Goal: Task Accomplishment & Management: Manage account settings

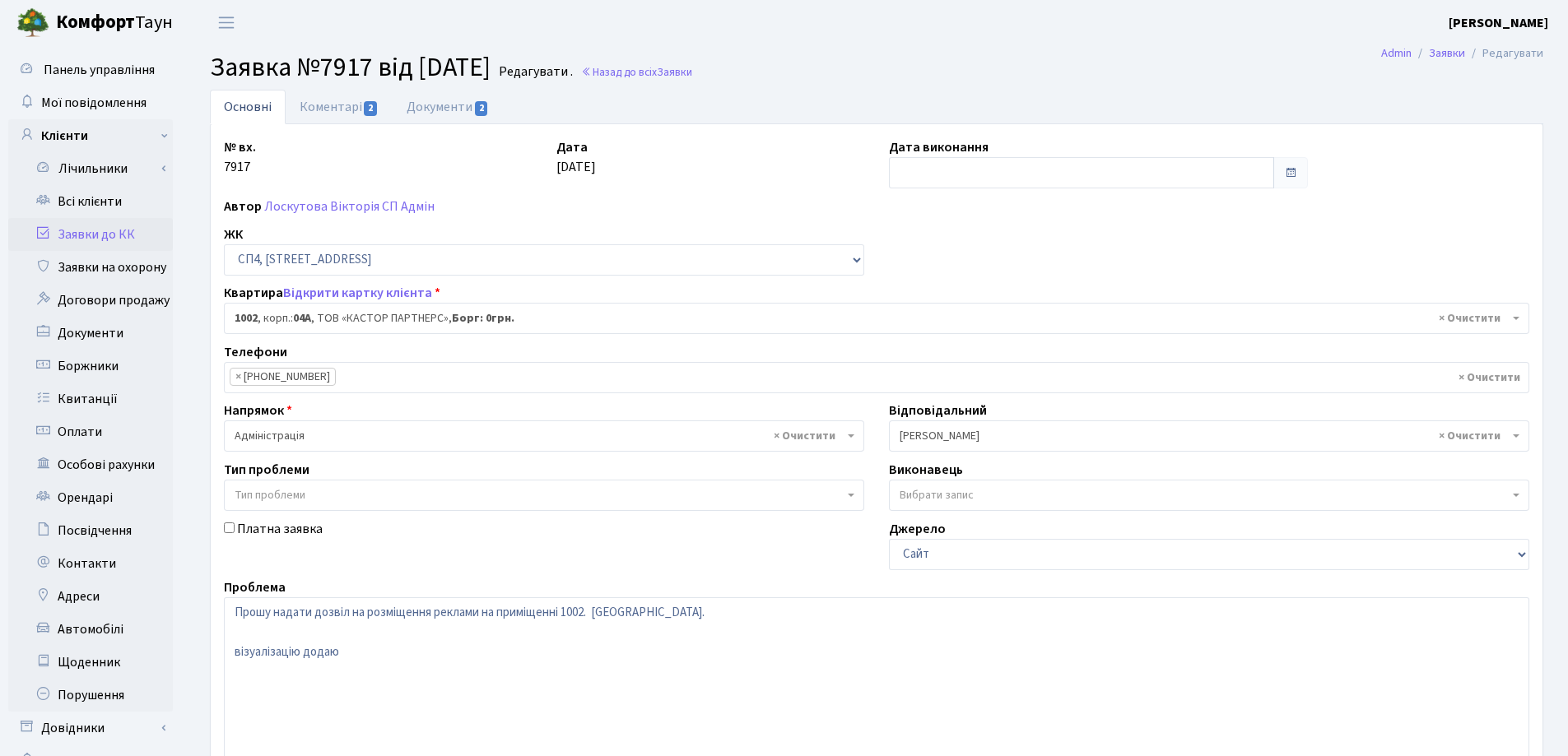
select select "22109"
click at [73, 204] on link "Всі клієнти" at bounding box center [91, 201] width 164 height 32
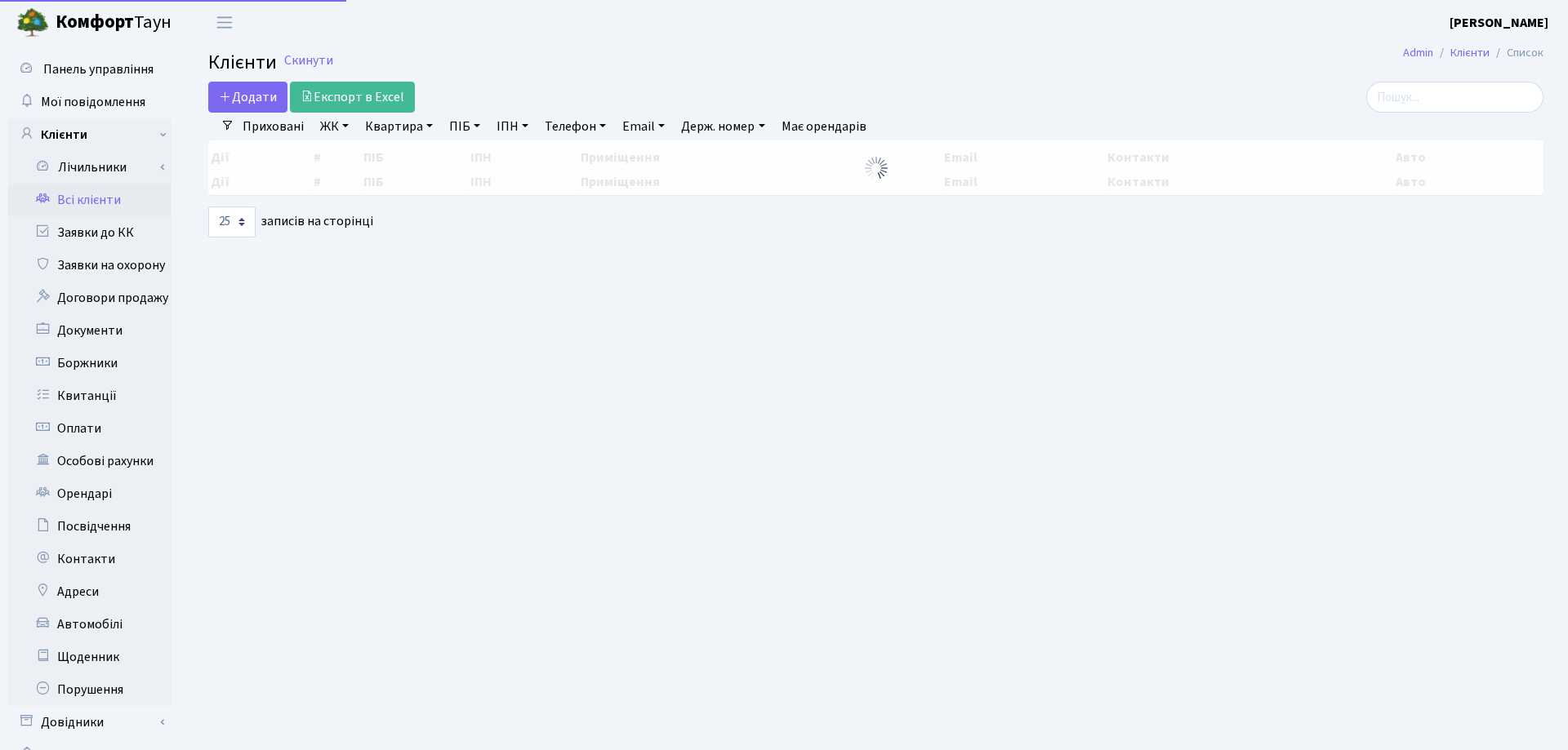
select select "25"
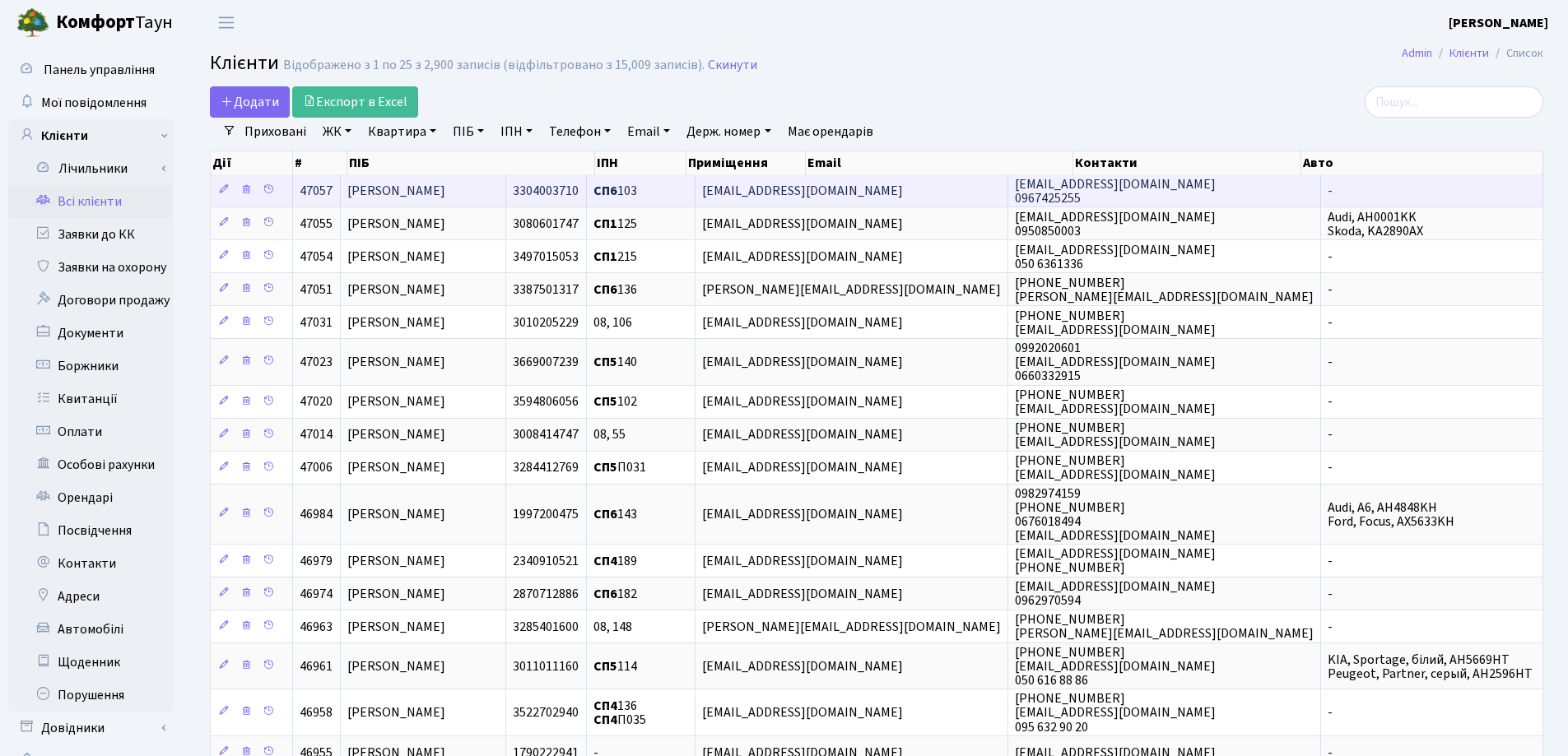
click at [505, 193] on td "[PERSON_NAME]" at bounding box center [423, 191] width 164 height 32
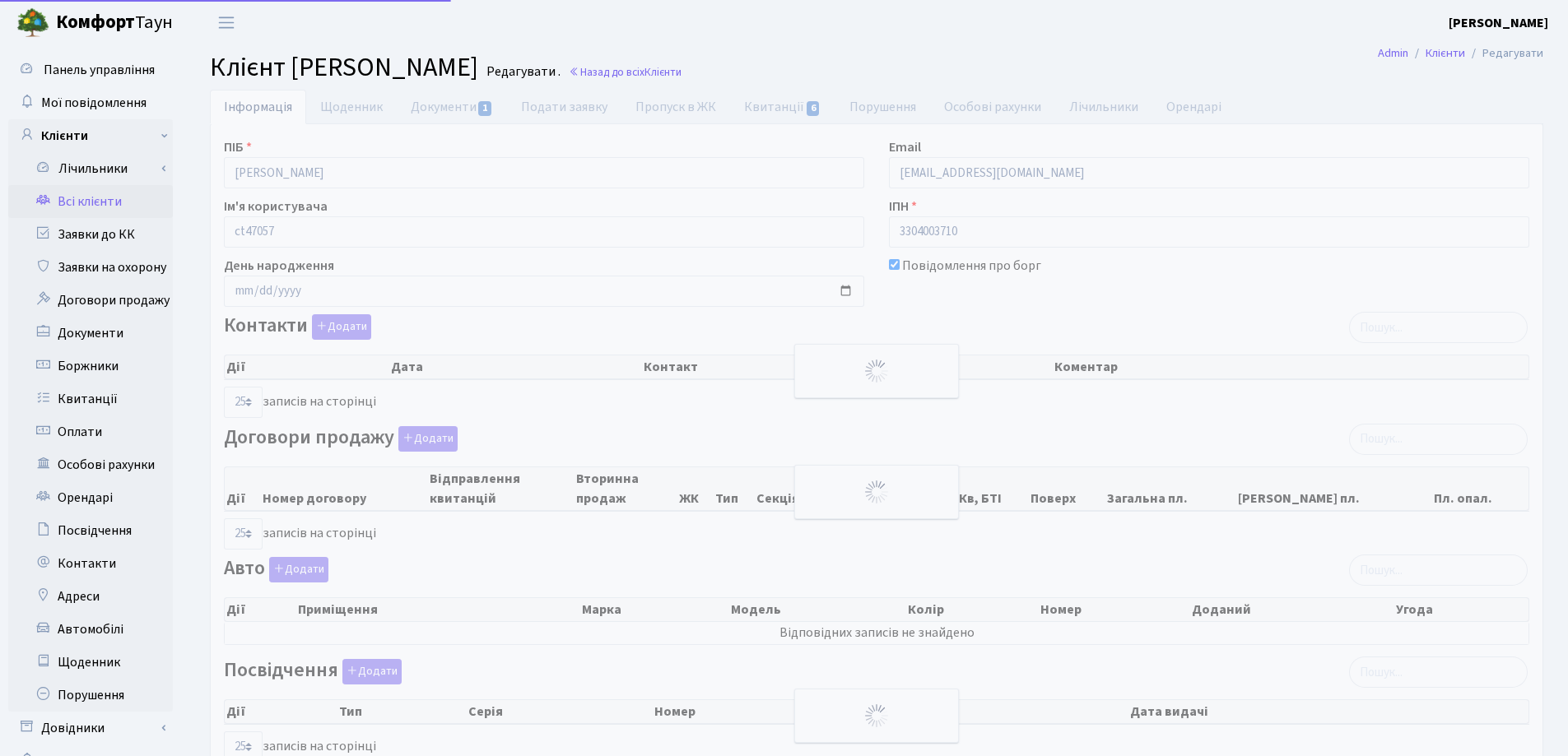
select select "25"
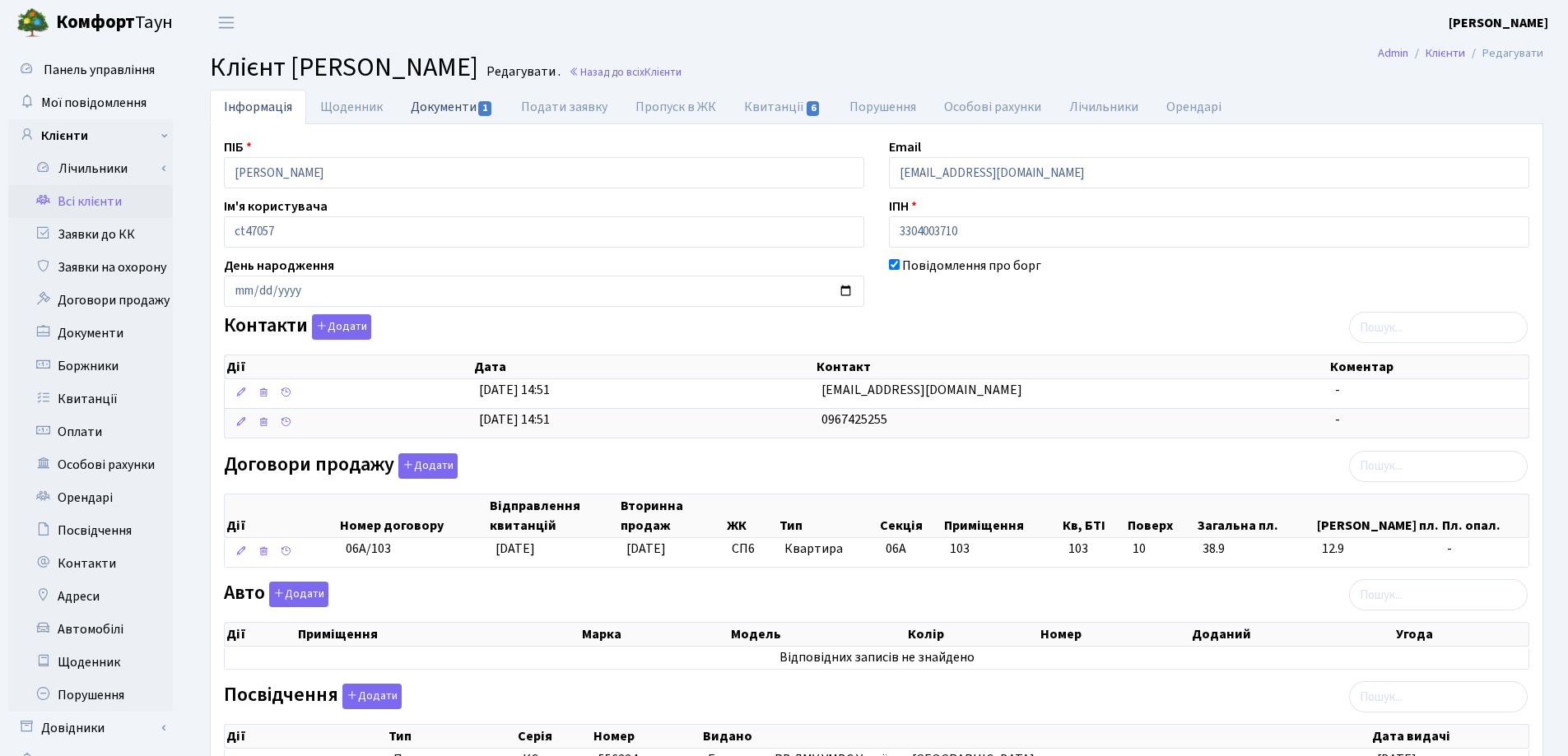
click at [413, 108] on link "Документи 1" at bounding box center [451, 106] width 110 height 33
select select "25"
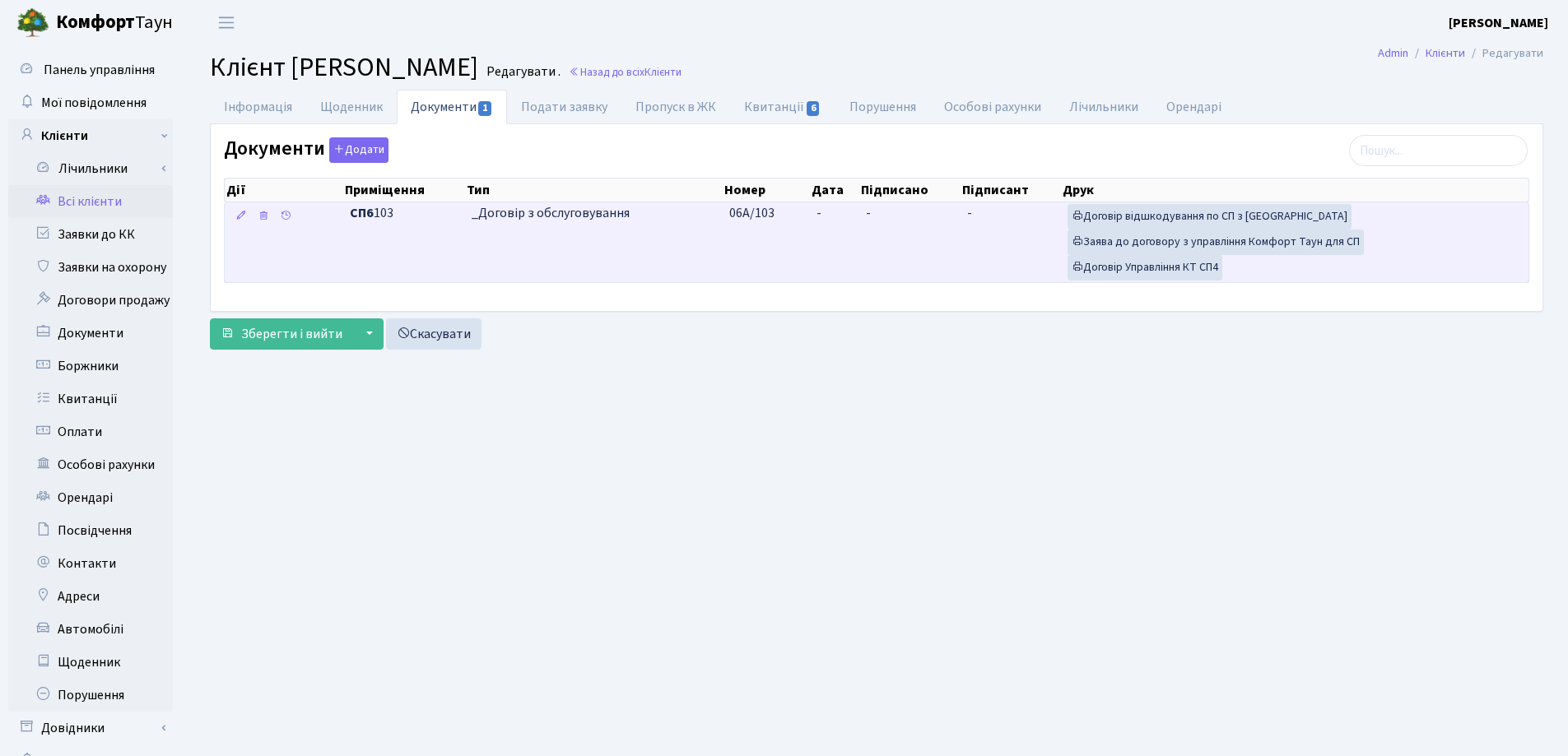
click at [827, 207] on td "-" at bounding box center [835, 242] width 50 height 80
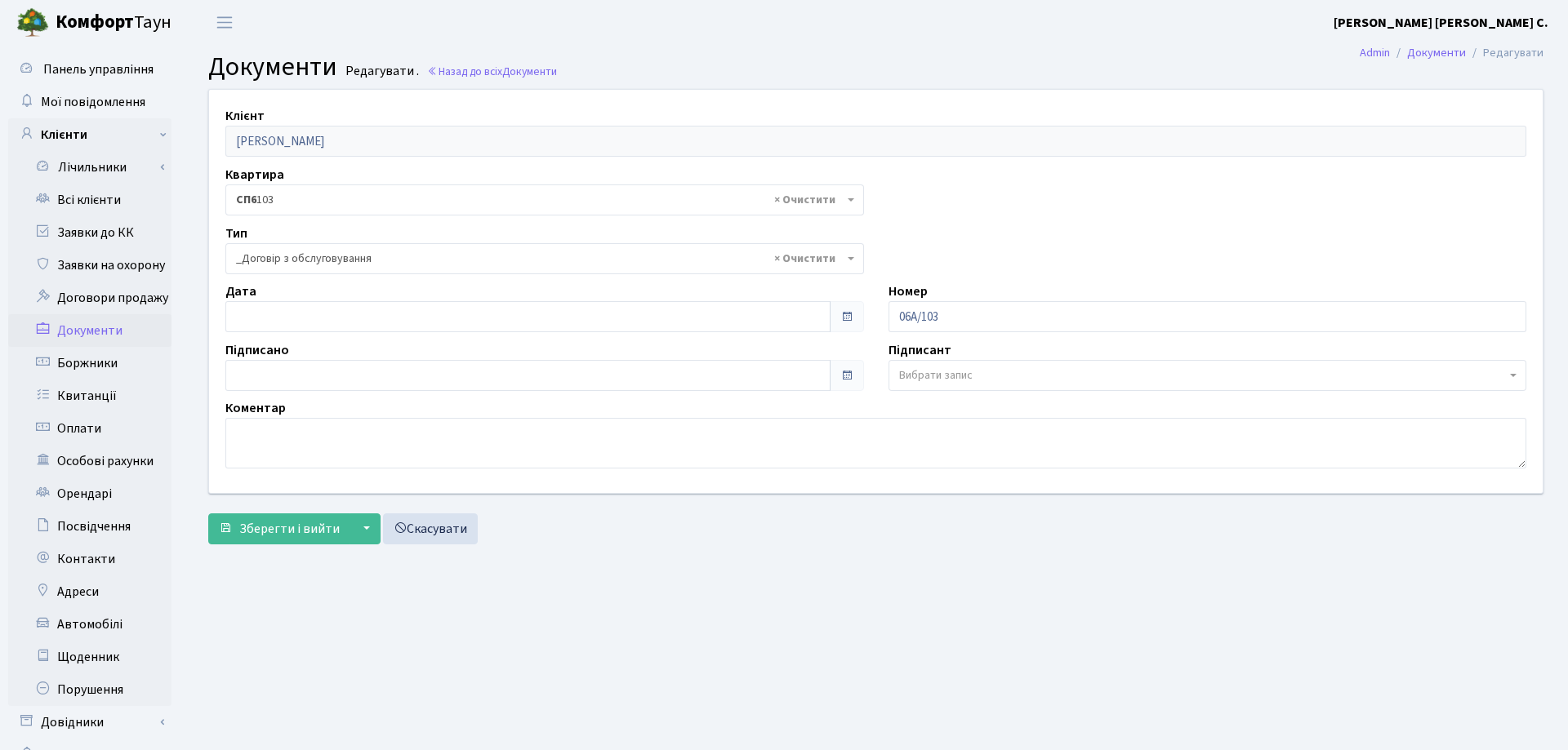
select select "289"
type input "24.09.2025"
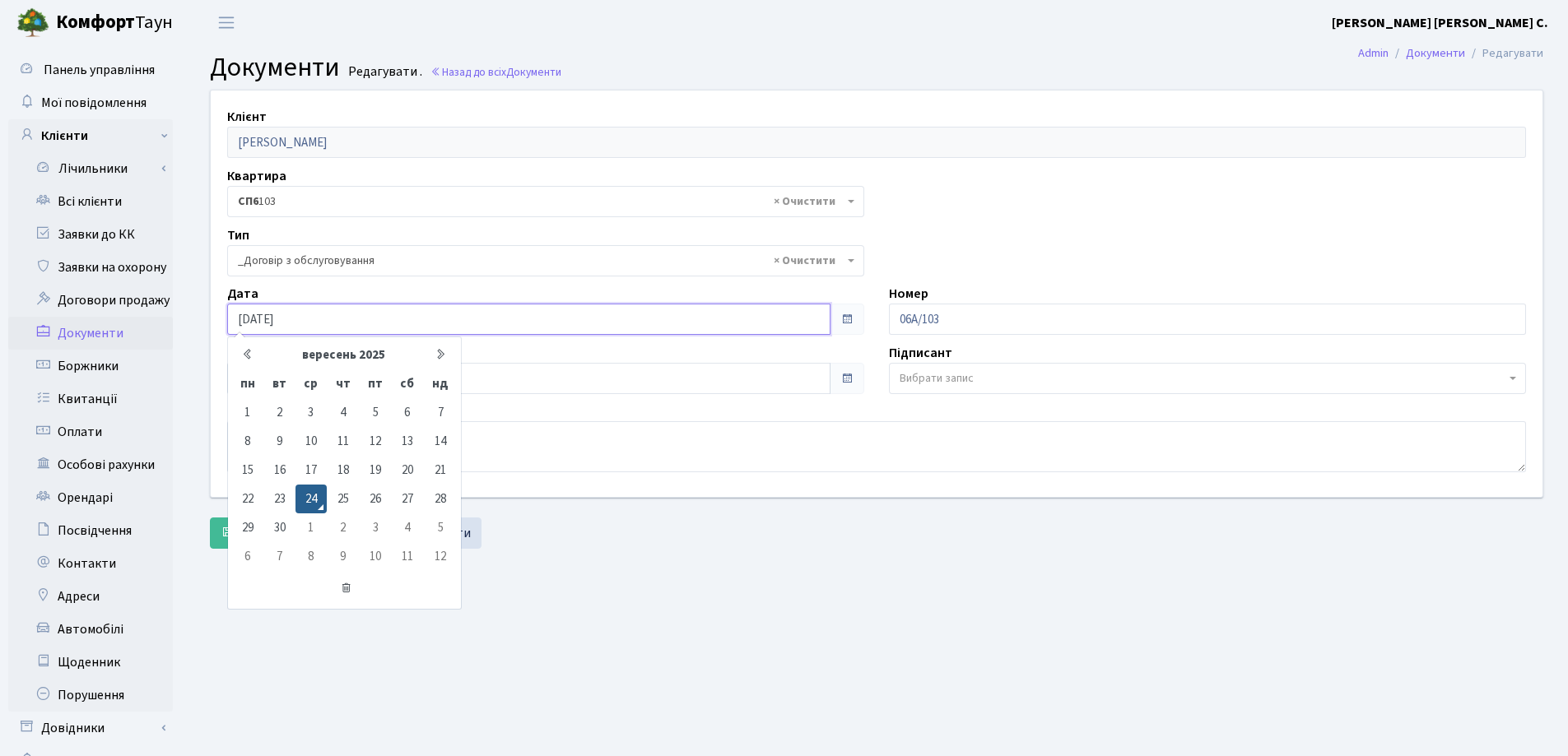
click at [557, 318] on input "24.09.2025" at bounding box center [529, 319] width 604 height 32
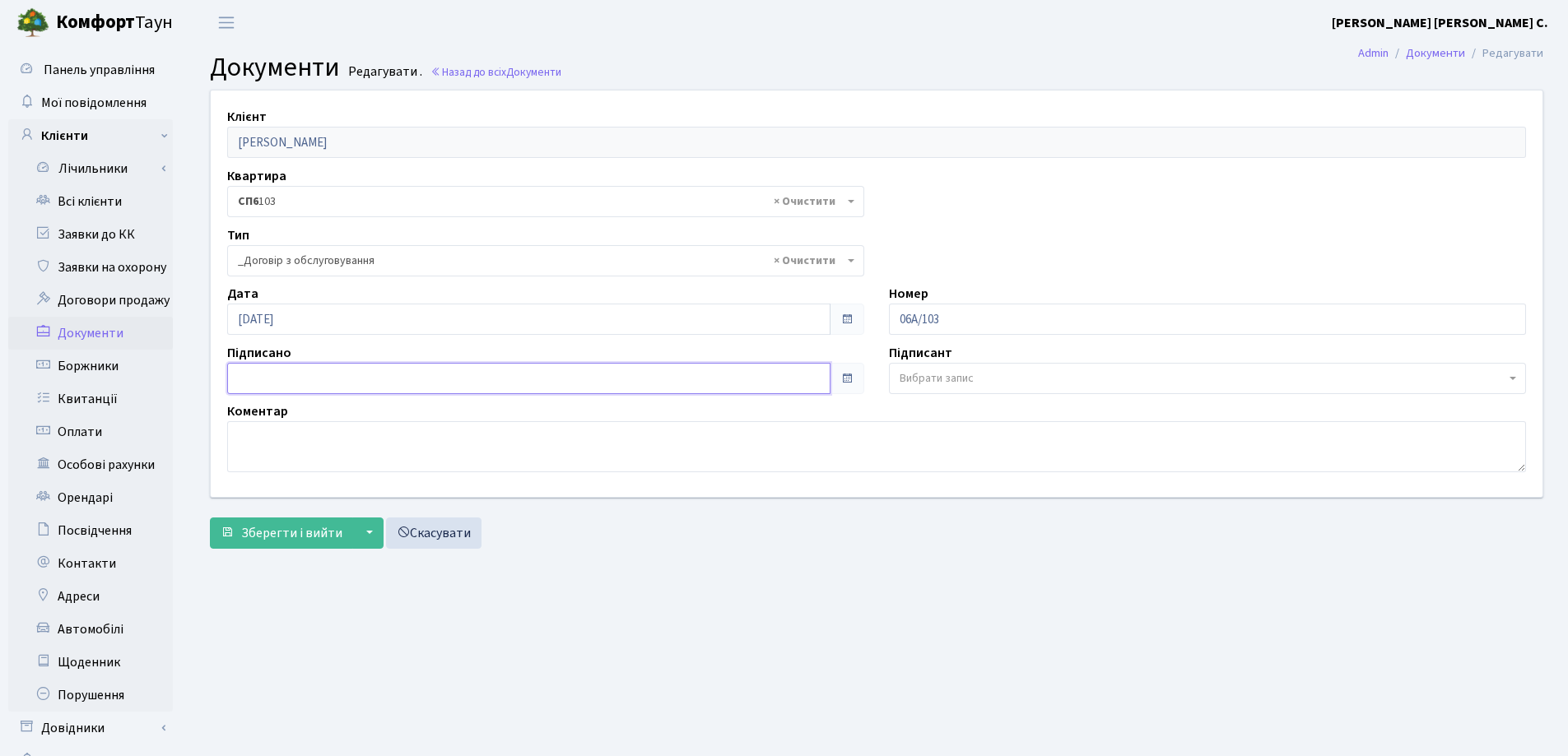
type input "24.09.2025"
click at [550, 373] on input "24.09.2025" at bounding box center [529, 378] width 604 height 32
click at [289, 525] on span "Зберегти і вийти" at bounding box center [291, 533] width 101 height 18
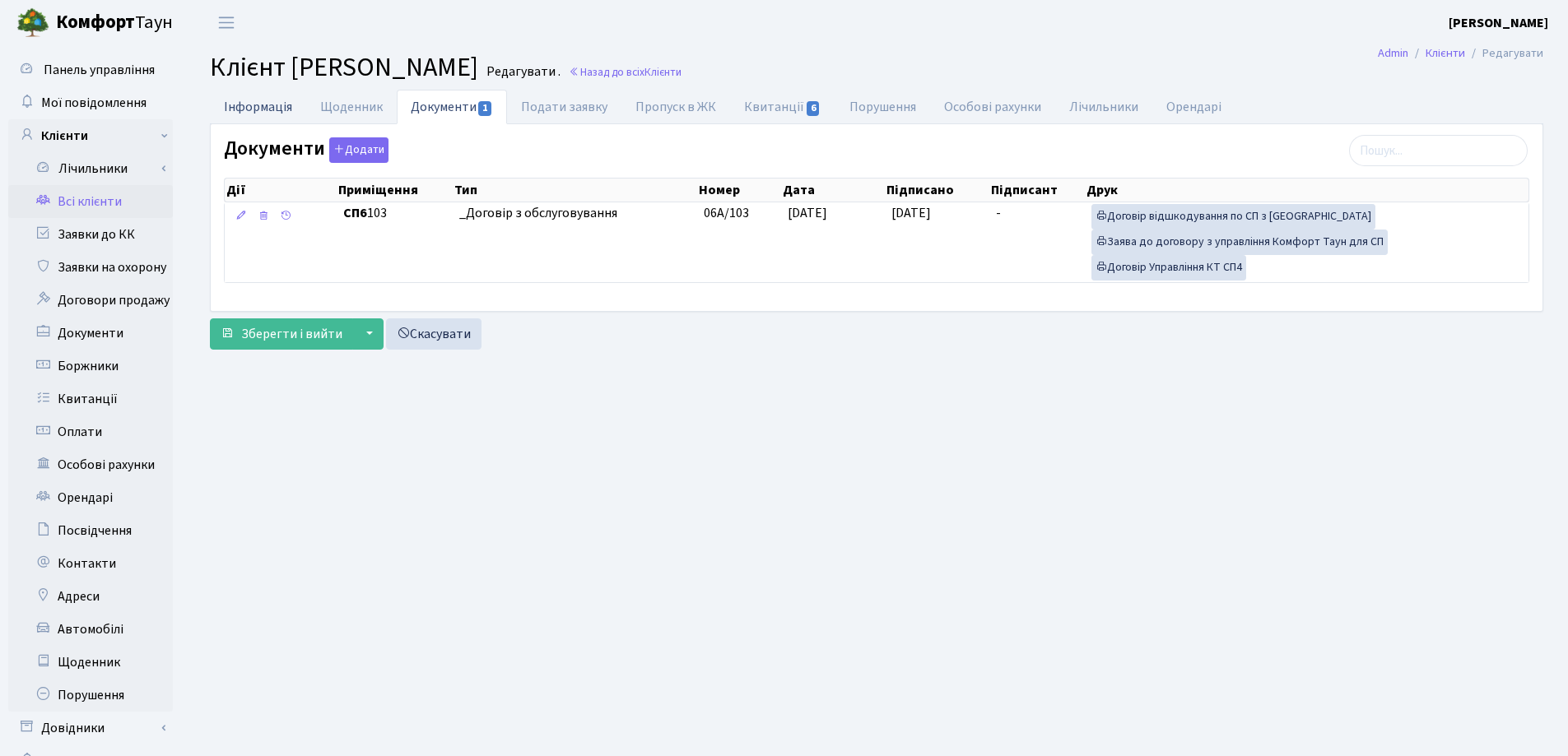
click at [247, 111] on link "Інформація" at bounding box center [258, 106] width 96 height 33
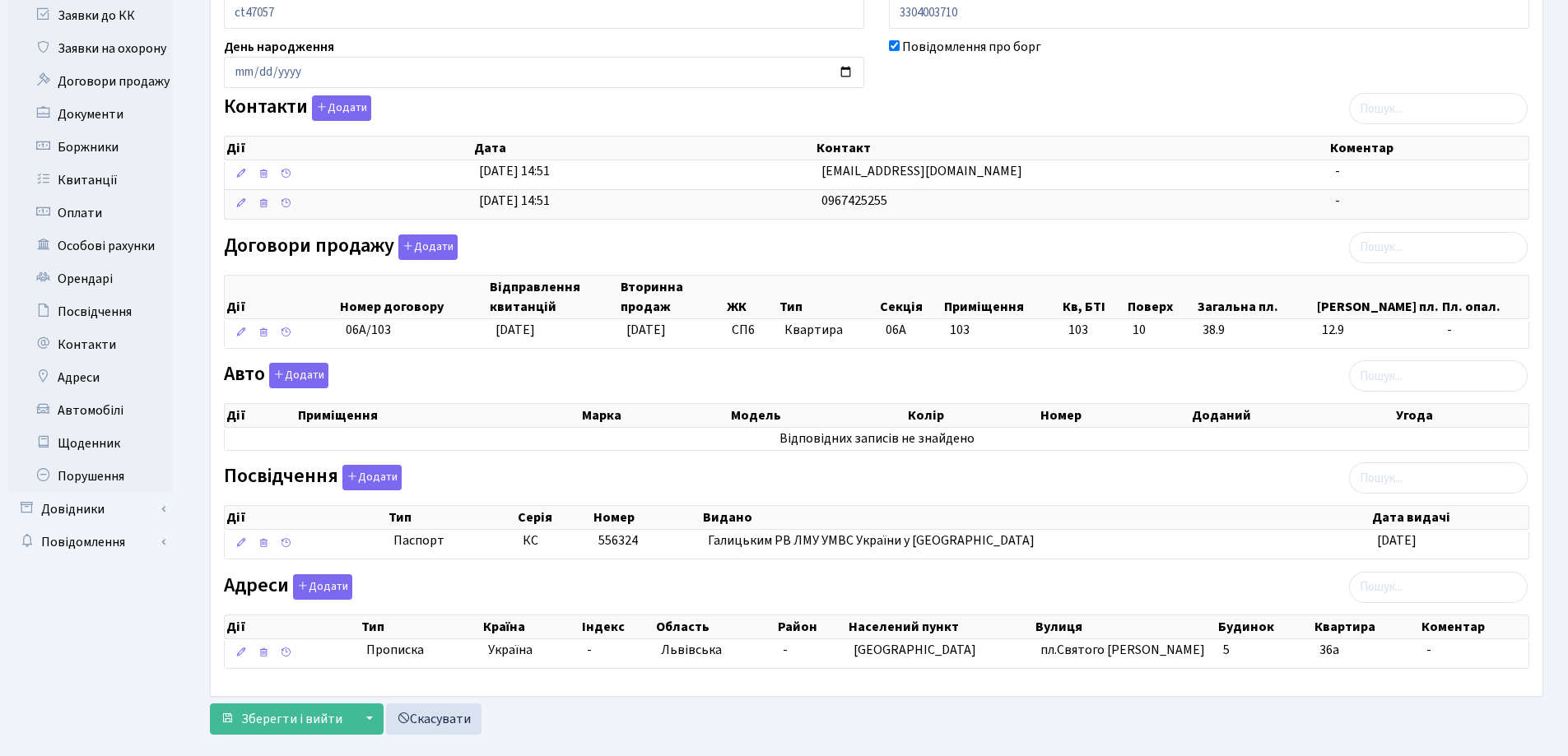
scroll to position [247, 0]
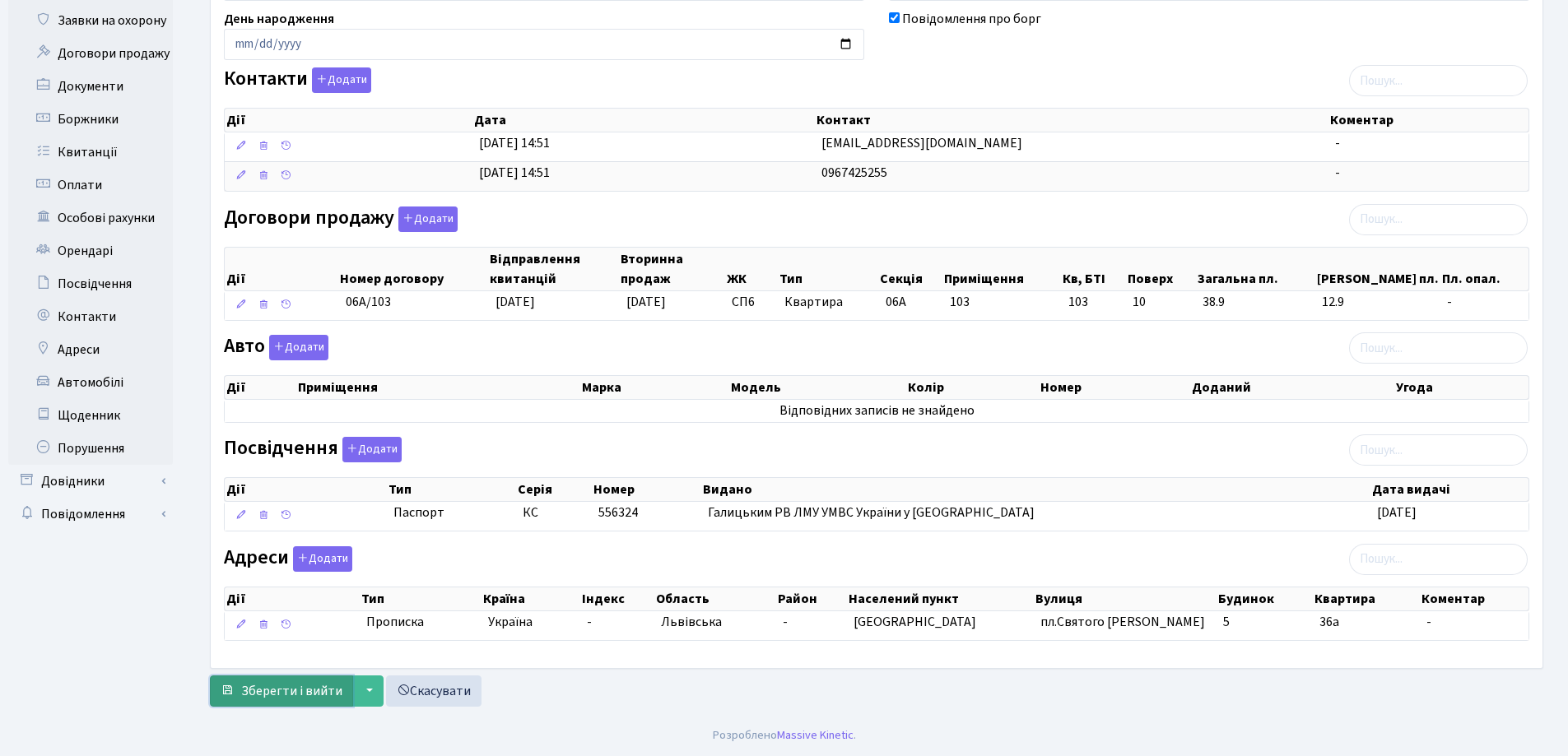
click at [307, 687] on span "Зберегти і вийти" at bounding box center [291, 690] width 101 height 18
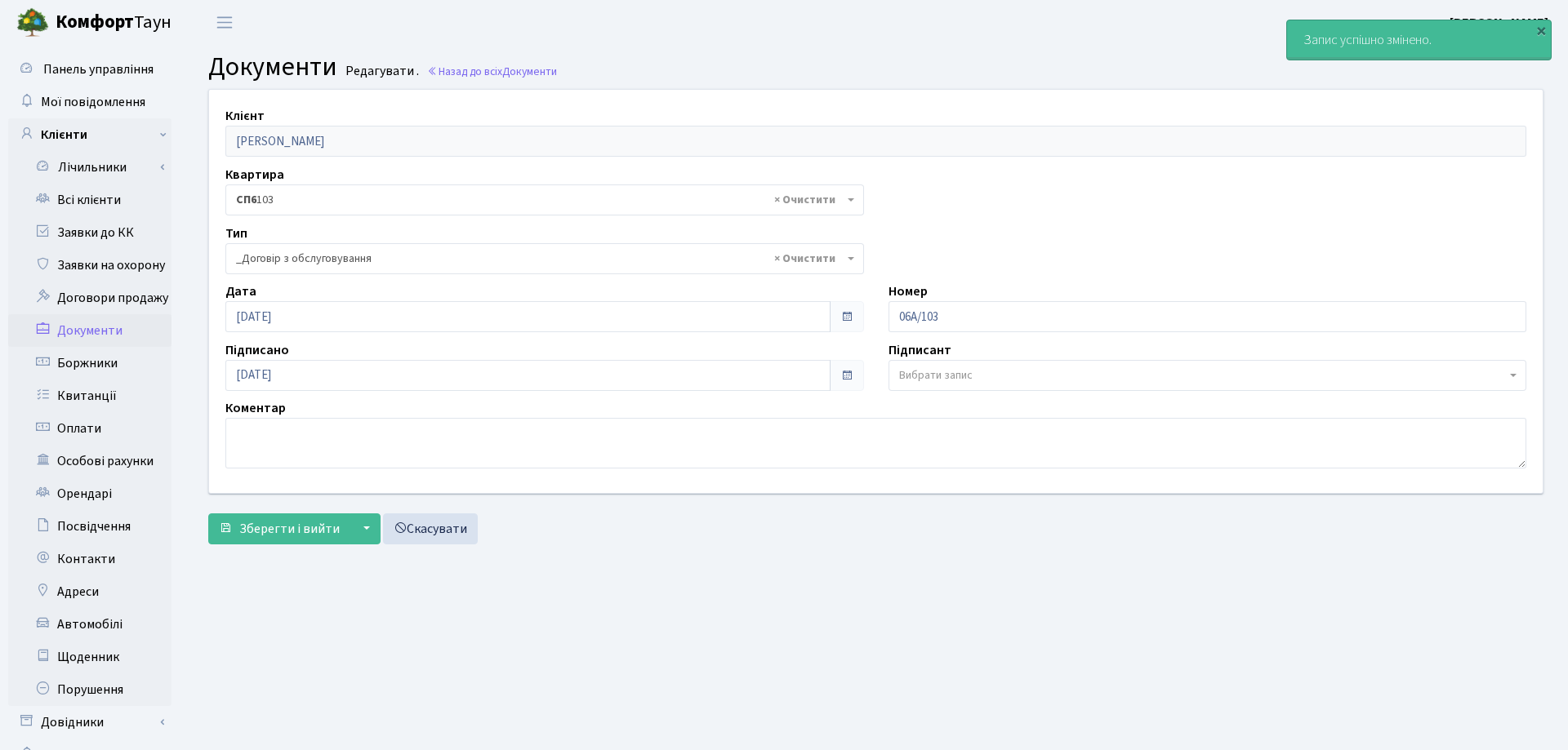
select select "289"
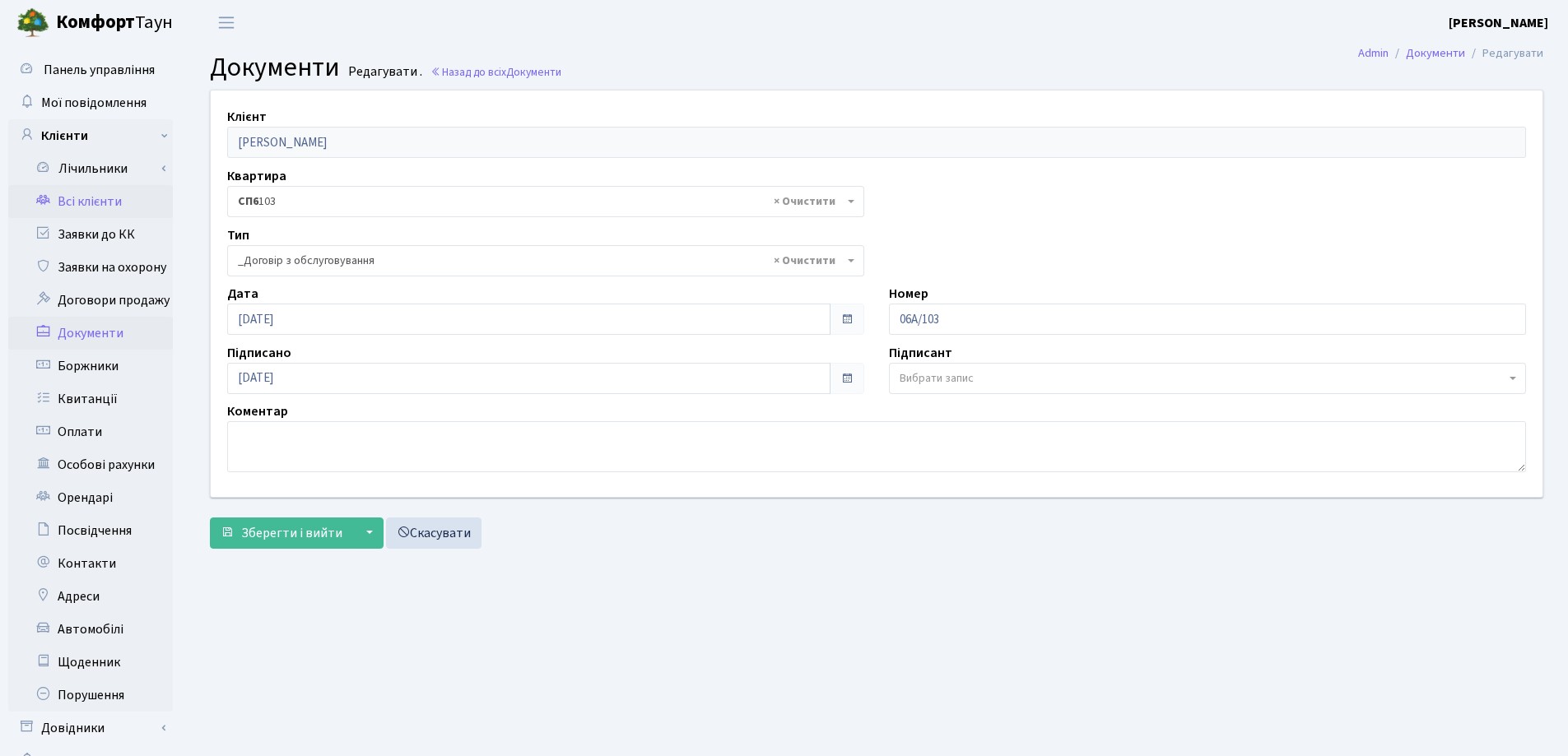
click at [72, 206] on link "Всі клієнти" at bounding box center [91, 201] width 164 height 32
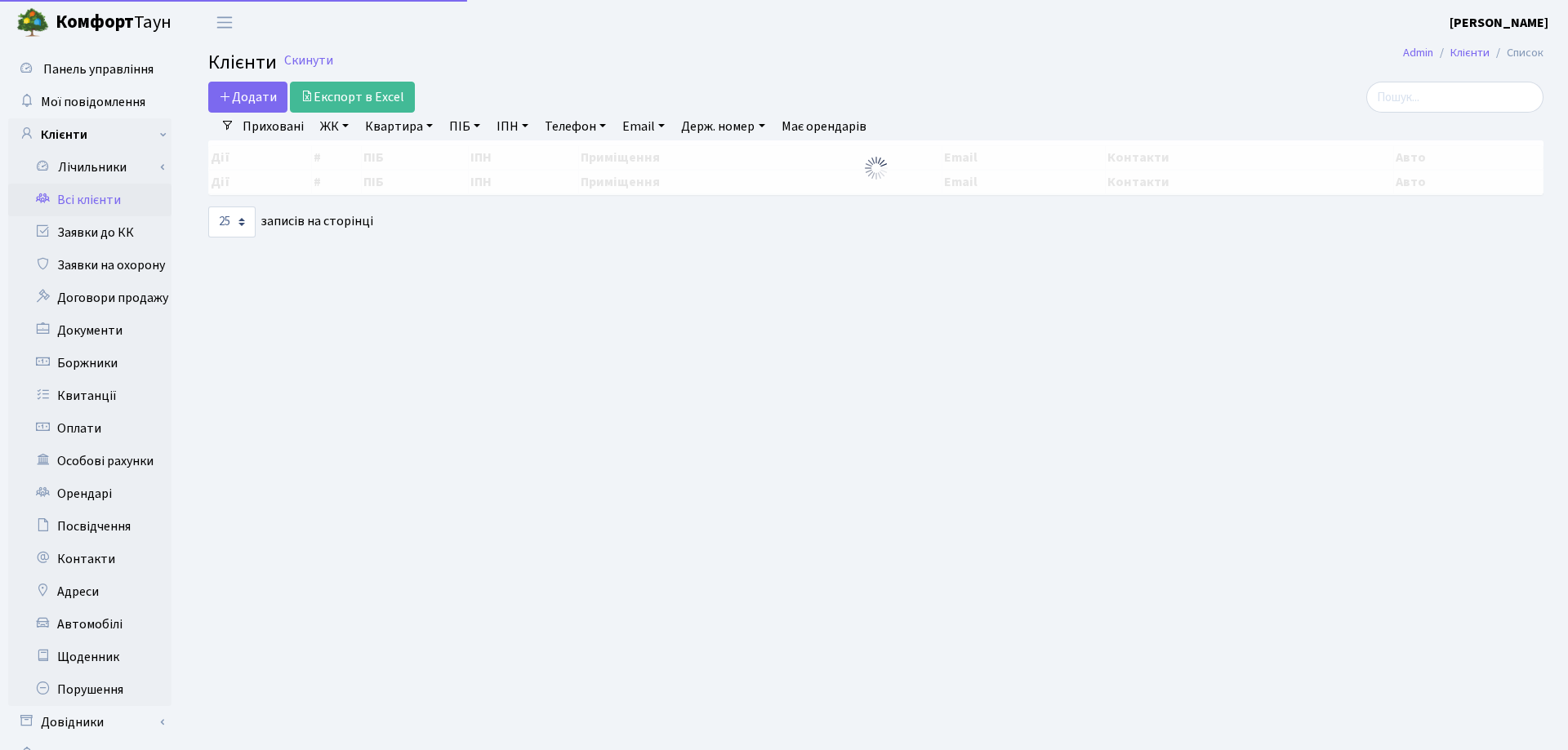
select select "25"
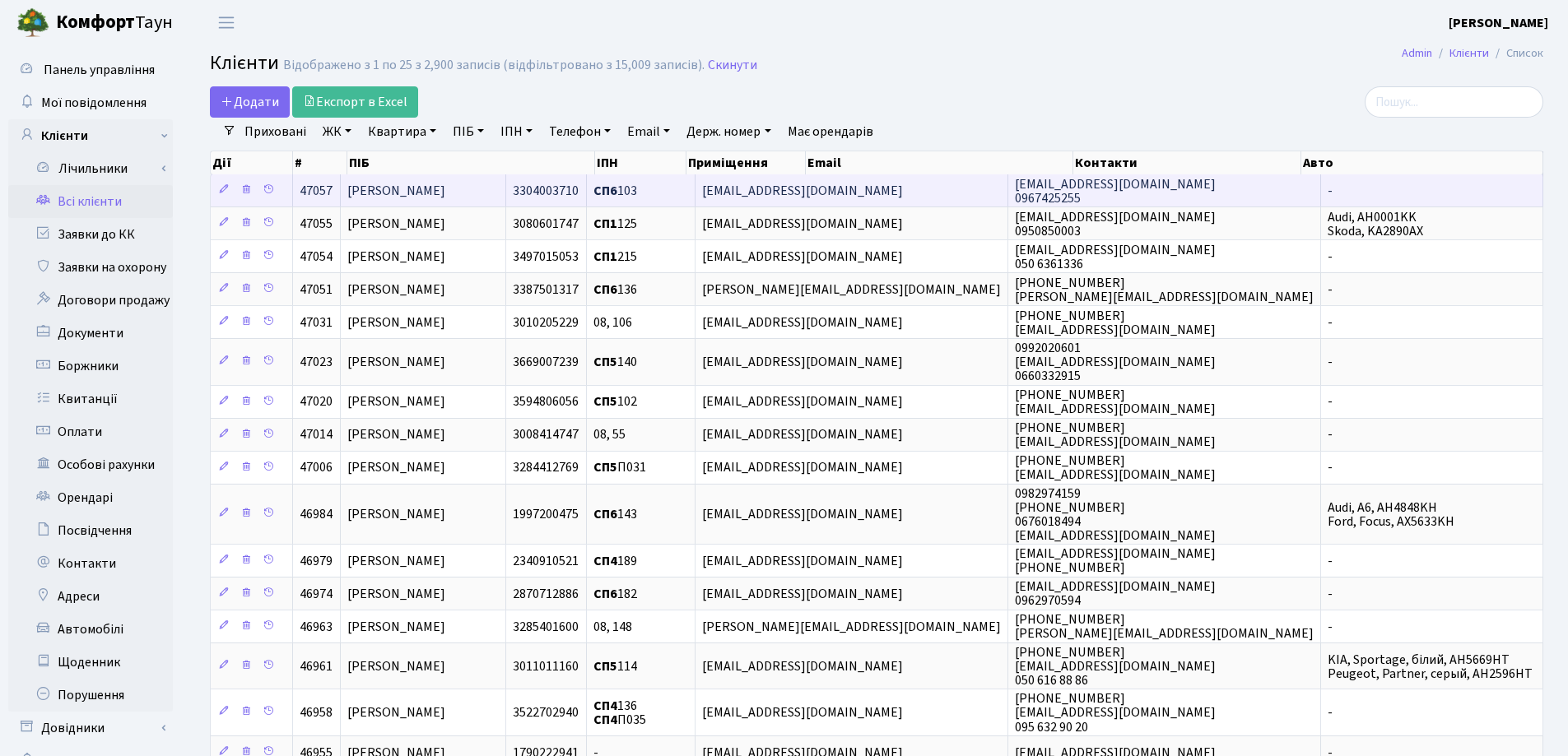
click at [445, 188] on span "Цястун Роман Петрович" at bounding box center [396, 190] width 98 height 18
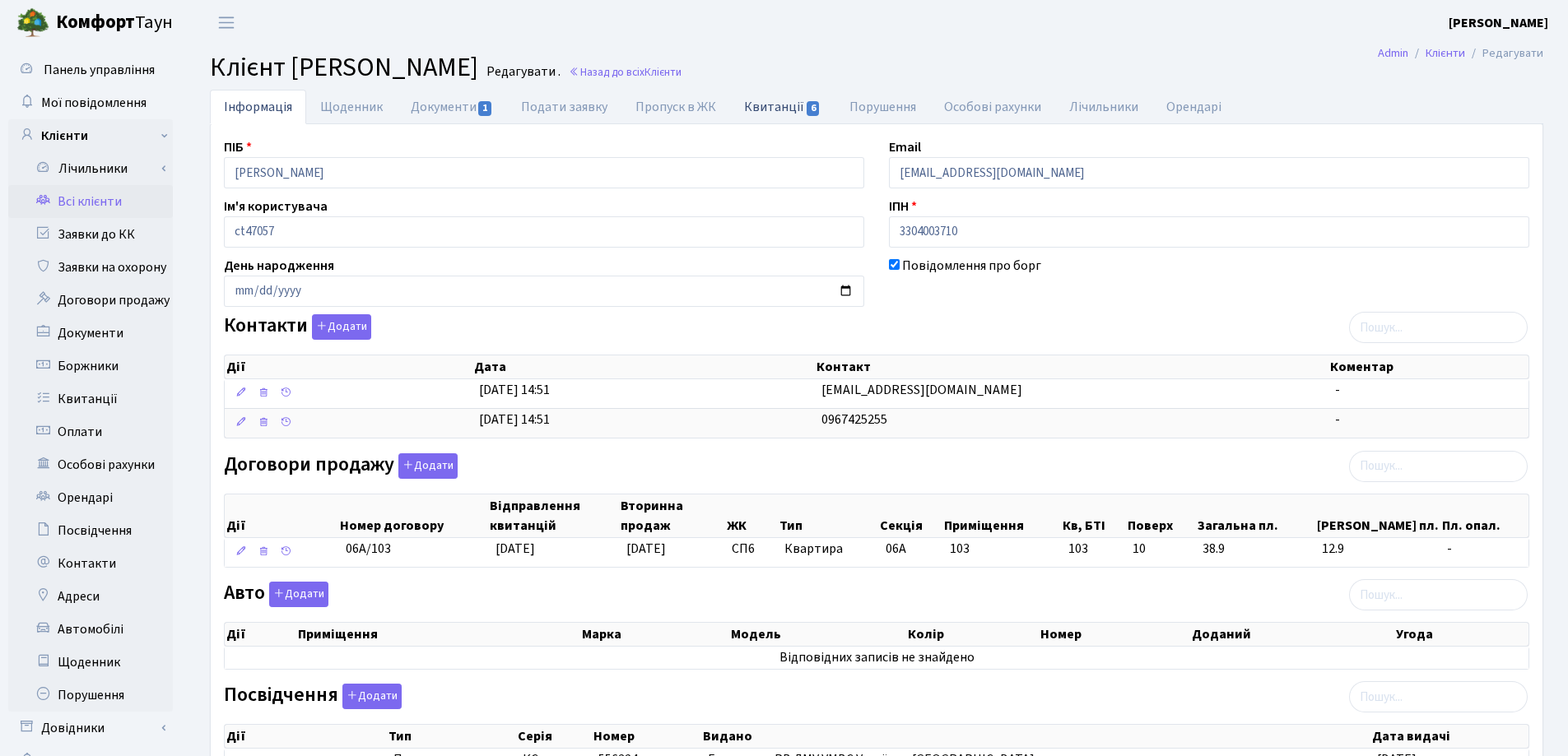
click at [766, 100] on link "Квитанції 6" at bounding box center [781, 106] width 104 height 33
select select "25"
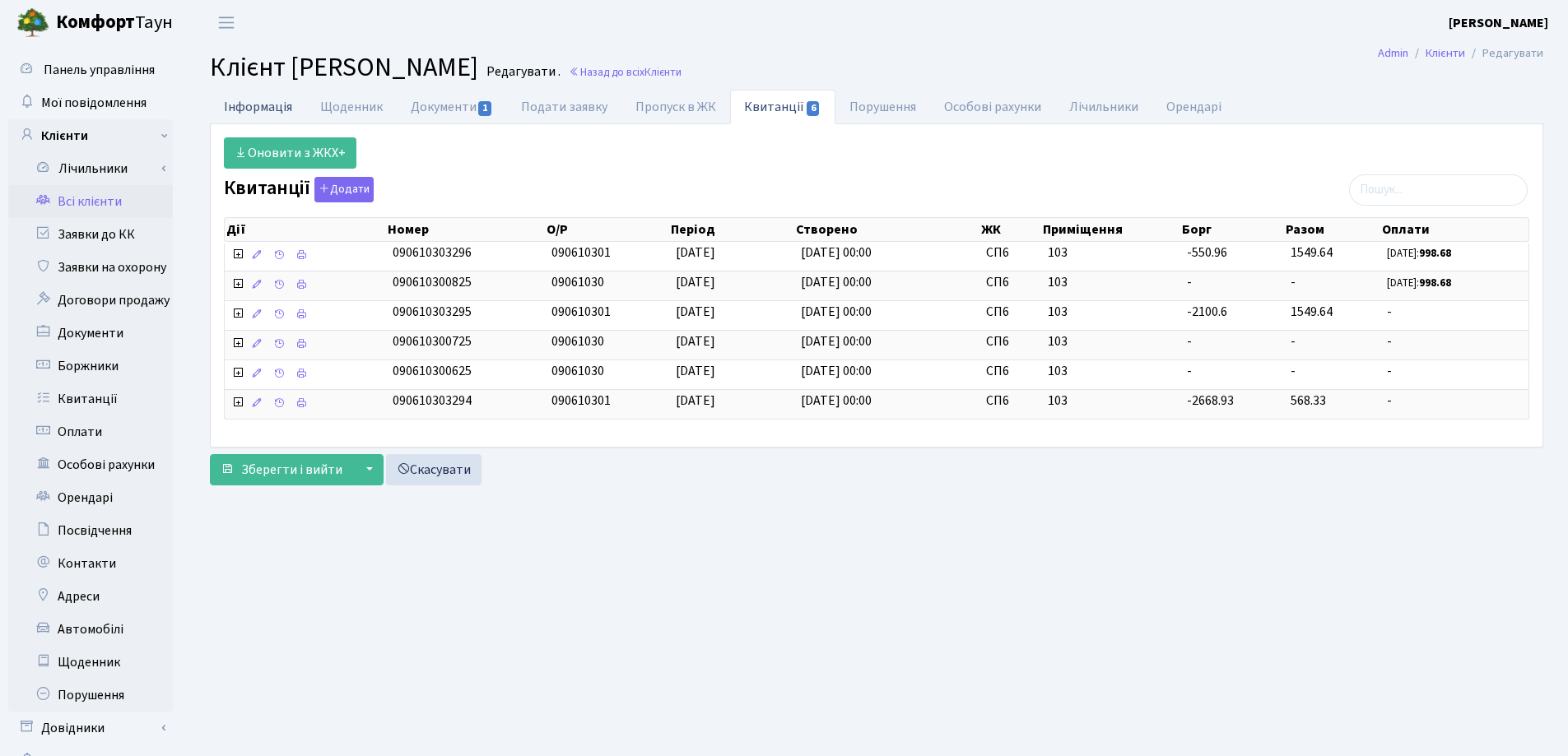
click at [243, 110] on link "Інформація" at bounding box center [258, 106] width 96 height 33
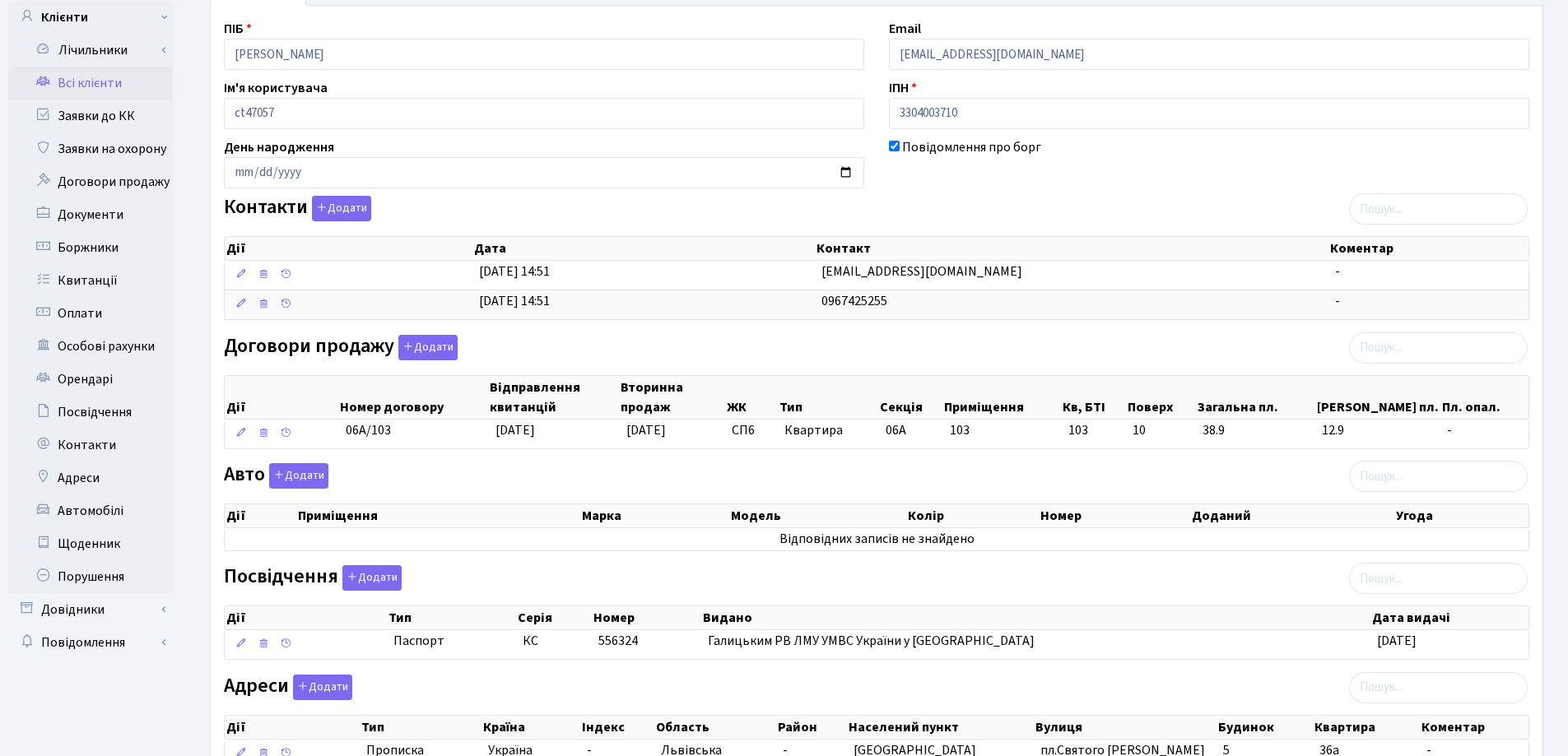
scroll to position [247, 0]
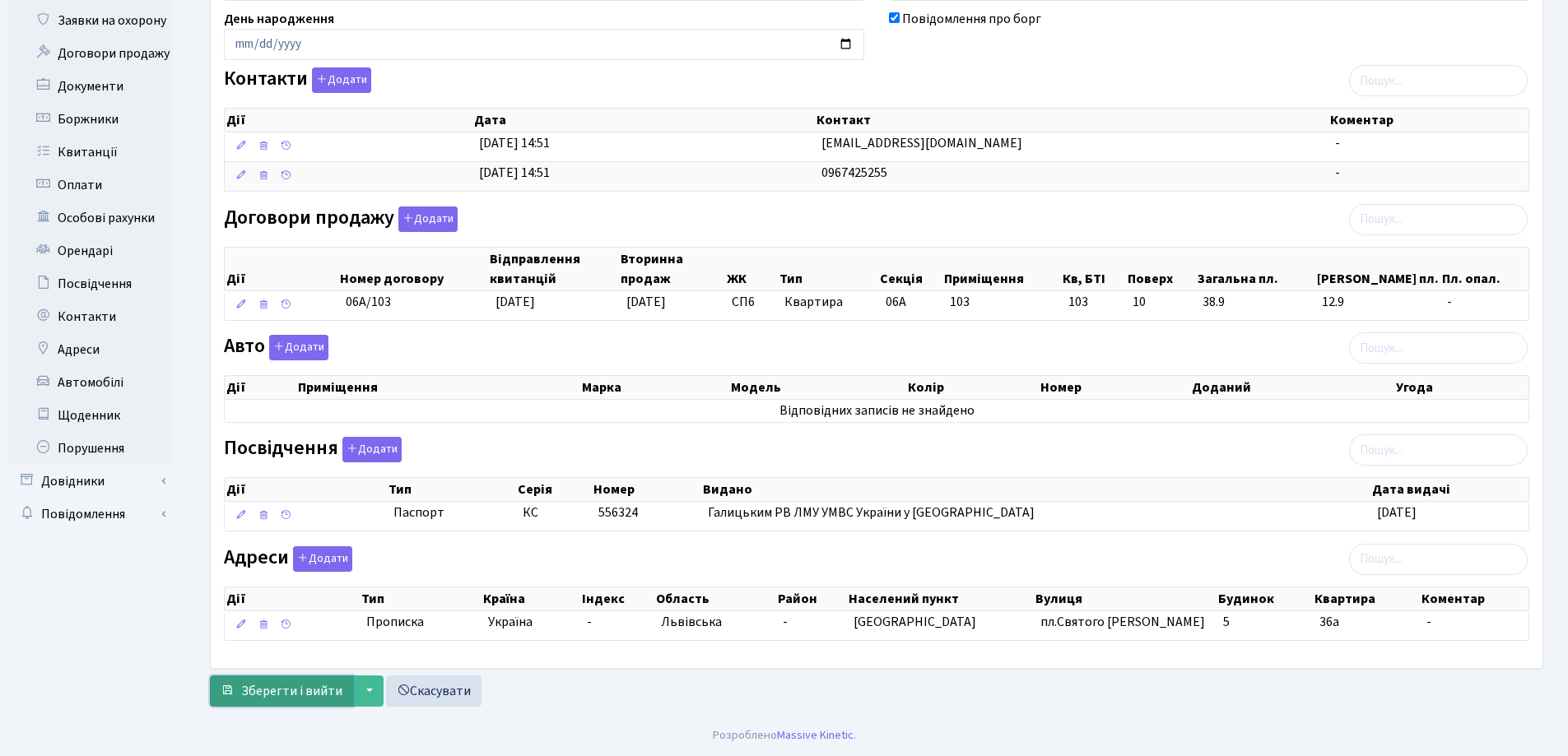
click at [271, 682] on span "Зберегти і вийти" at bounding box center [291, 690] width 101 height 18
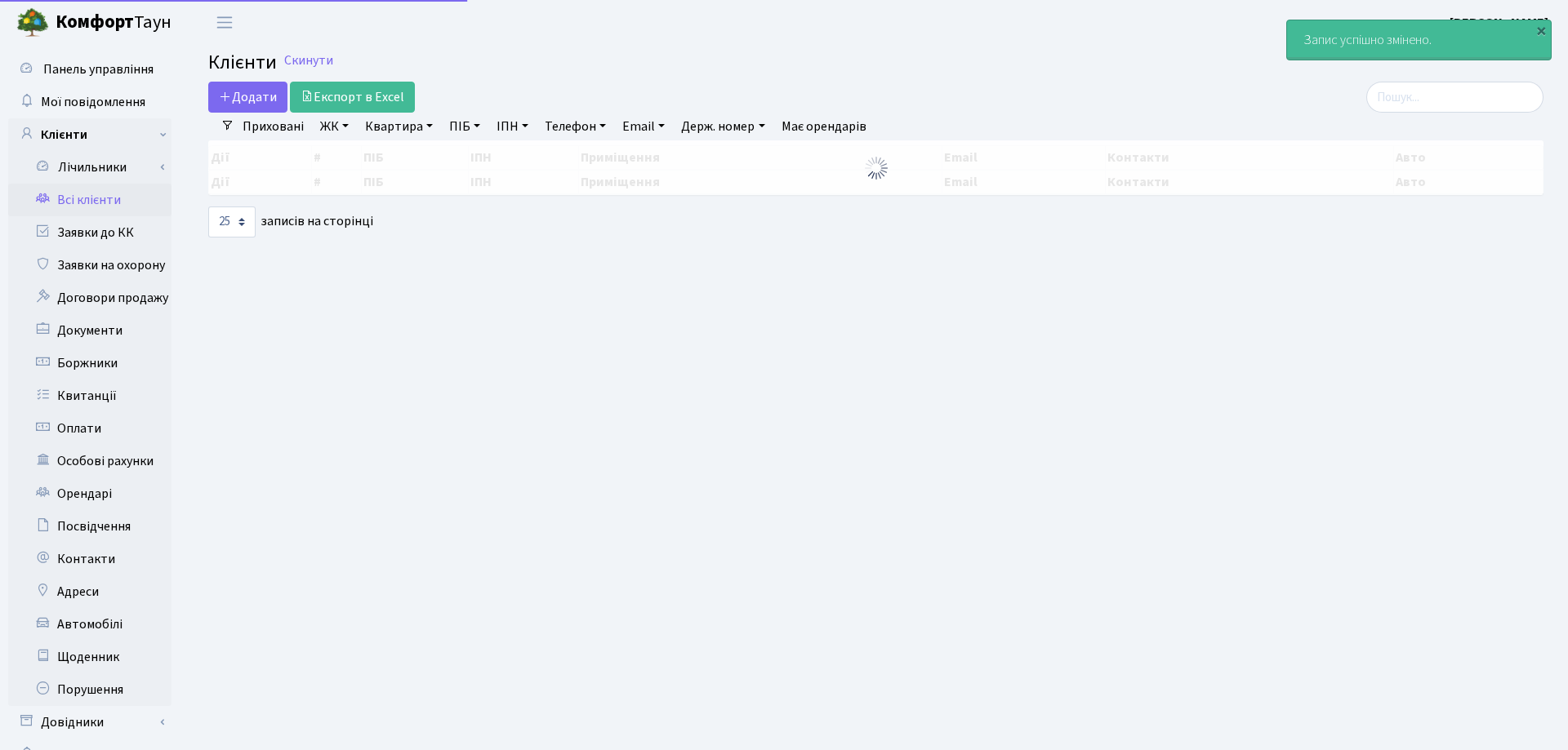
select select "25"
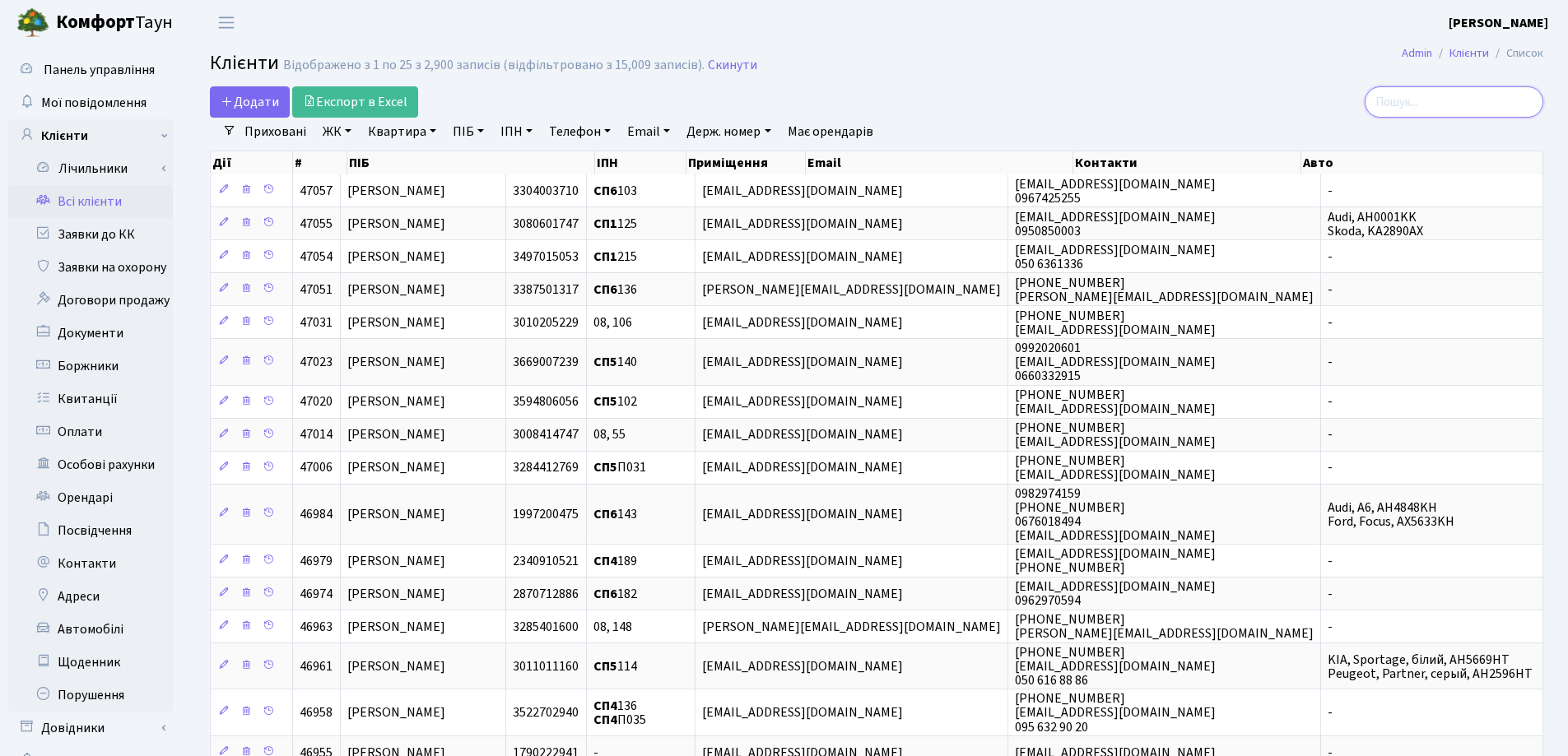
click at [1463, 101] on input "search" at bounding box center [1453, 101] width 179 height 32
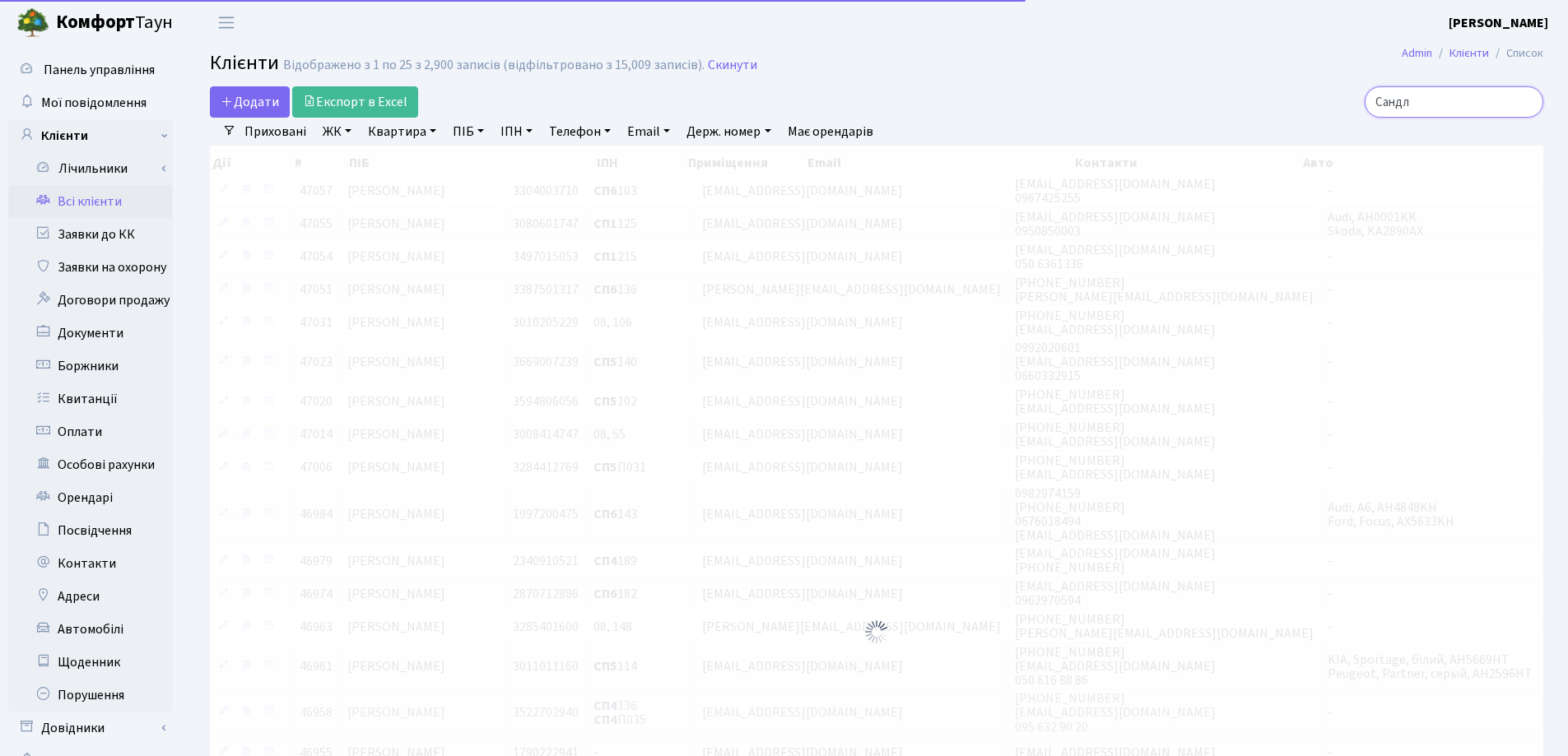
type input "Сандле"
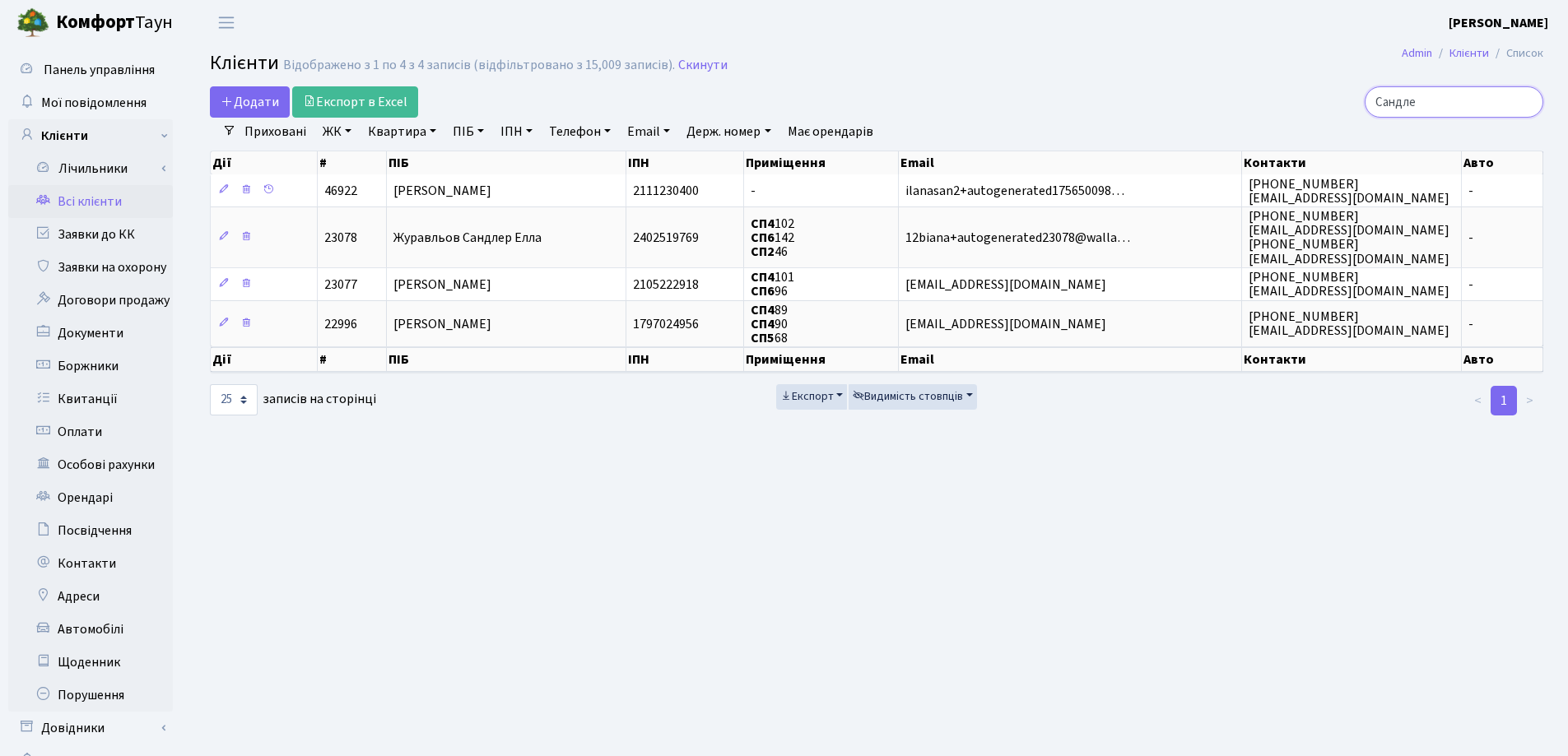
click at [1522, 103] on input "Сандле" at bounding box center [1453, 101] width 179 height 32
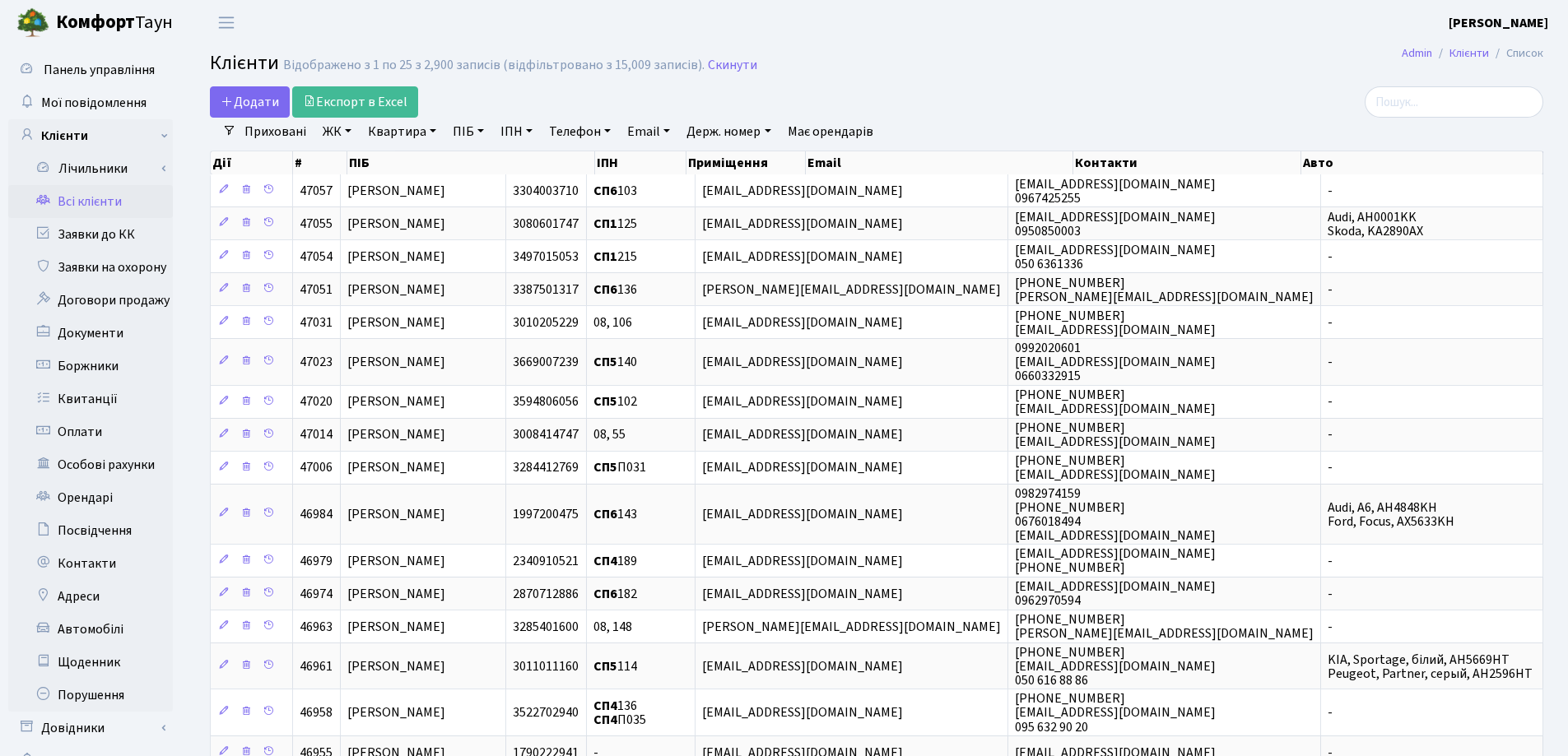
click at [435, 128] on link "Квартира" at bounding box center [401, 131] width 81 height 28
type input "181"
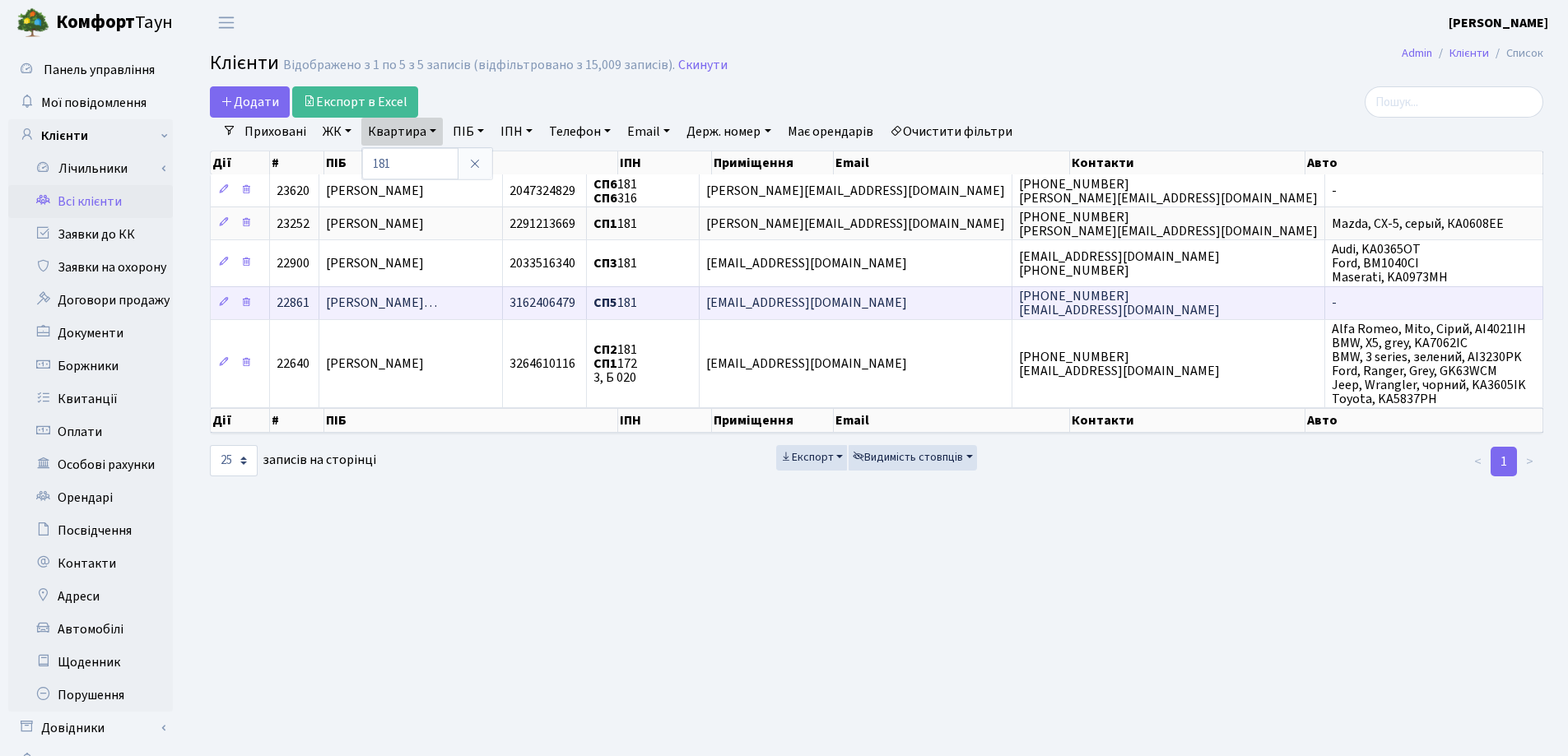
click at [437, 300] on span "Присяжнюк Володимир Олександрови…" at bounding box center [381, 304] width 111 height 18
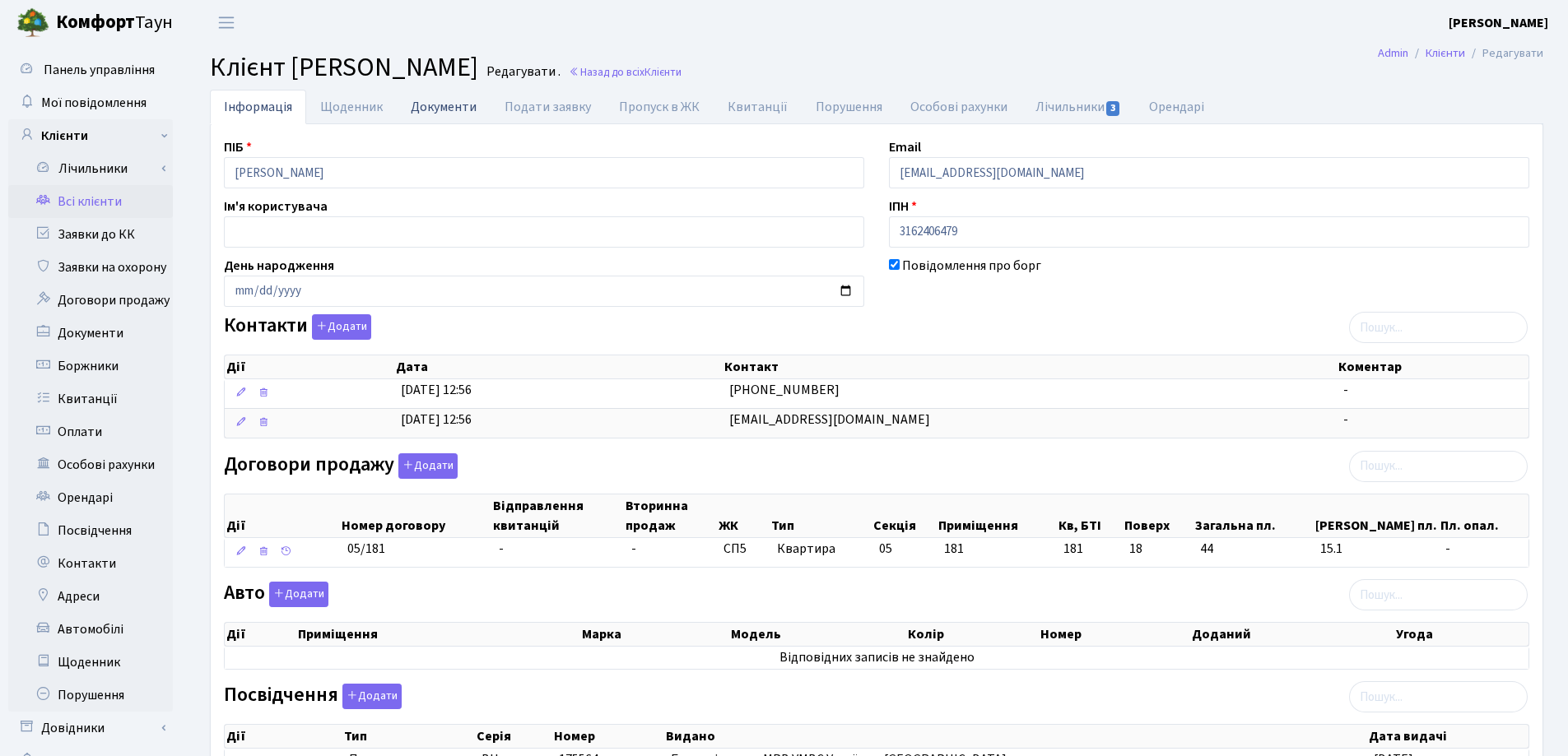
click at [448, 112] on link "Документи" at bounding box center [443, 106] width 94 height 33
select select "25"
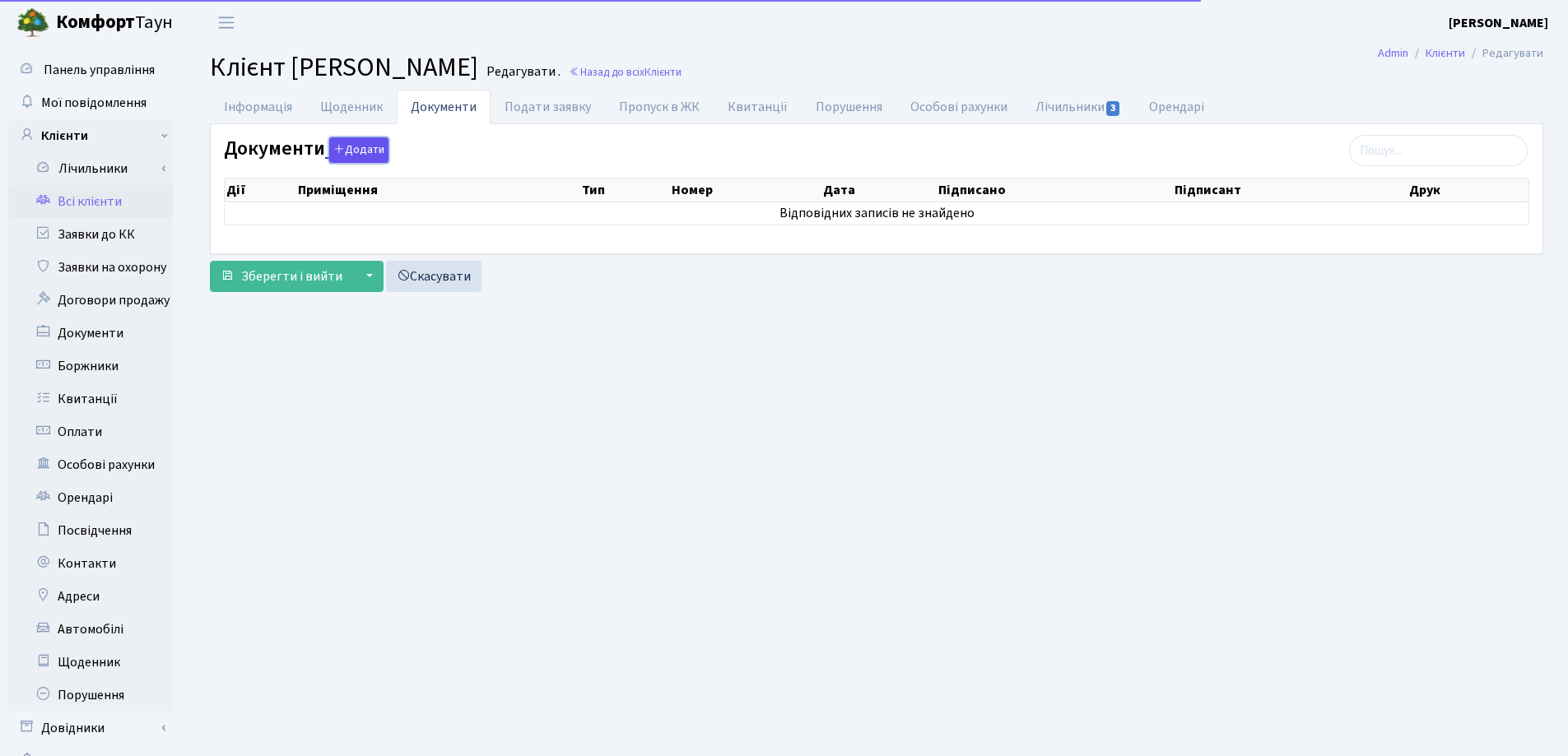
click at [337, 146] on icon "button" at bounding box center [339, 149] width 11 height 11
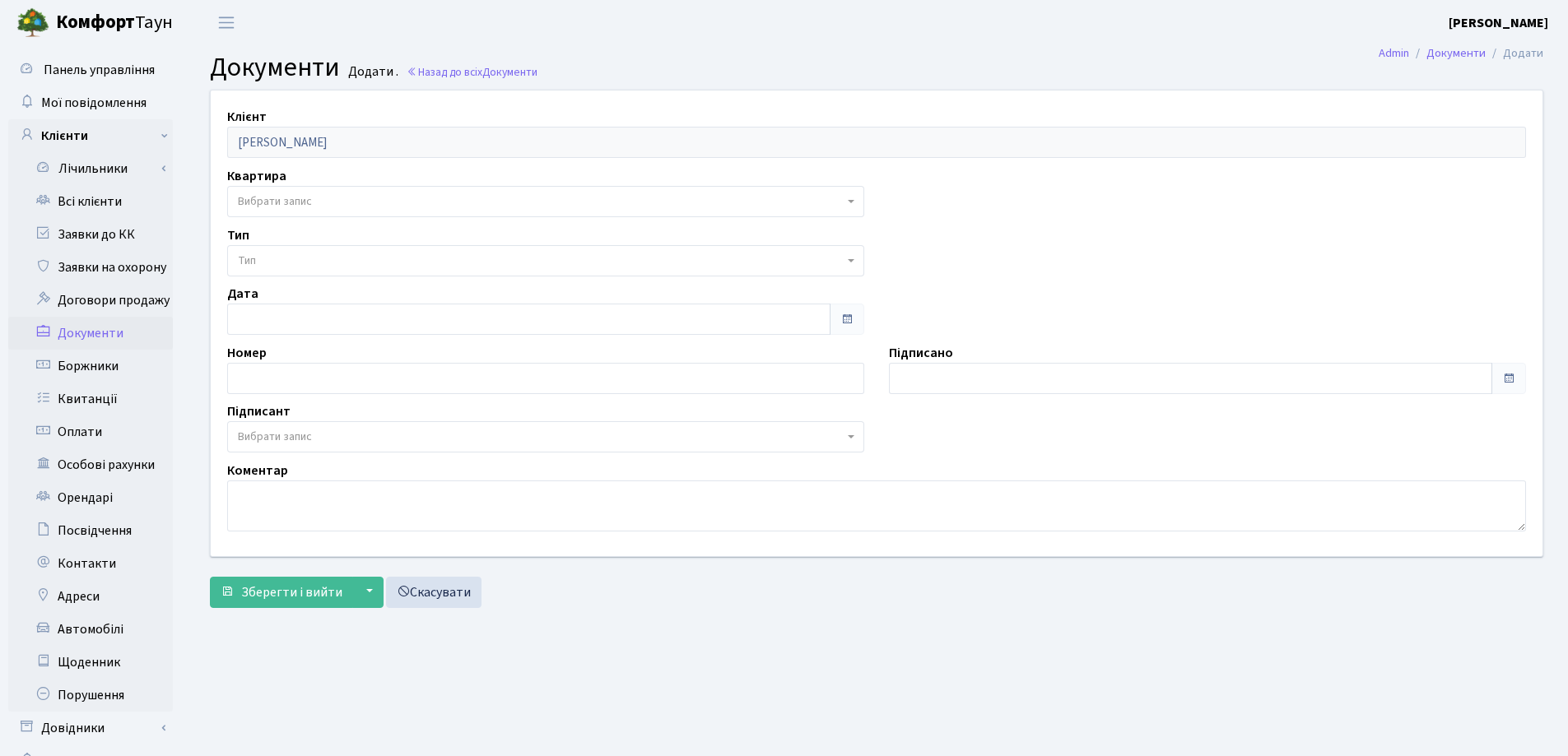
click at [347, 201] on span "Вибрати запис" at bounding box center [540, 201] width 605 height 16
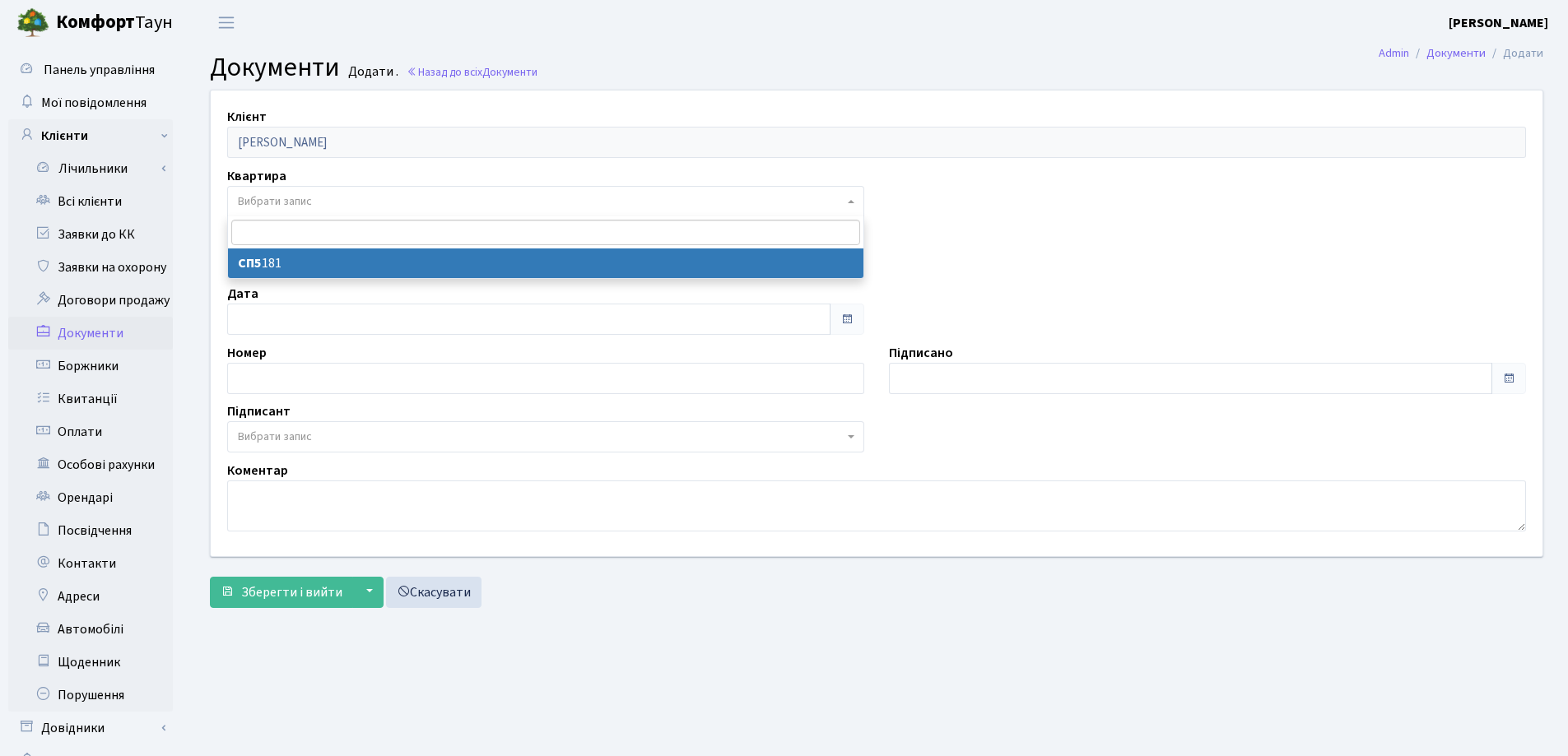
select select "36372"
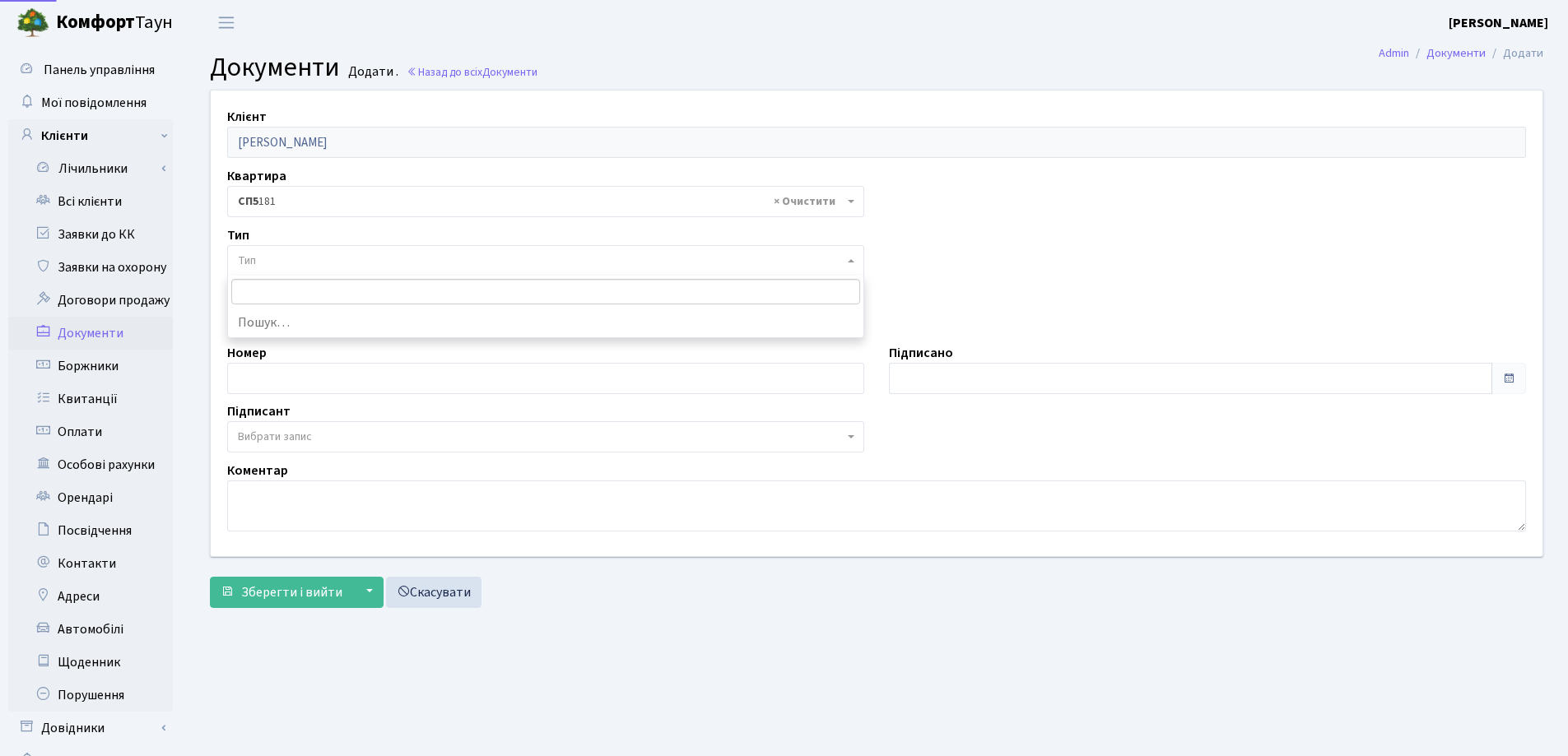
click at [343, 253] on span "Тип" at bounding box center [540, 261] width 605 height 16
select select "289"
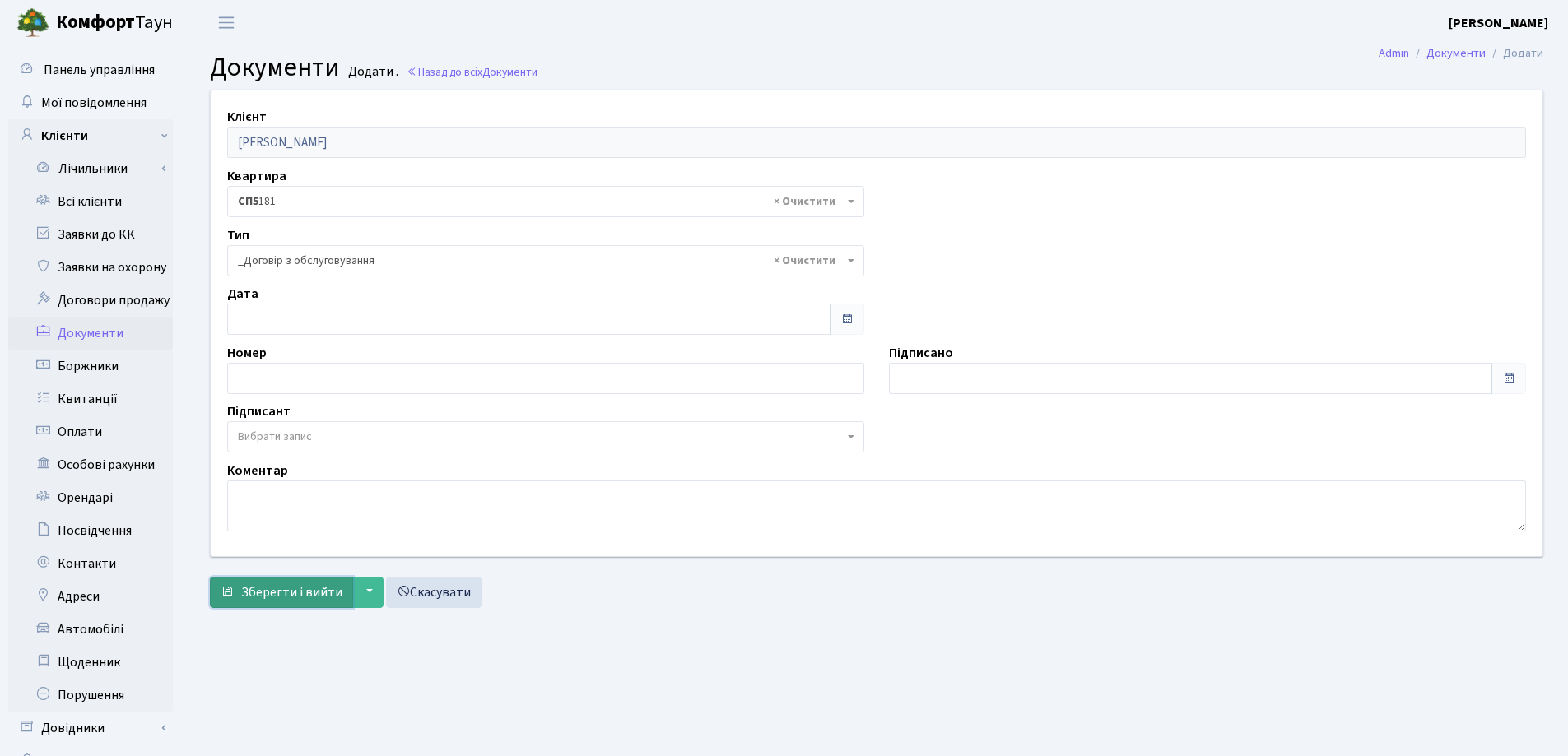
click at [281, 591] on span "Зберегти і вийти" at bounding box center [291, 592] width 101 height 18
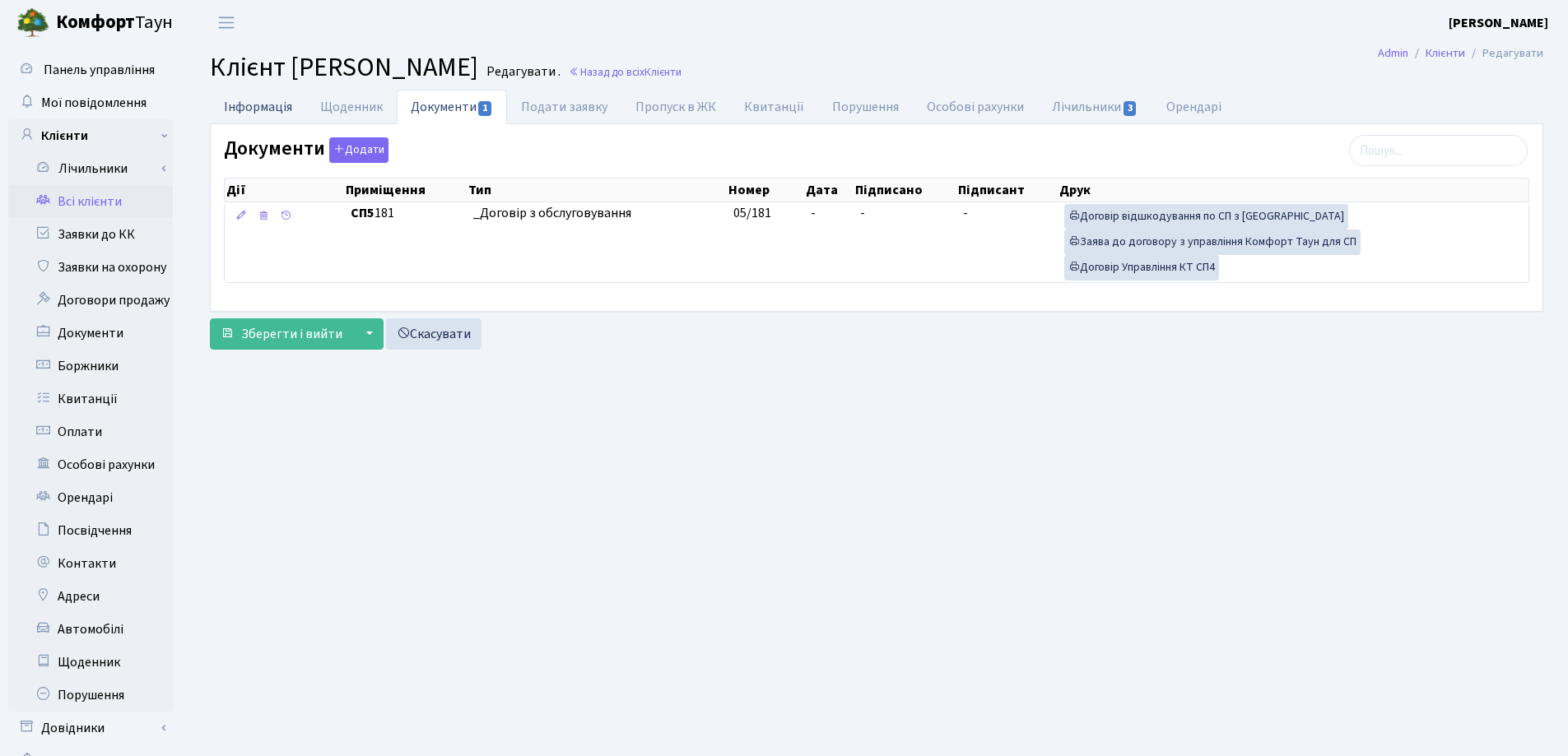
click at [234, 102] on link "Інформація" at bounding box center [258, 106] width 96 height 33
select select "25"
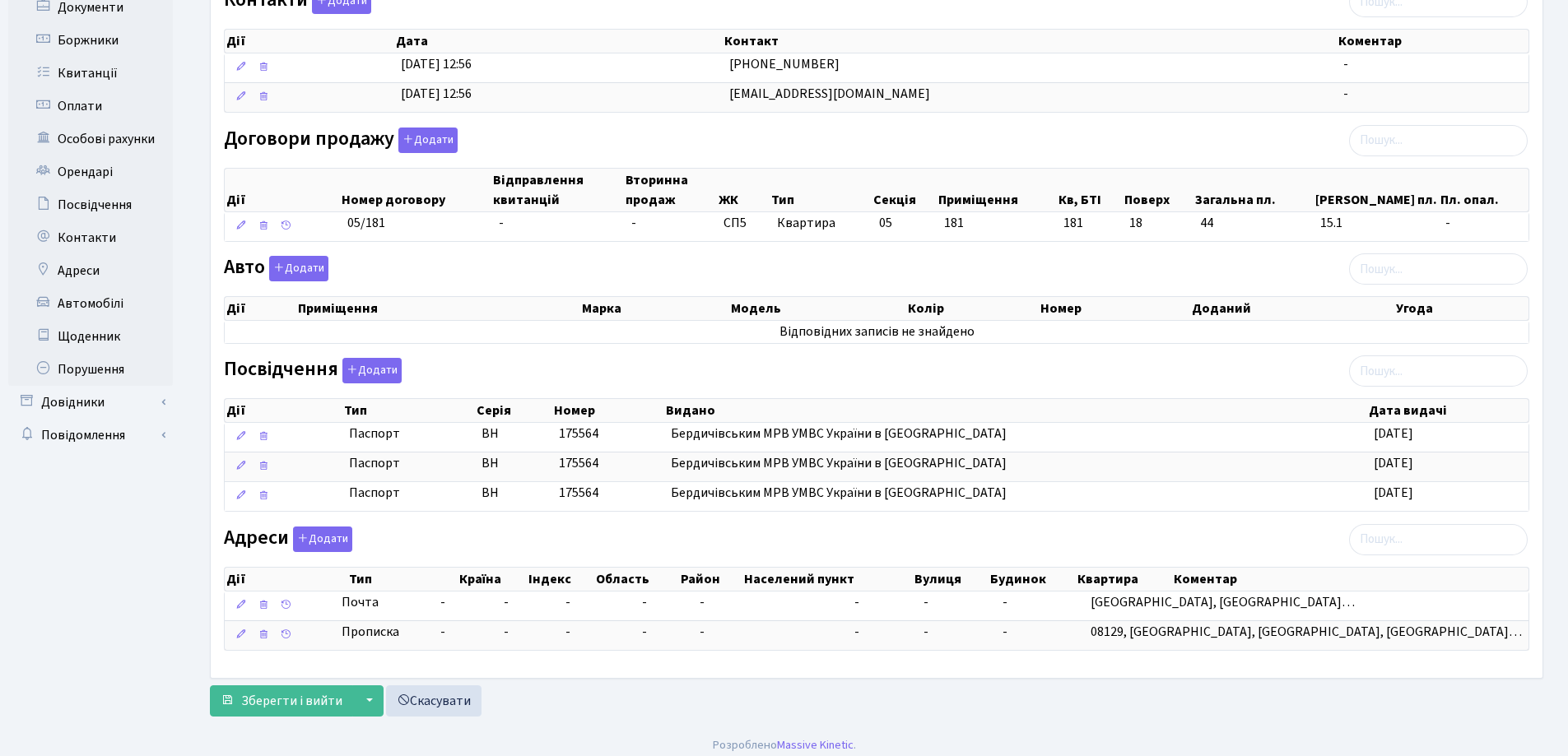
scroll to position [336, 0]
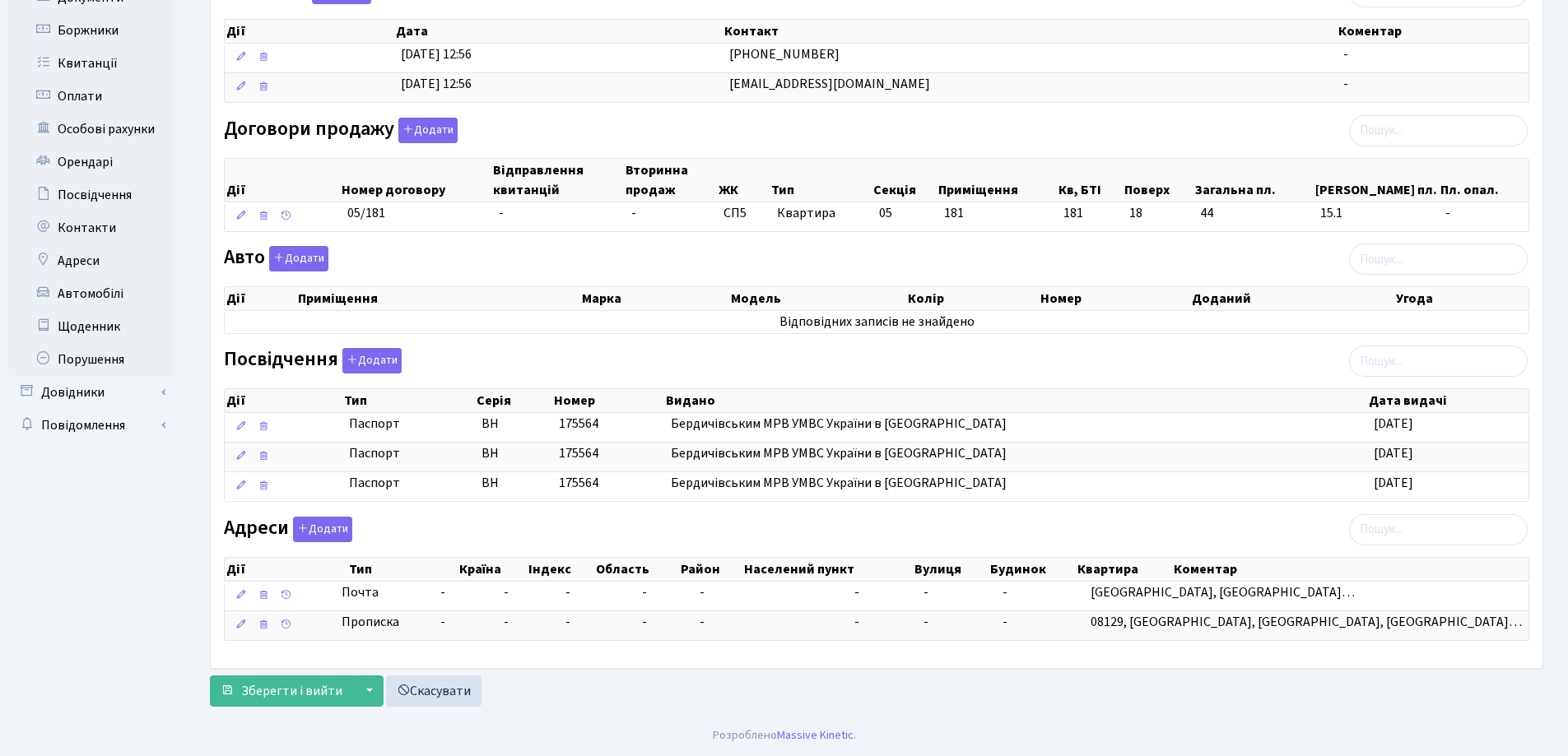
click at [298, 670] on form "Інформація Щоденник Документи 1 Подати заявку Пропуск в ЖК Квитанції Порушення …" at bounding box center [877, 230] width 1333 height 953
click at [292, 682] on span "Зберегти і вийти" at bounding box center [291, 690] width 101 height 18
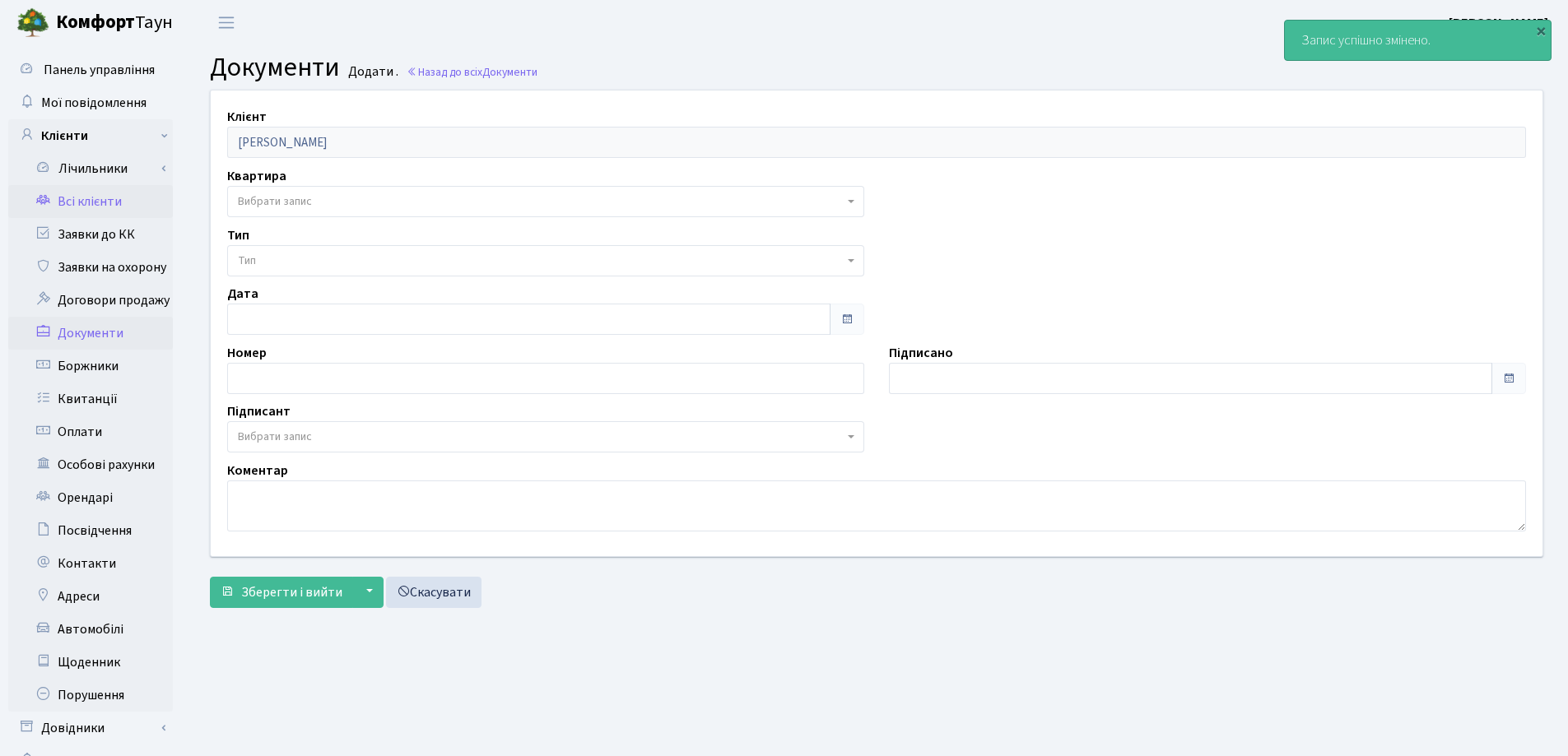
click at [112, 202] on link "Всі клієнти" at bounding box center [91, 201] width 164 height 32
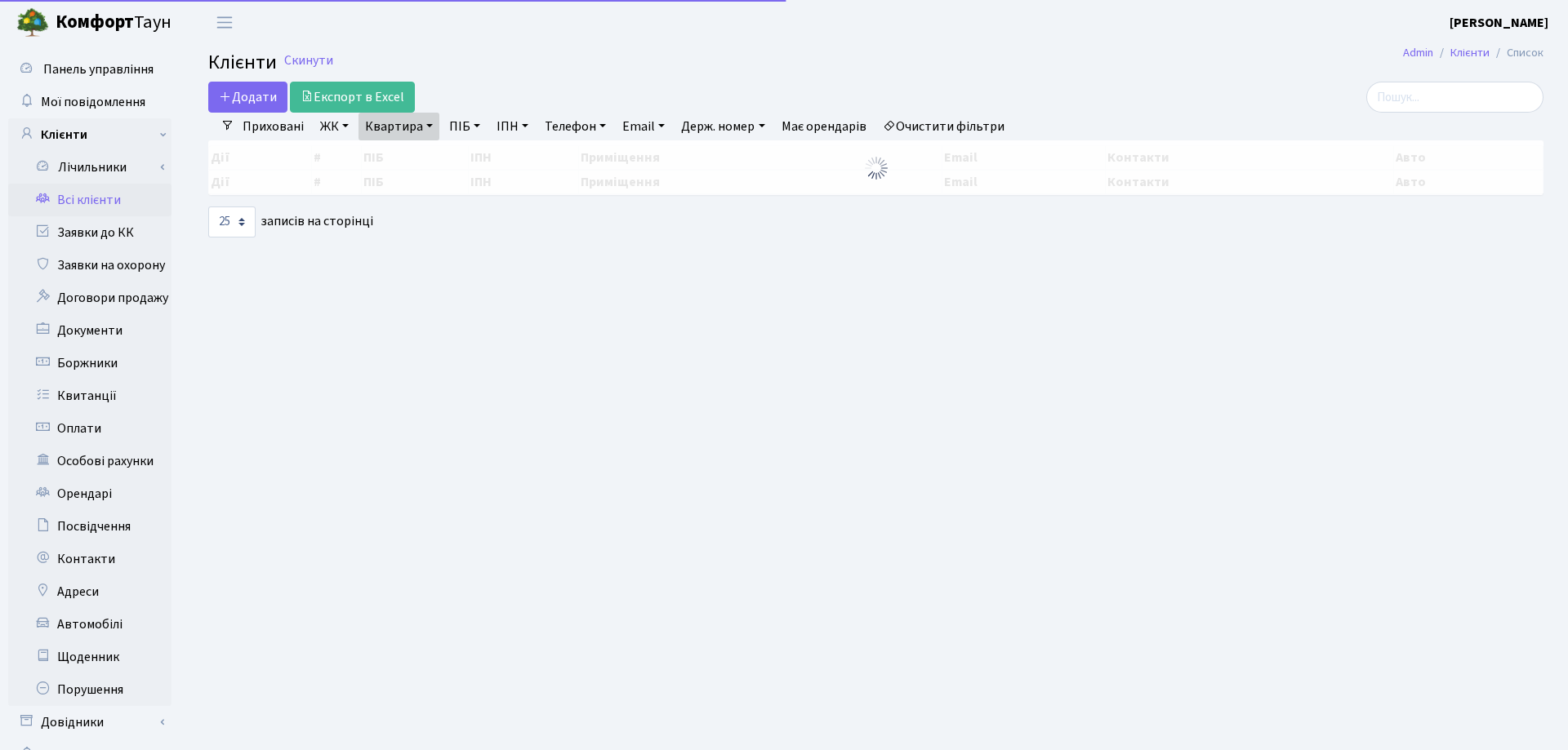
select select "25"
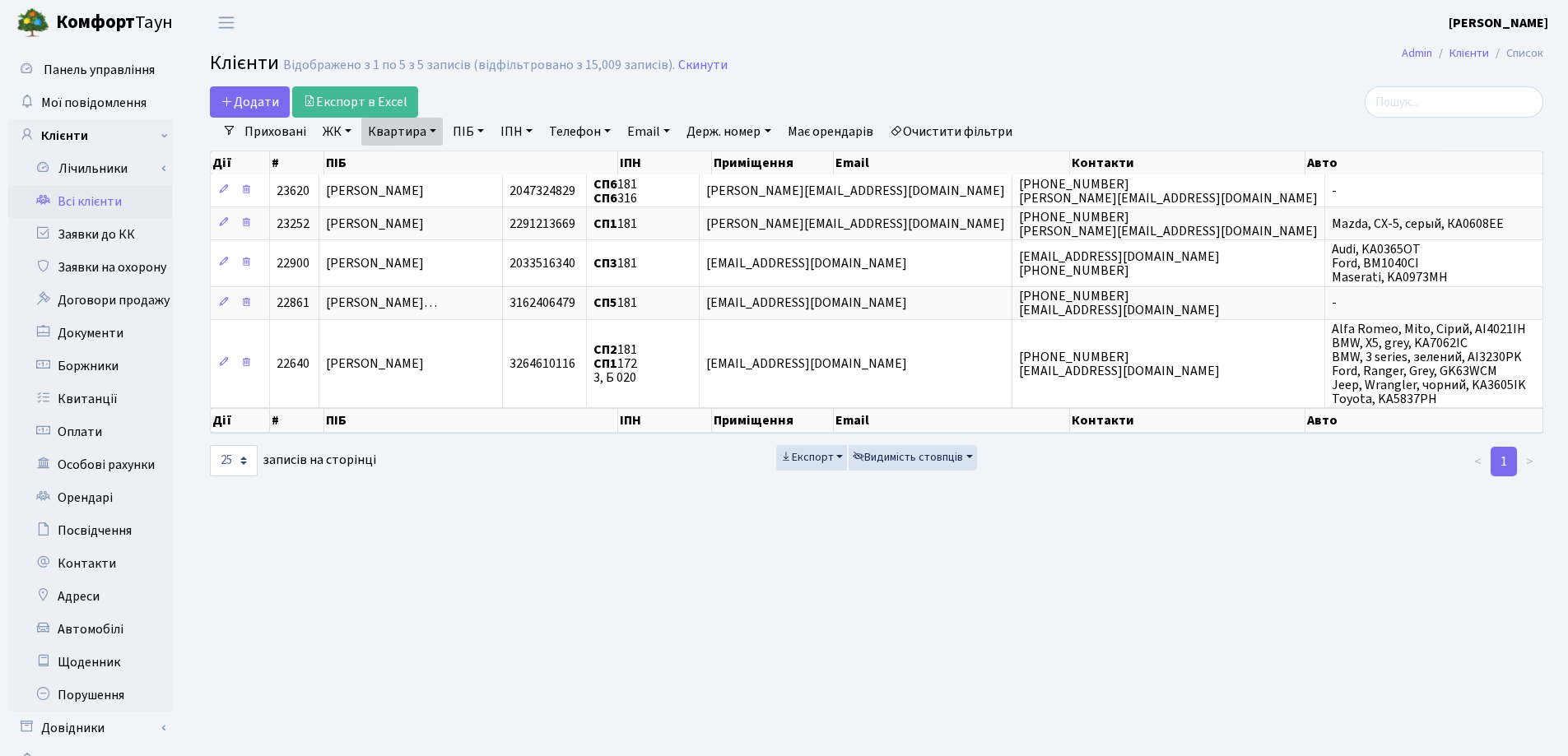
click at [434, 130] on link "Квартира" at bounding box center [401, 131] width 81 height 28
click at [479, 161] on icon at bounding box center [475, 164] width 13 height 13
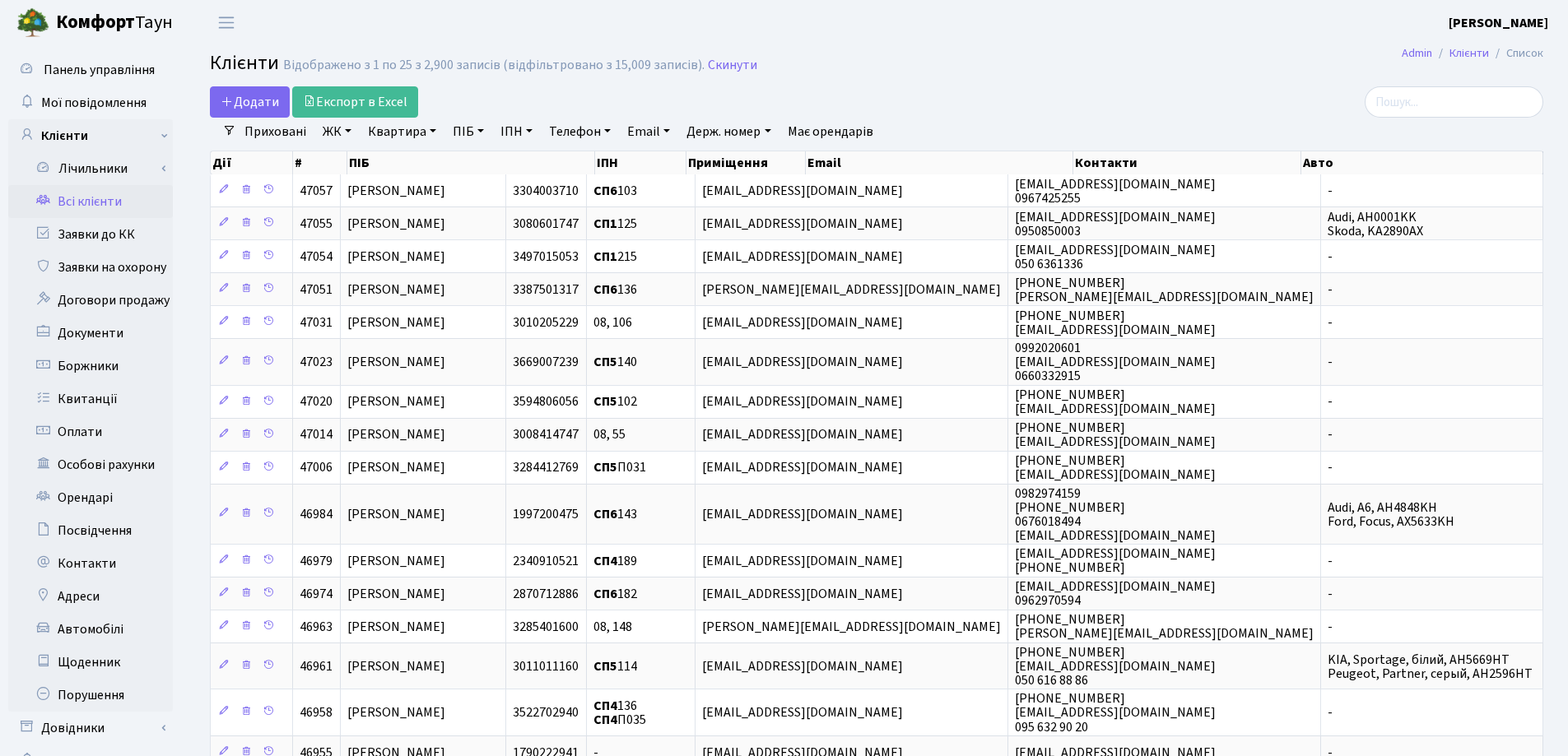
click at [433, 126] on link "Квартира" at bounding box center [401, 131] width 81 height 28
click at [435, 159] on input "text" at bounding box center [410, 163] width 96 height 32
type input "113"
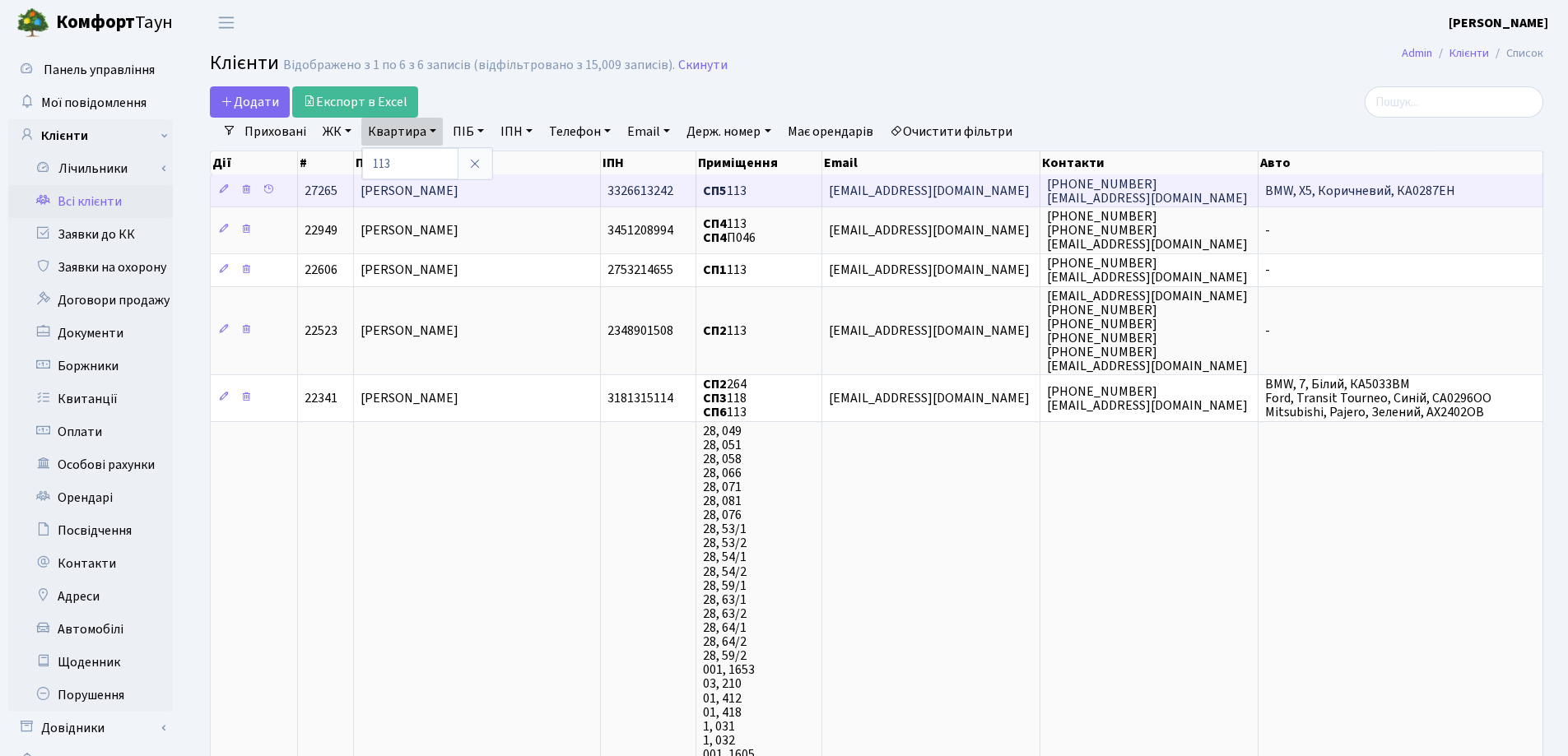
click at [458, 189] on span "Корнієнко Ангеліна Сергіївна" at bounding box center [409, 190] width 98 height 18
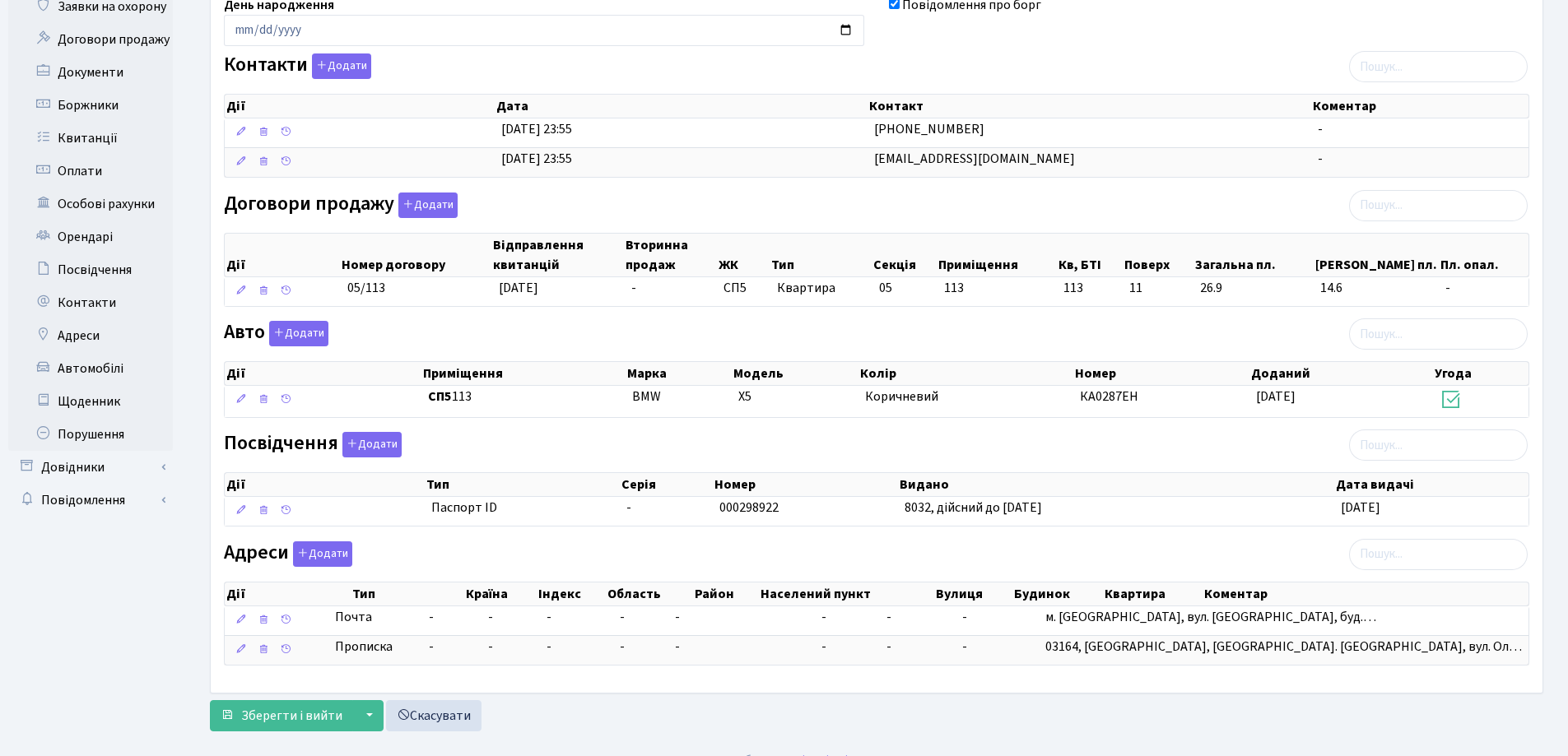
scroll to position [285, 0]
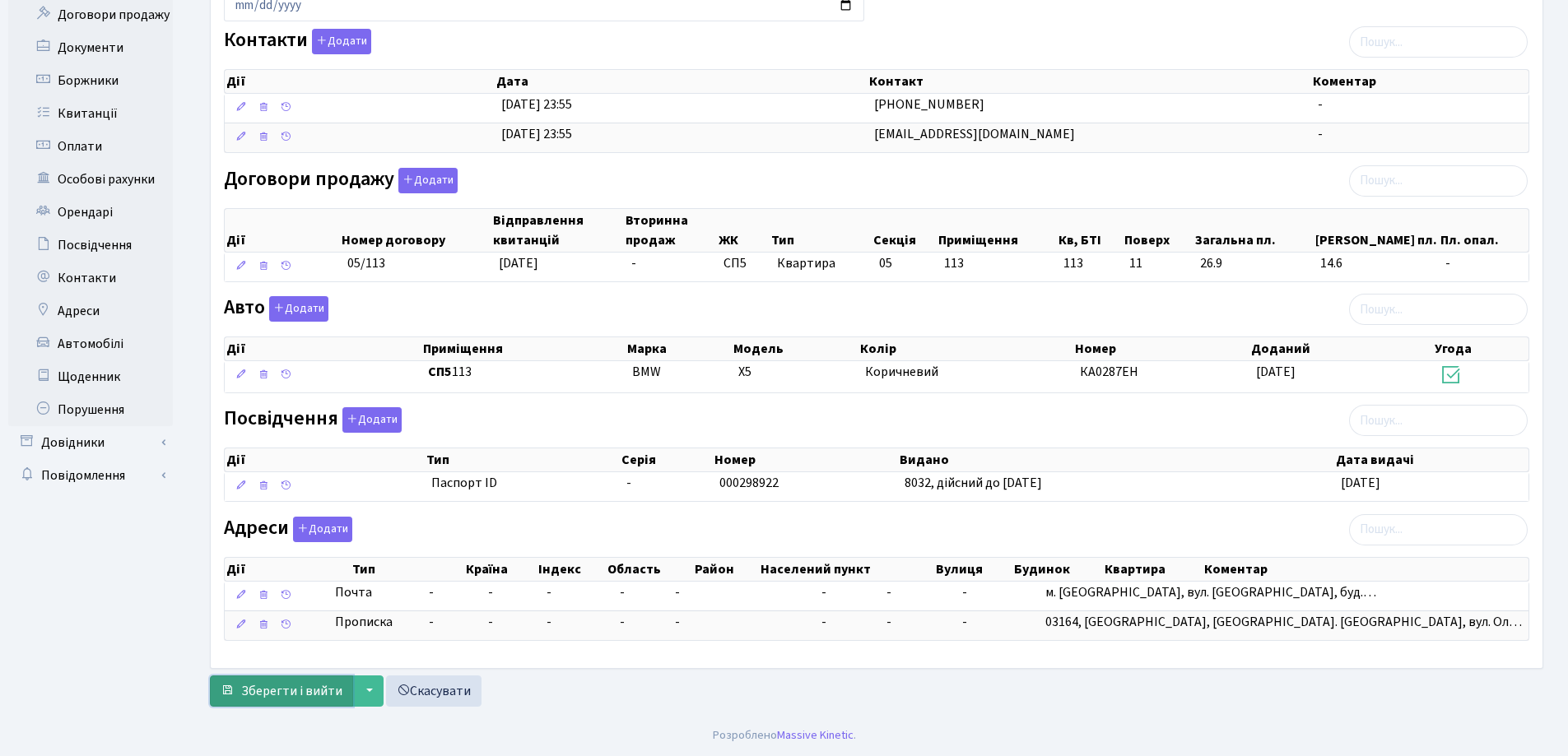
click at [301, 685] on span "Зберегти і вийти" at bounding box center [291, 690] width 101 height 18
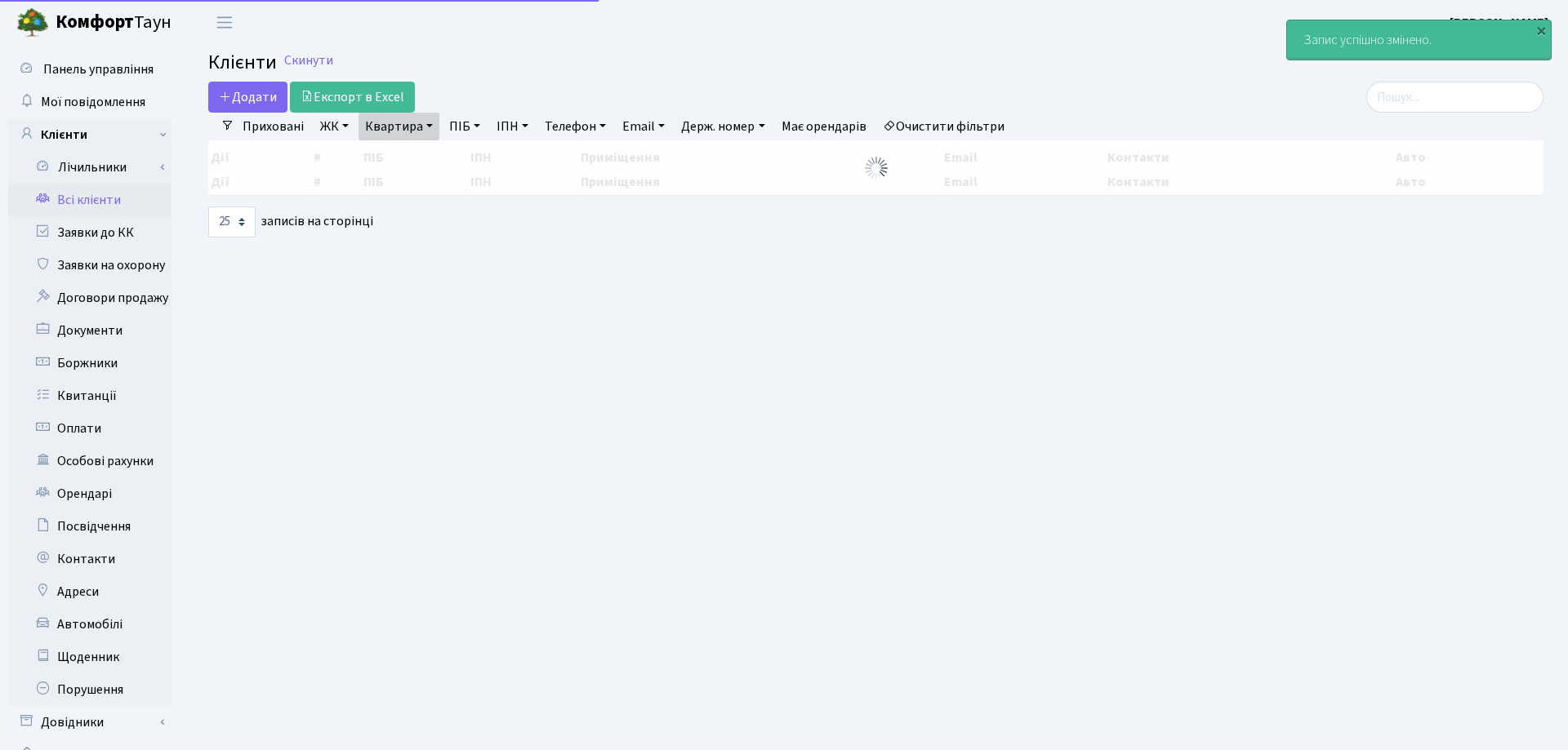
select select "25"
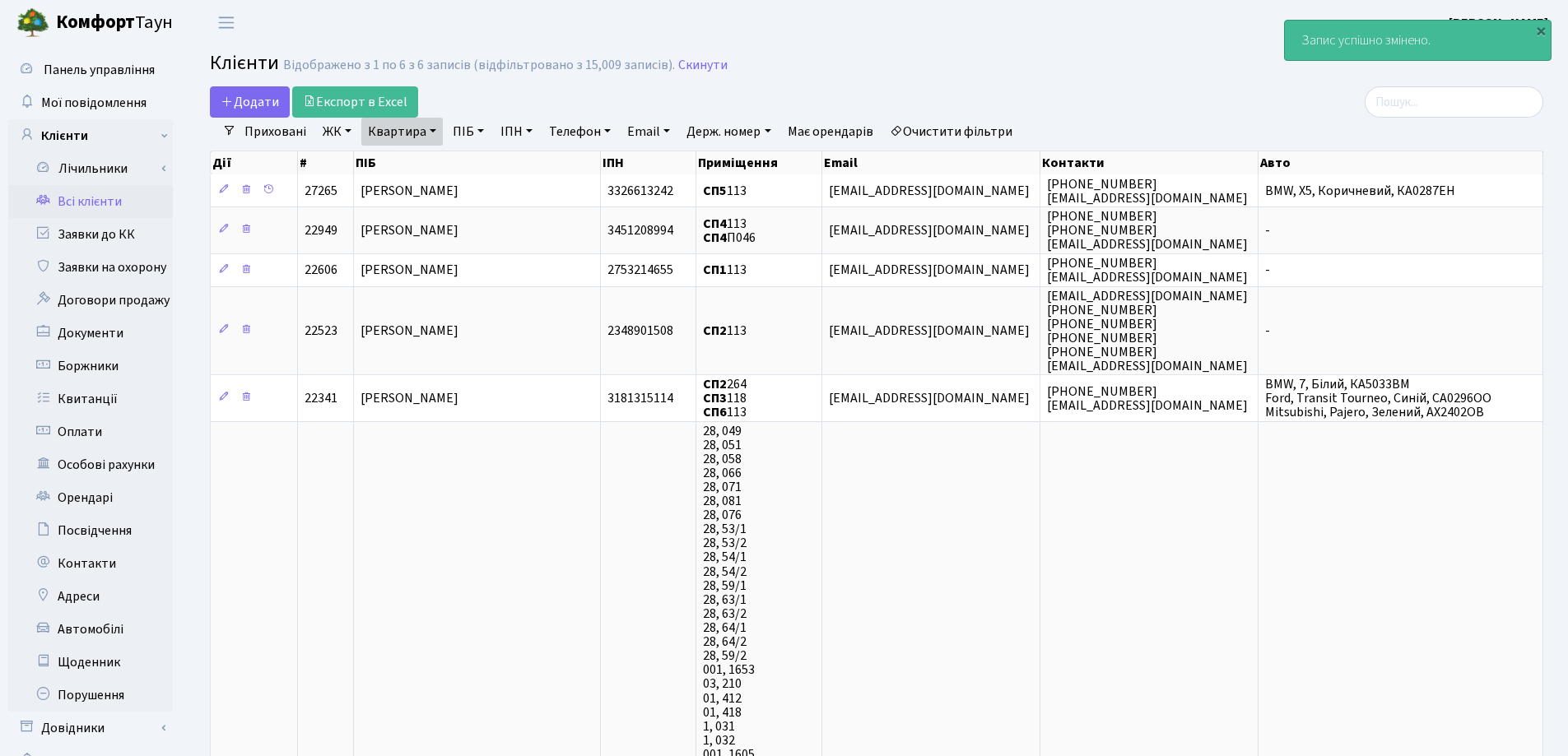
click at [434, 128] on link "Квартира" at bounding box center [401, 131] width 81 height 28
click at [485, 164] on link at bounding box center [475, 163] width 34 height 32
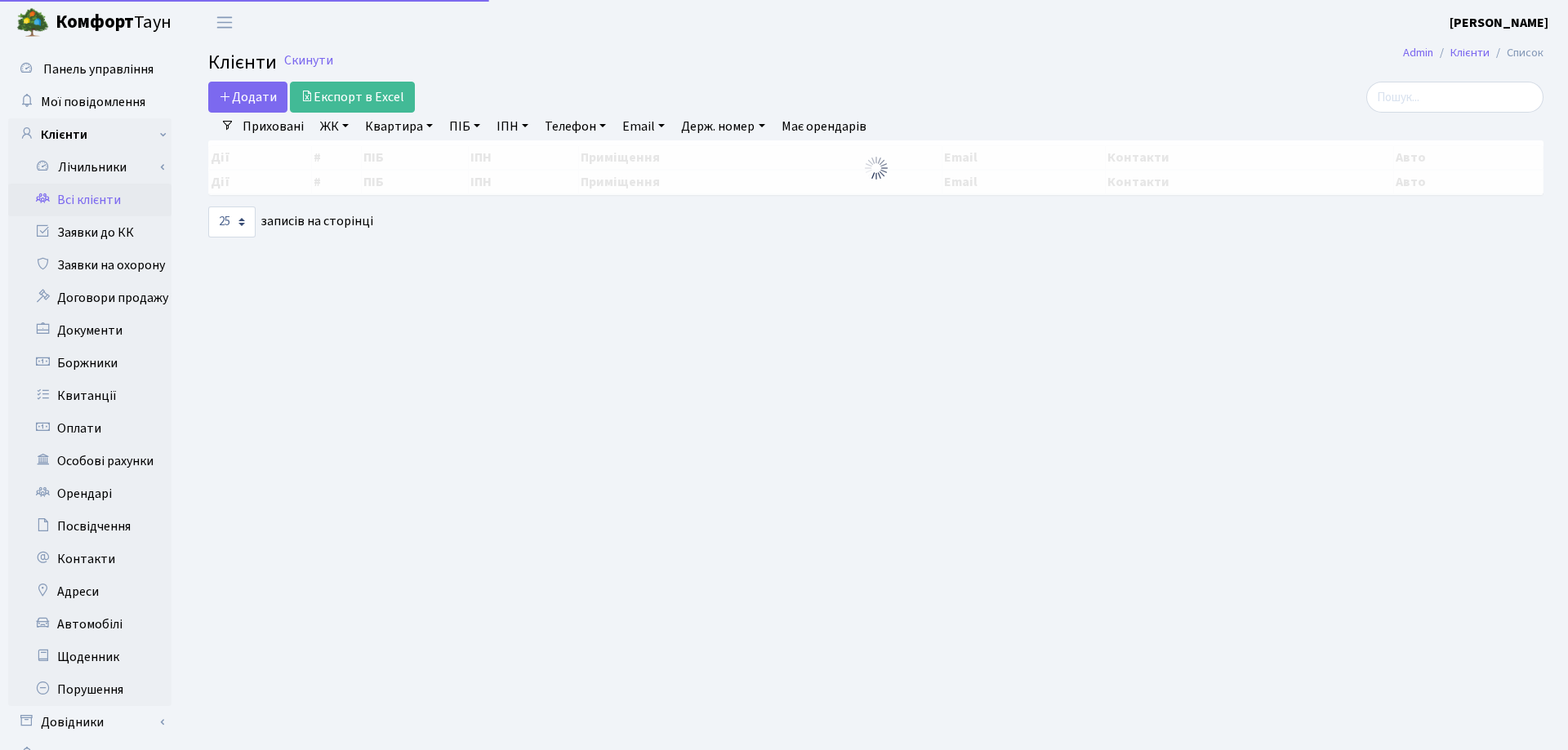
select select "25"
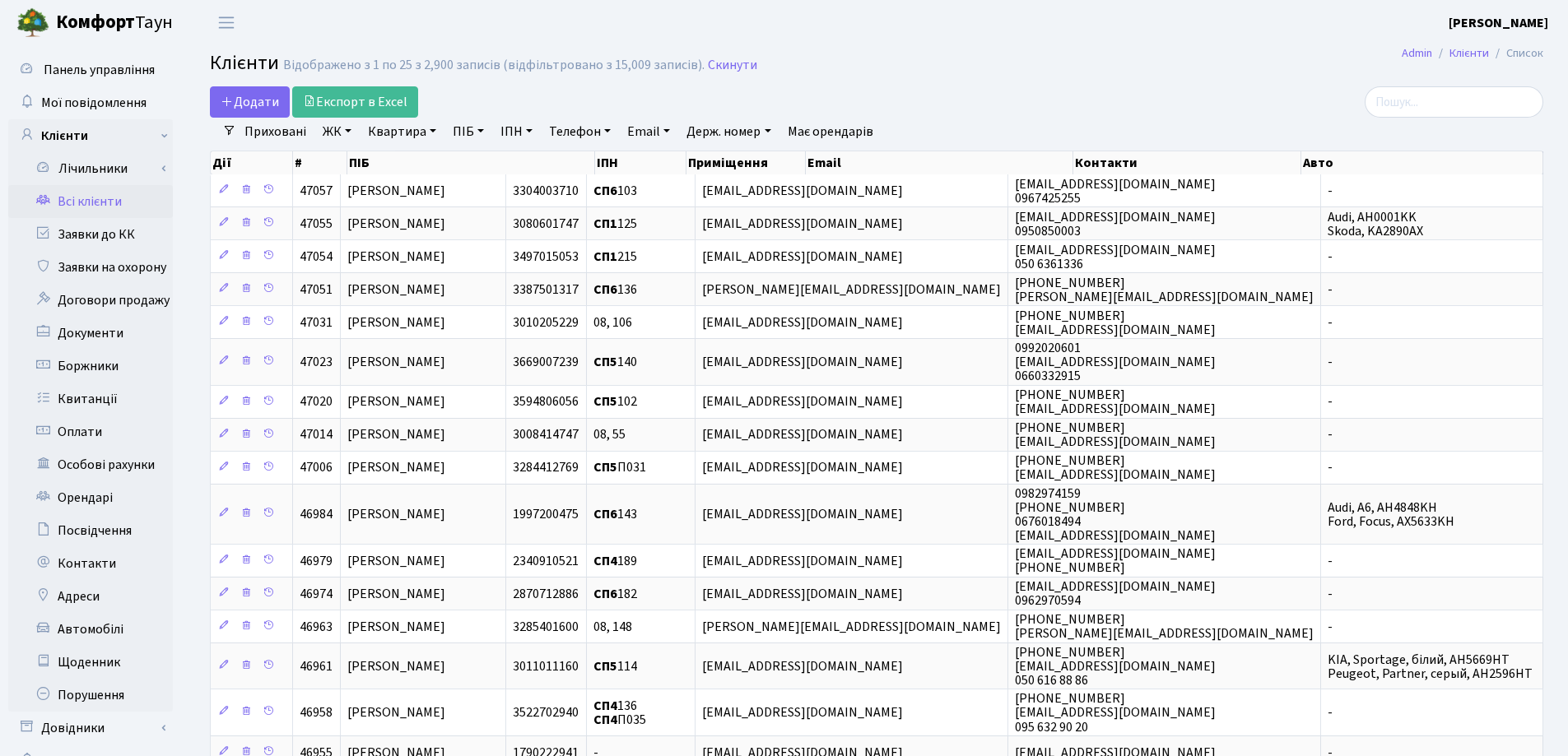
click at [1000, 104] on div "Додати Експорт в Excel" at bounding box center [650, 101] width 880 height 32
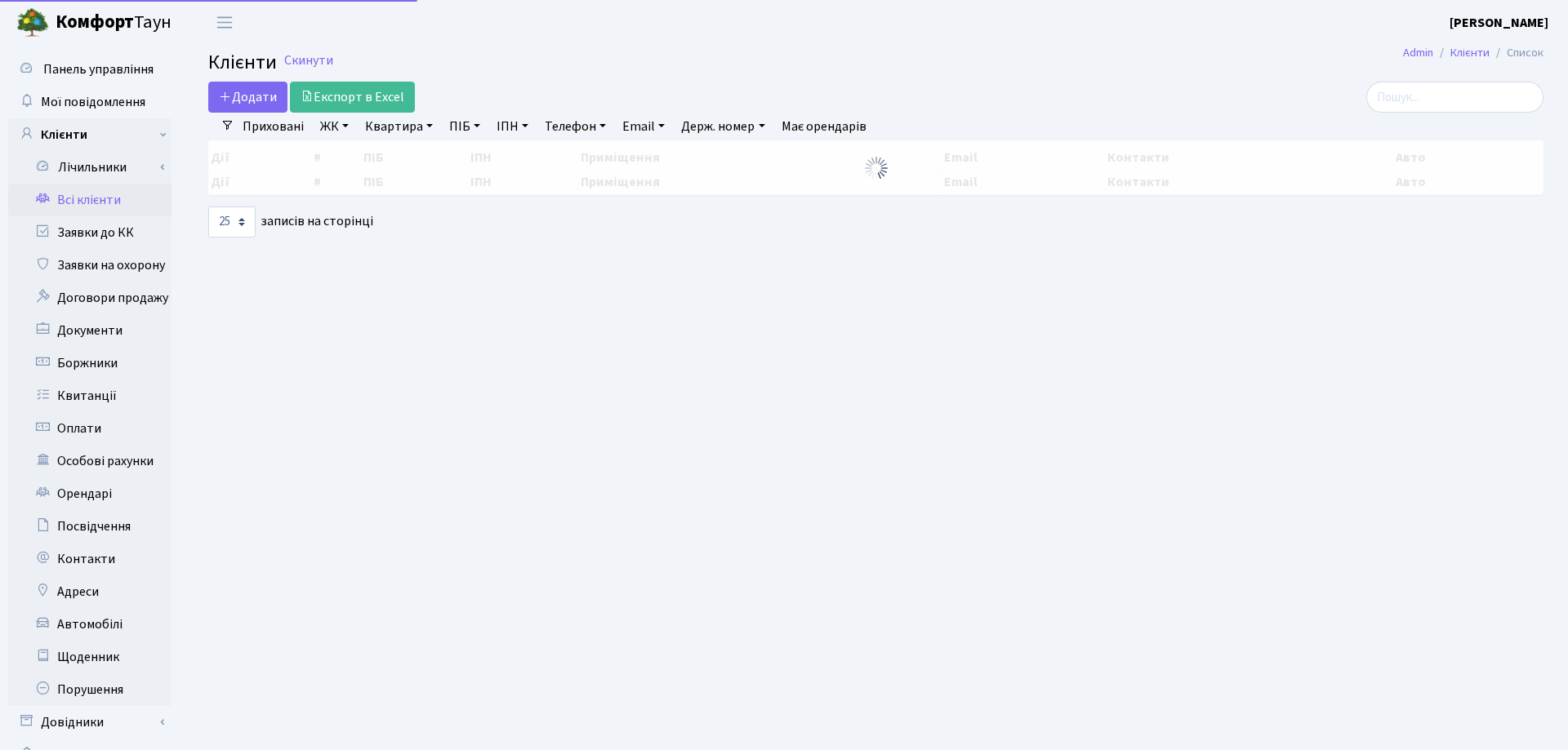
select select "25"
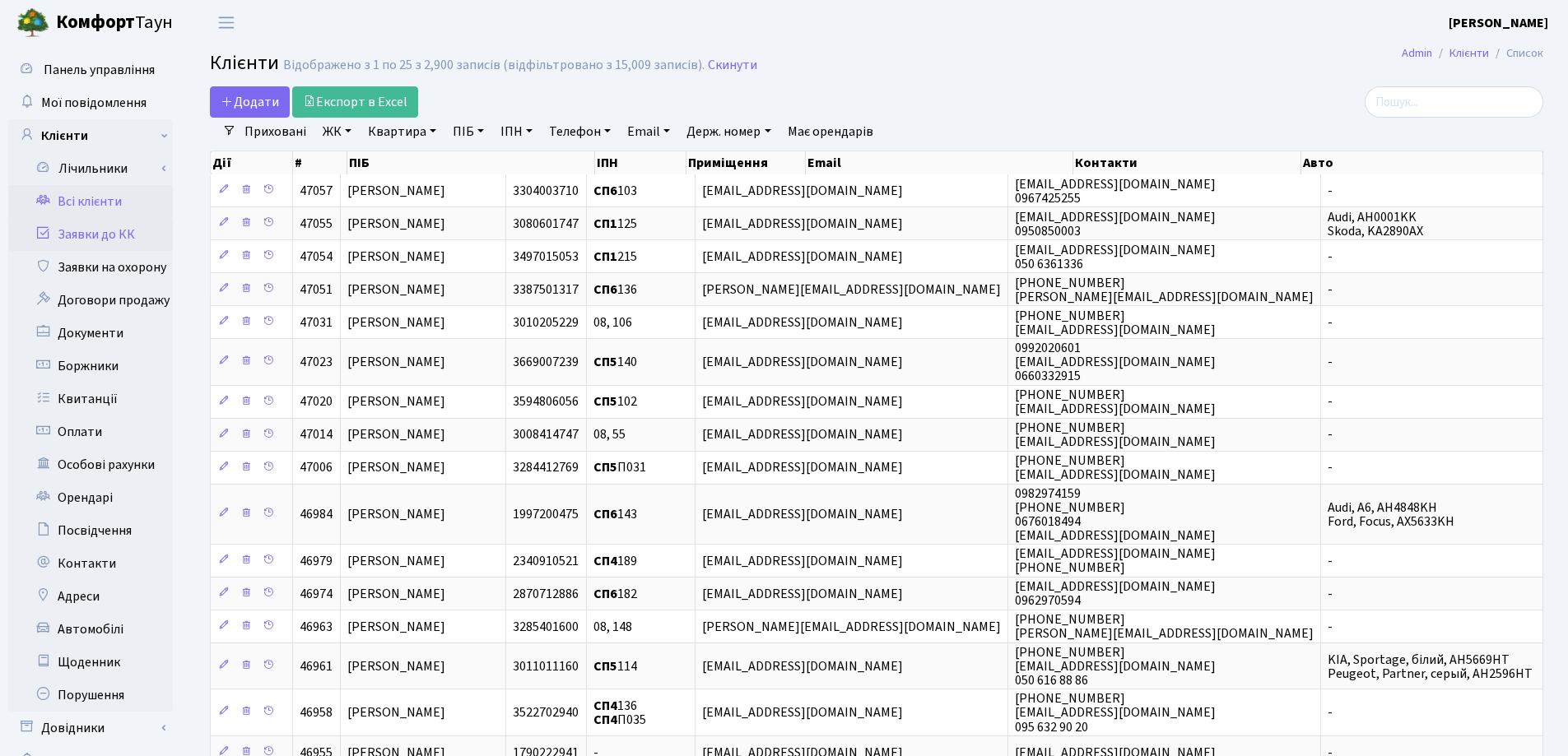
click at [86, 239] on link "Заявки до КК" at bounding box center [91, 234] width 164 height 32
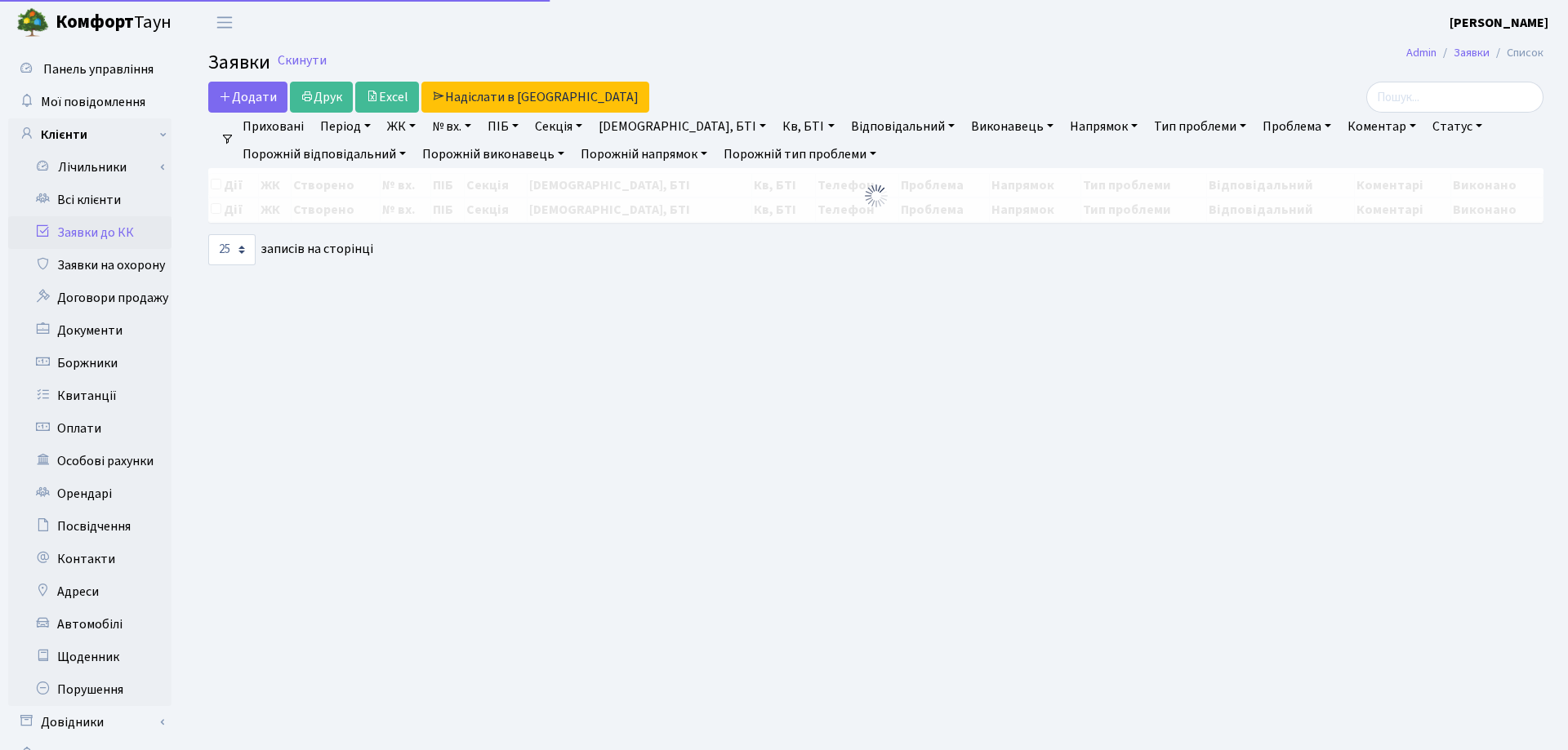
select select "25"
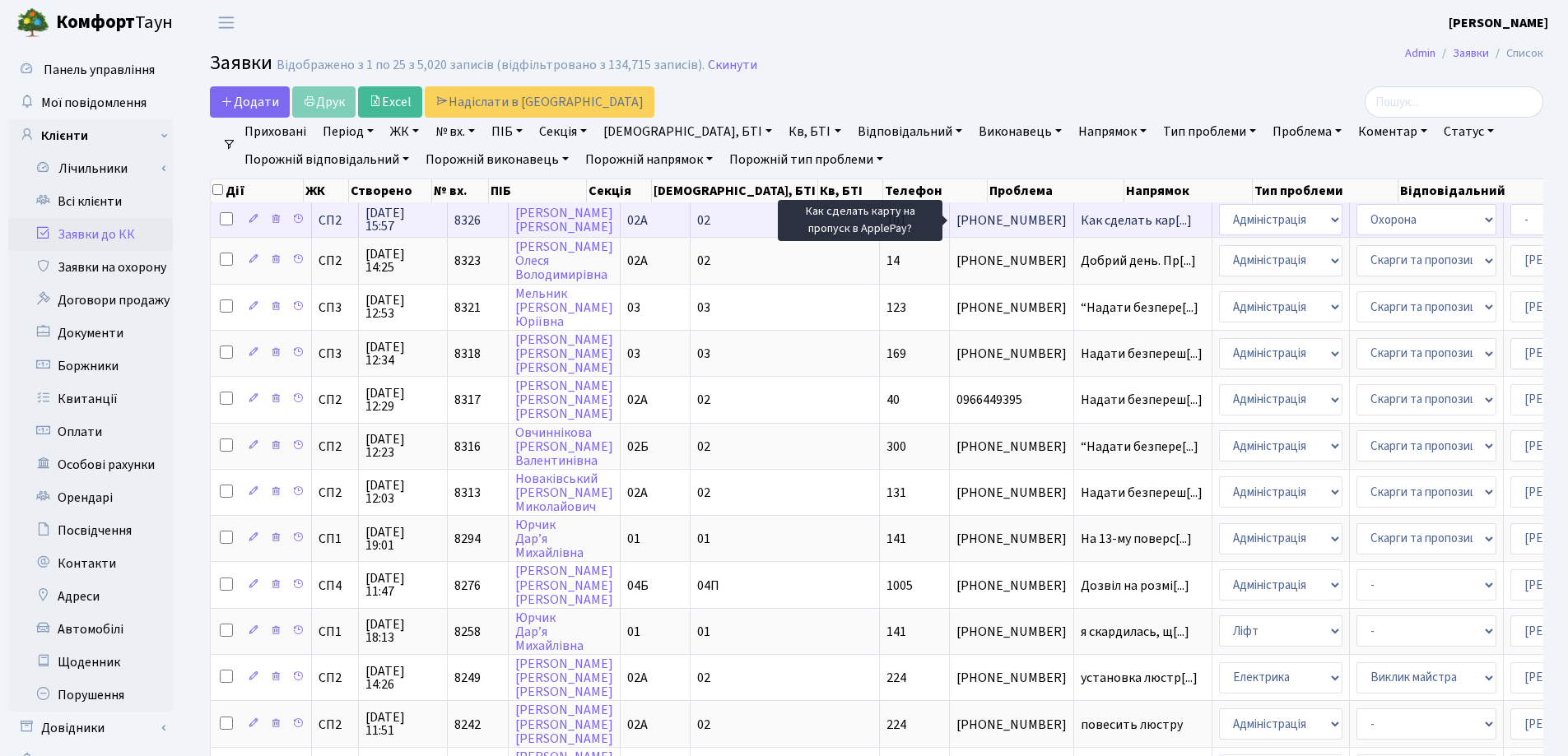
click at [1080, 220] on span "Как сделать кар[...]" at bounding box center [1135, 220] width 111 height 18
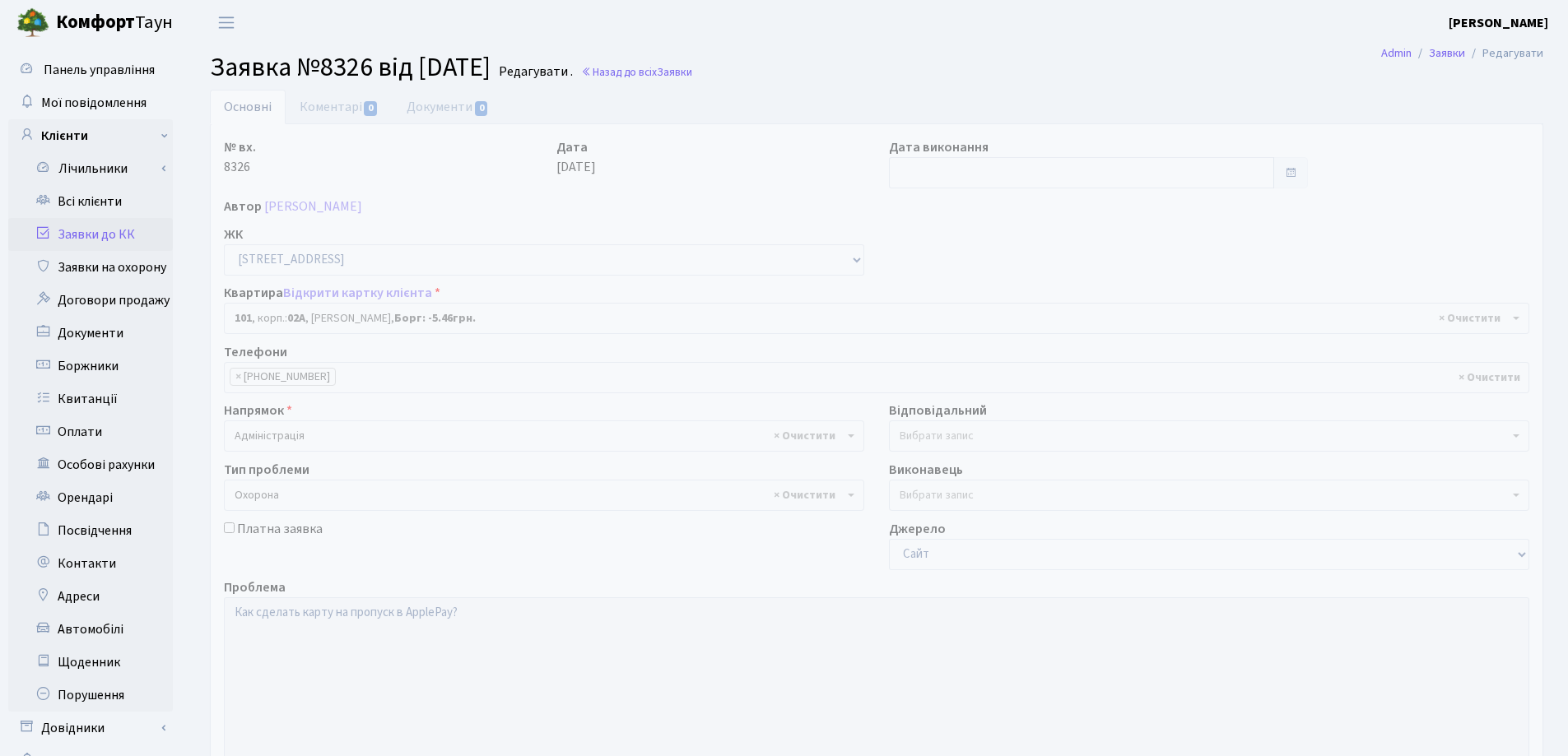
select select "20351"
select select "69"
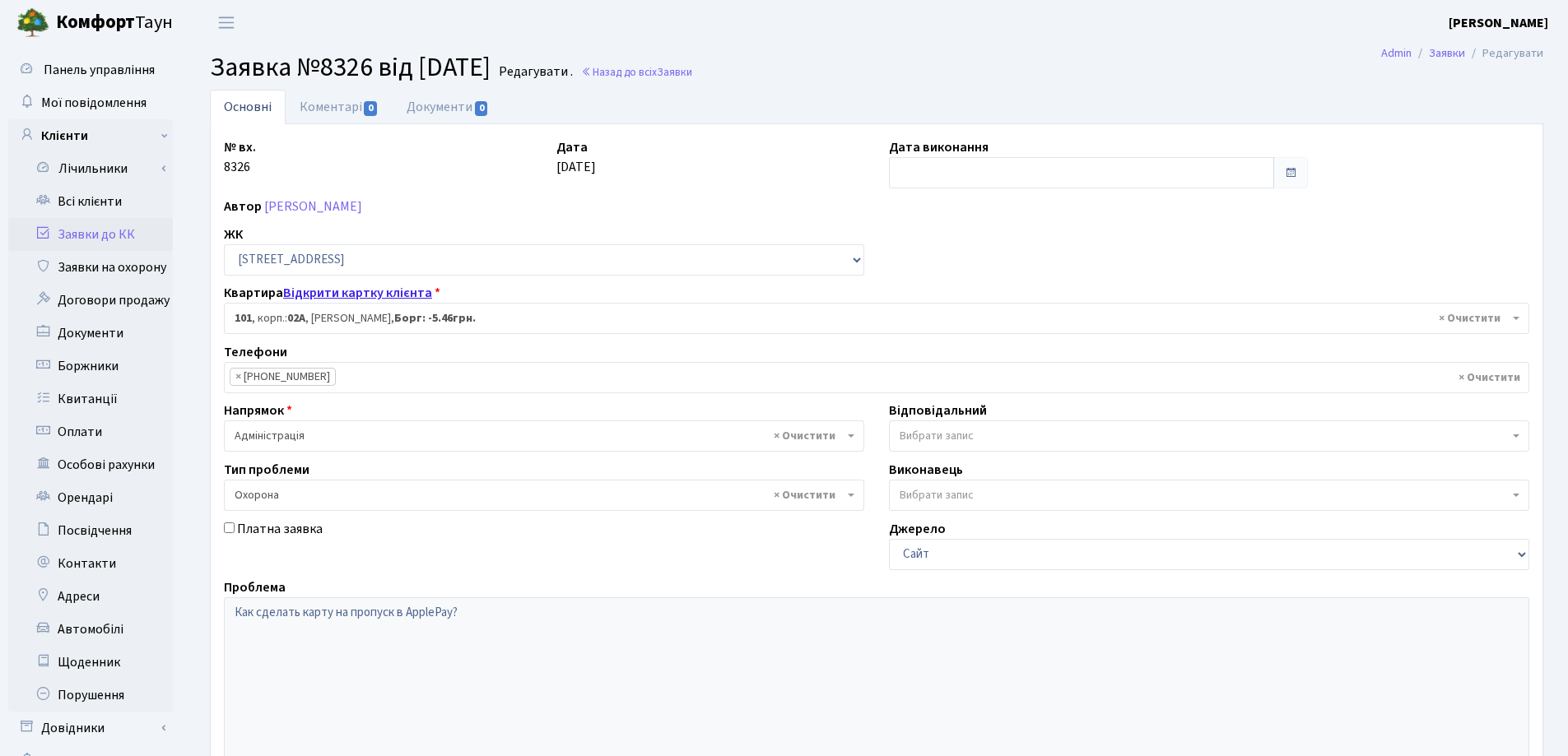
click at [324, 288] on link "Відкрити картку клієнта" at bounding box center [357, 292] width 149 height 18
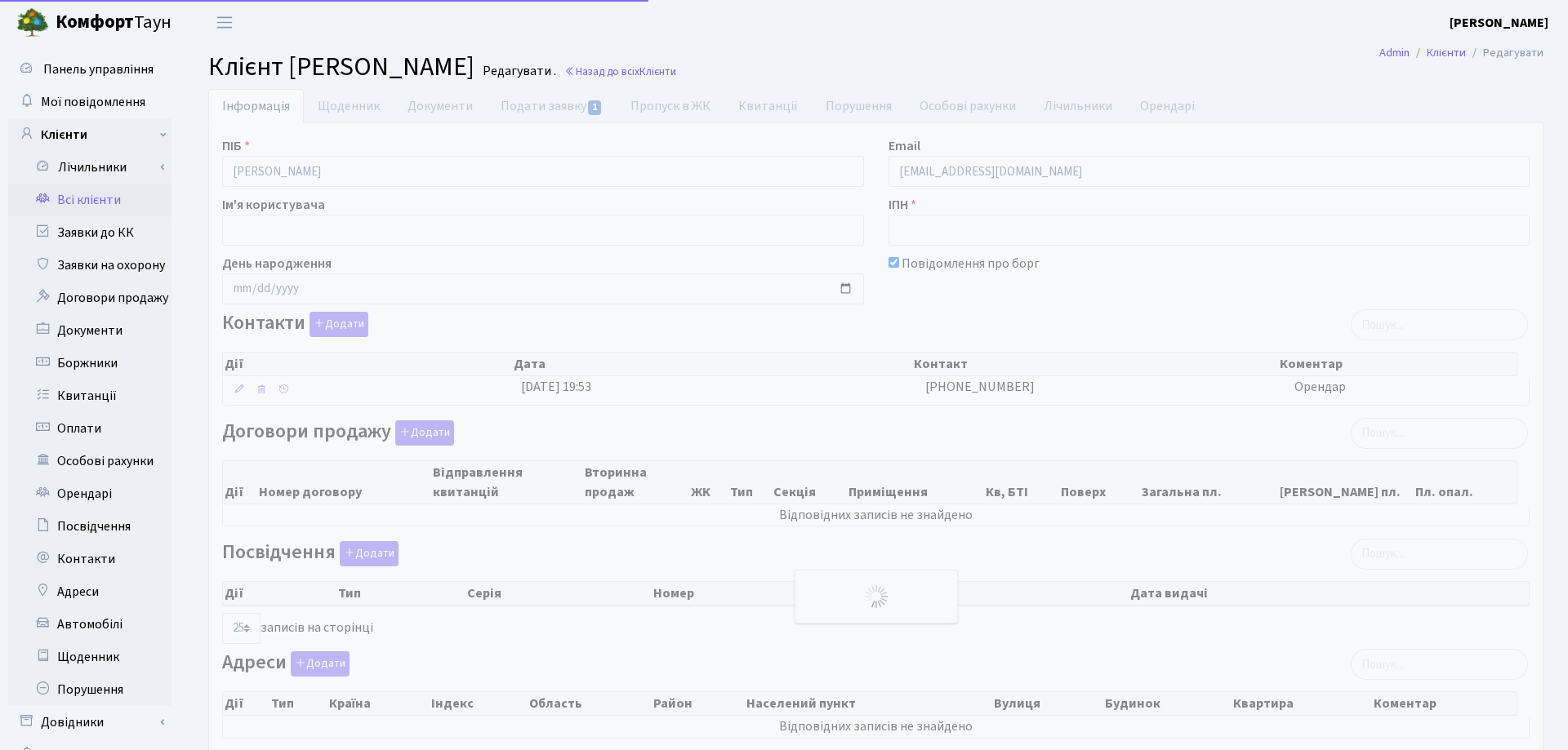
select select "25"
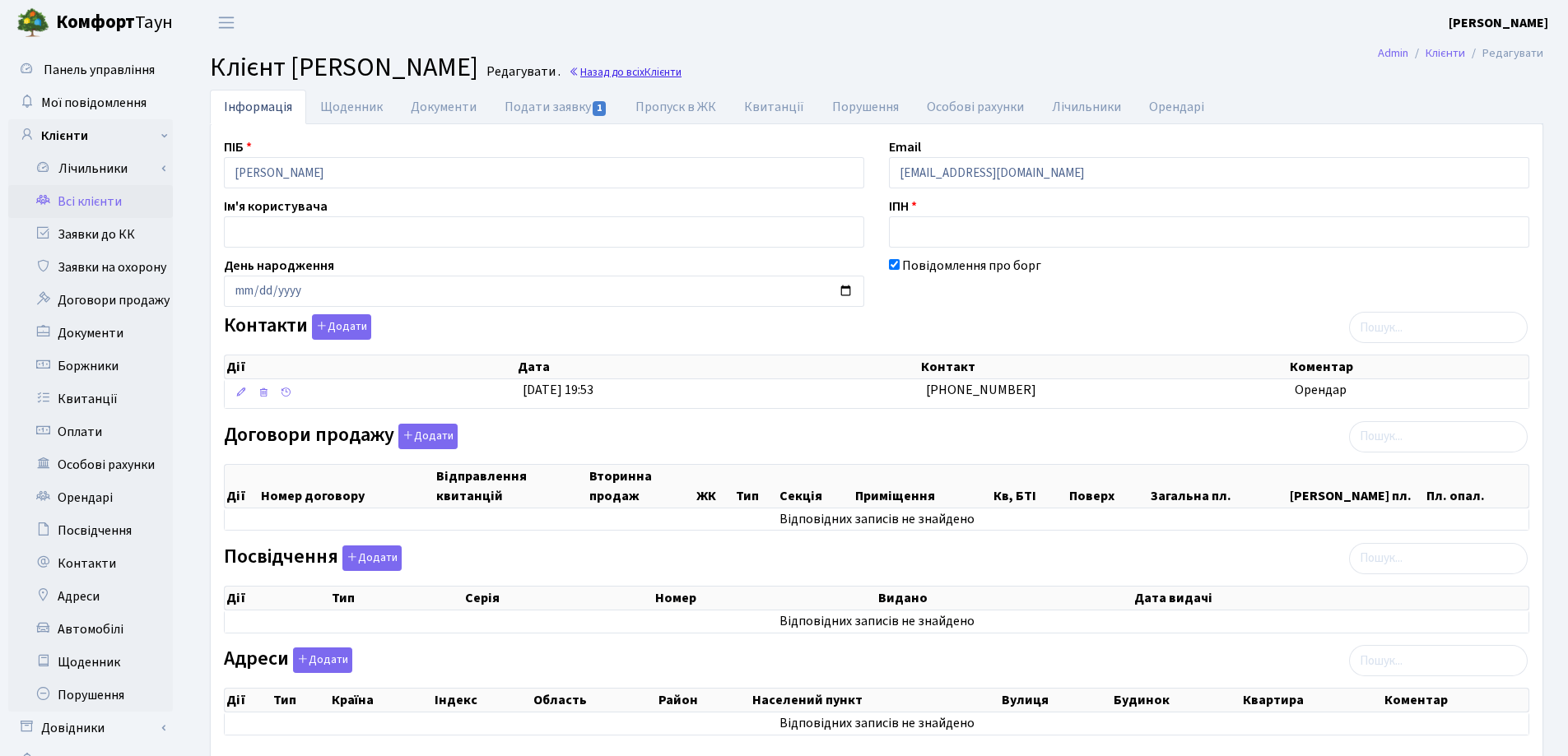
click at [682, 66] on link "Назад до всіх Клієнти" at bounding box center [625, 72] width 113 height 15
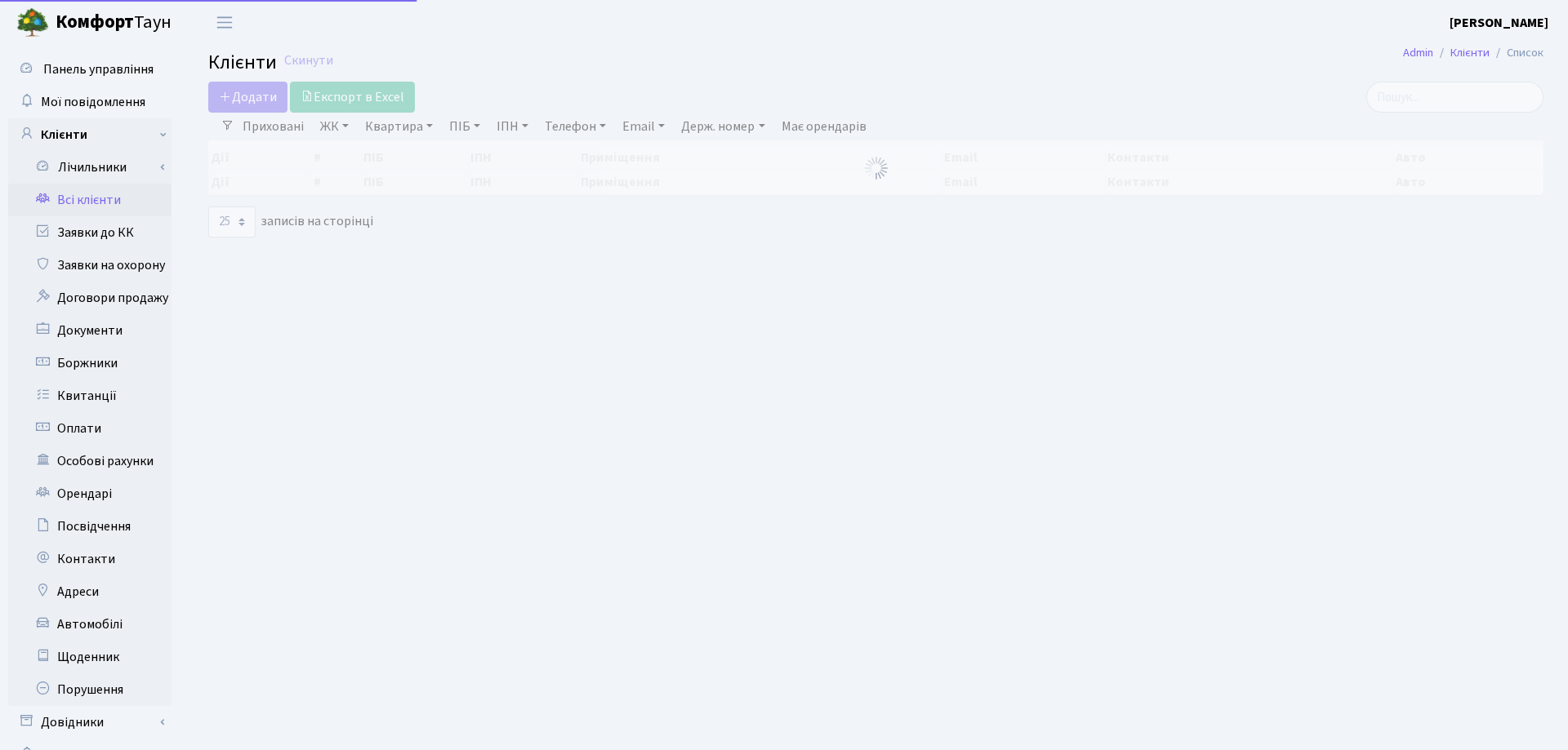
select select "25"
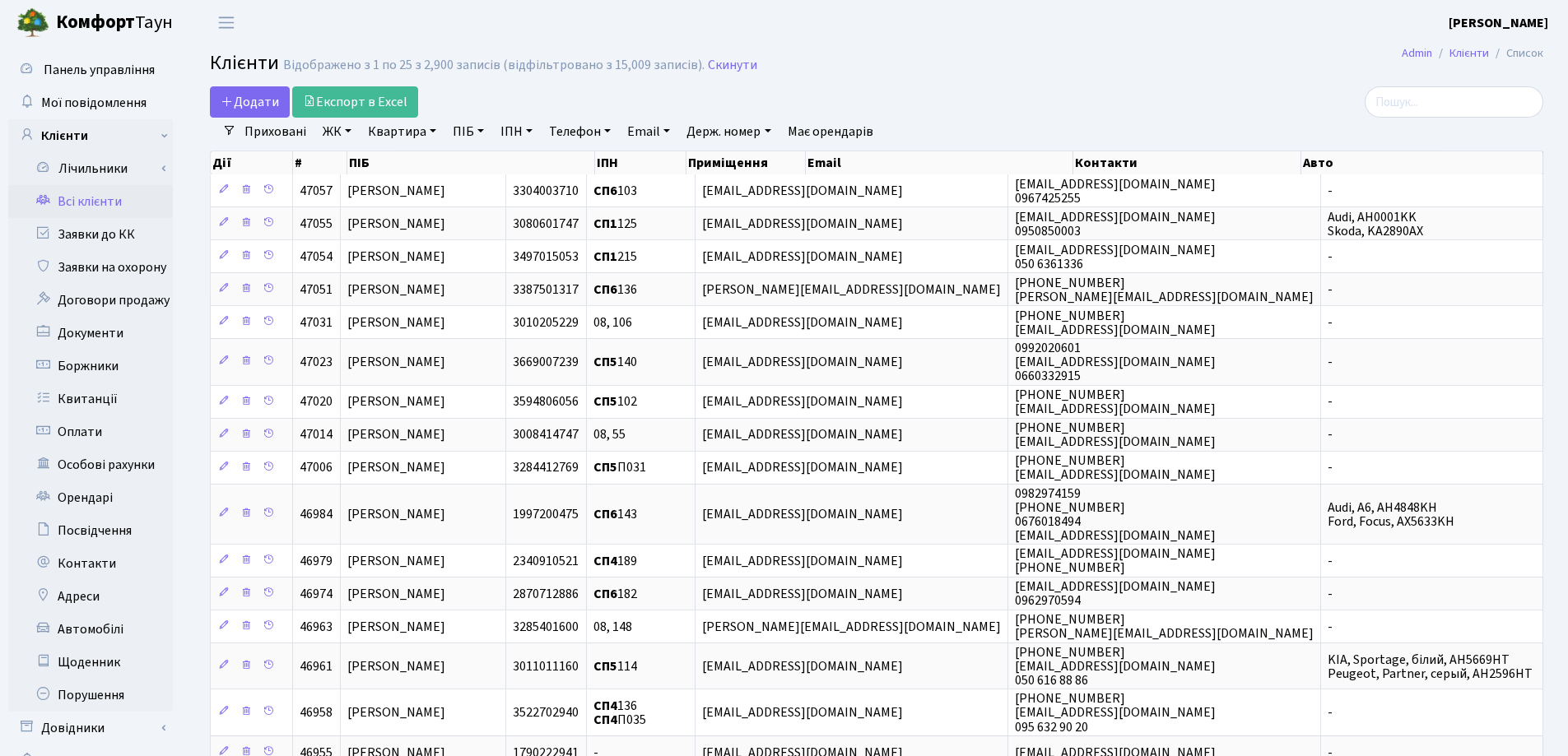
click at [976, 113] on div "Додати Експорт в Excel" at bounding box center [650, 101] width 880 height 32
click at [431, 135] on link "Квартира" at bounding box center [401, 131] width 81 height 28
type input "78"
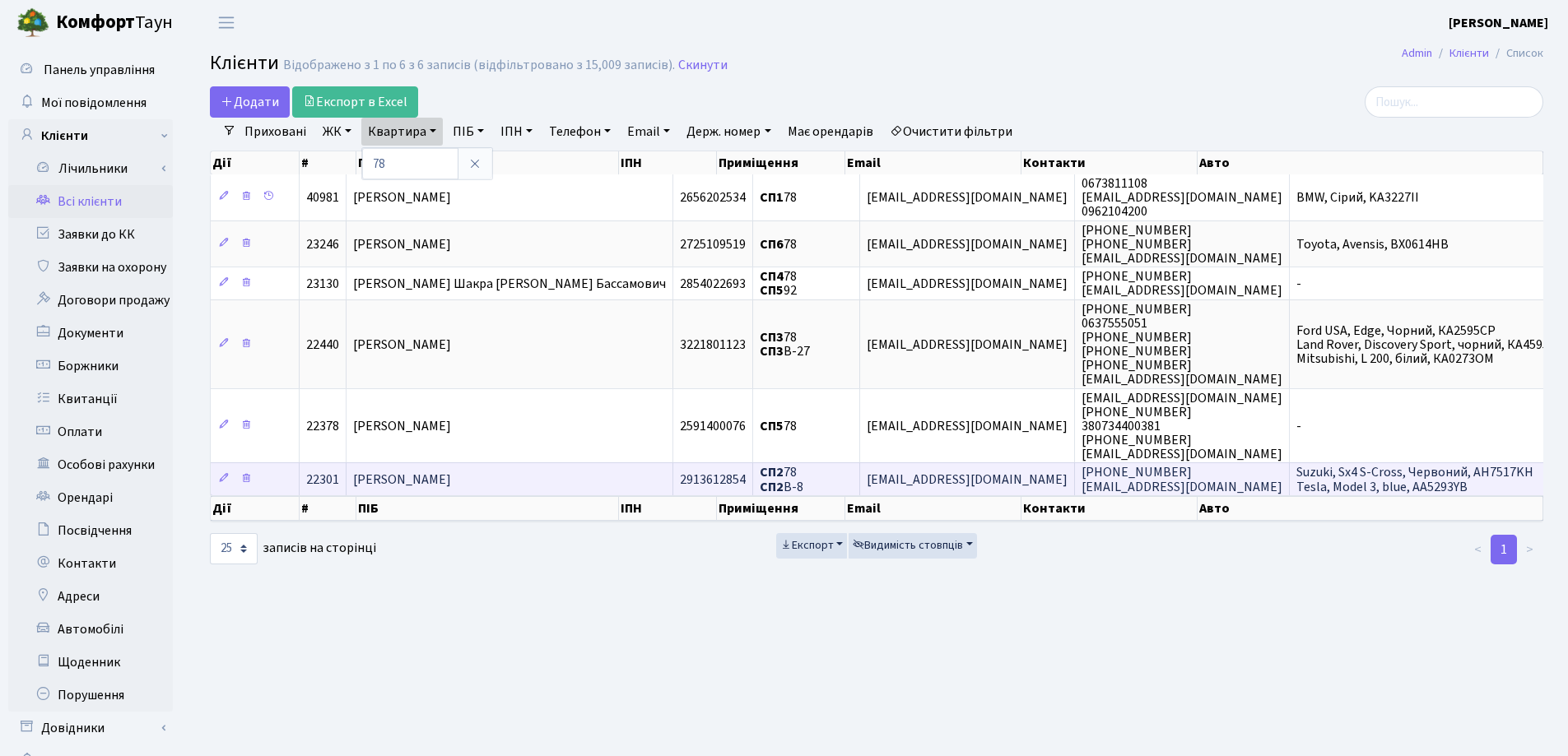
click at [576, 477] on td "[PERSON_NAME]" at bounding box center [510, 478] width 327 height 32
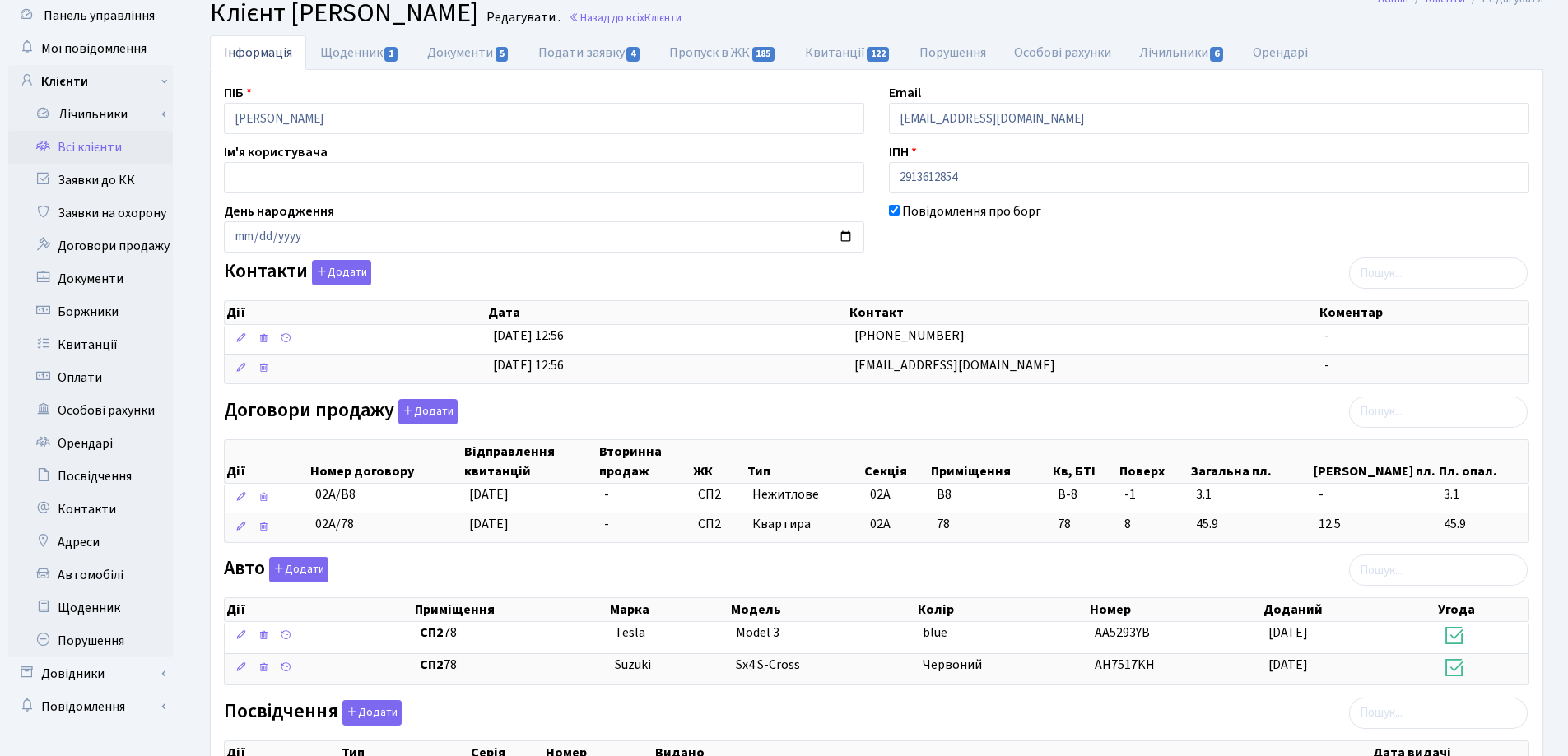
scroll to position [1, 0]
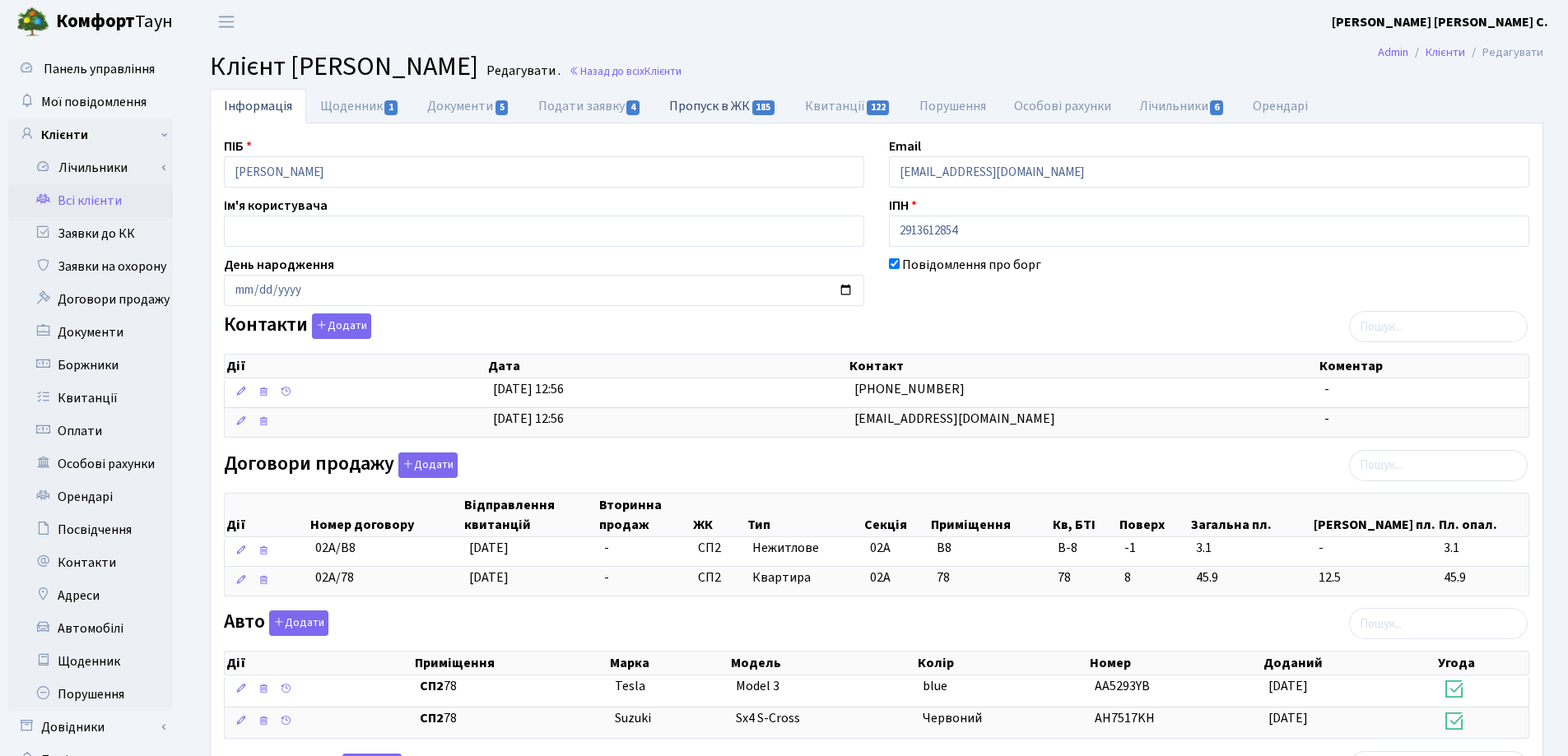
click at [702, 111] on link "Пропуск в ЖК 185" at bounding box center [722, 105] width 135 height 33
select select "25"
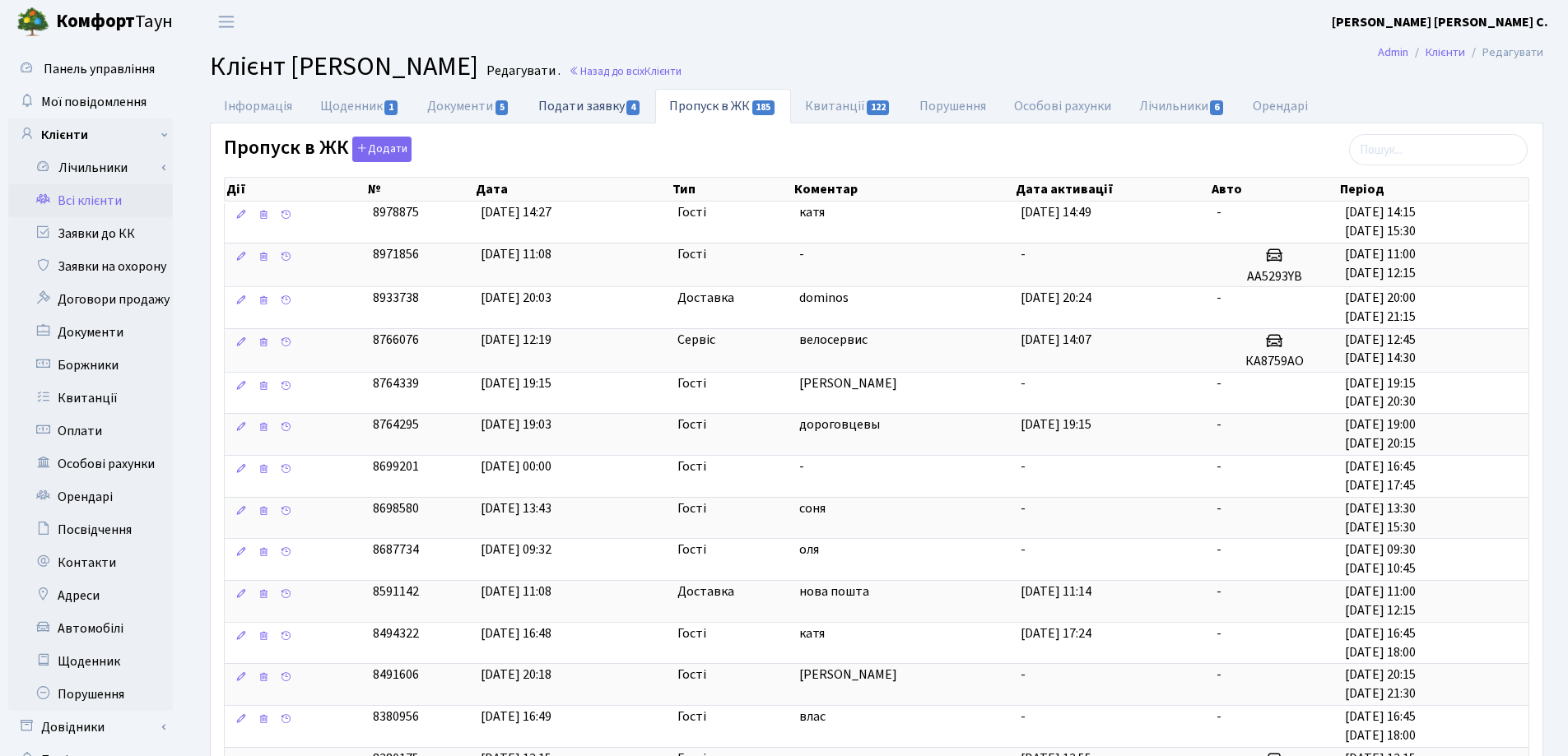
click at [592, 103] on link "Подати заявку 4" at bounding box center [589, 105] width 131 height 33
select select "25"
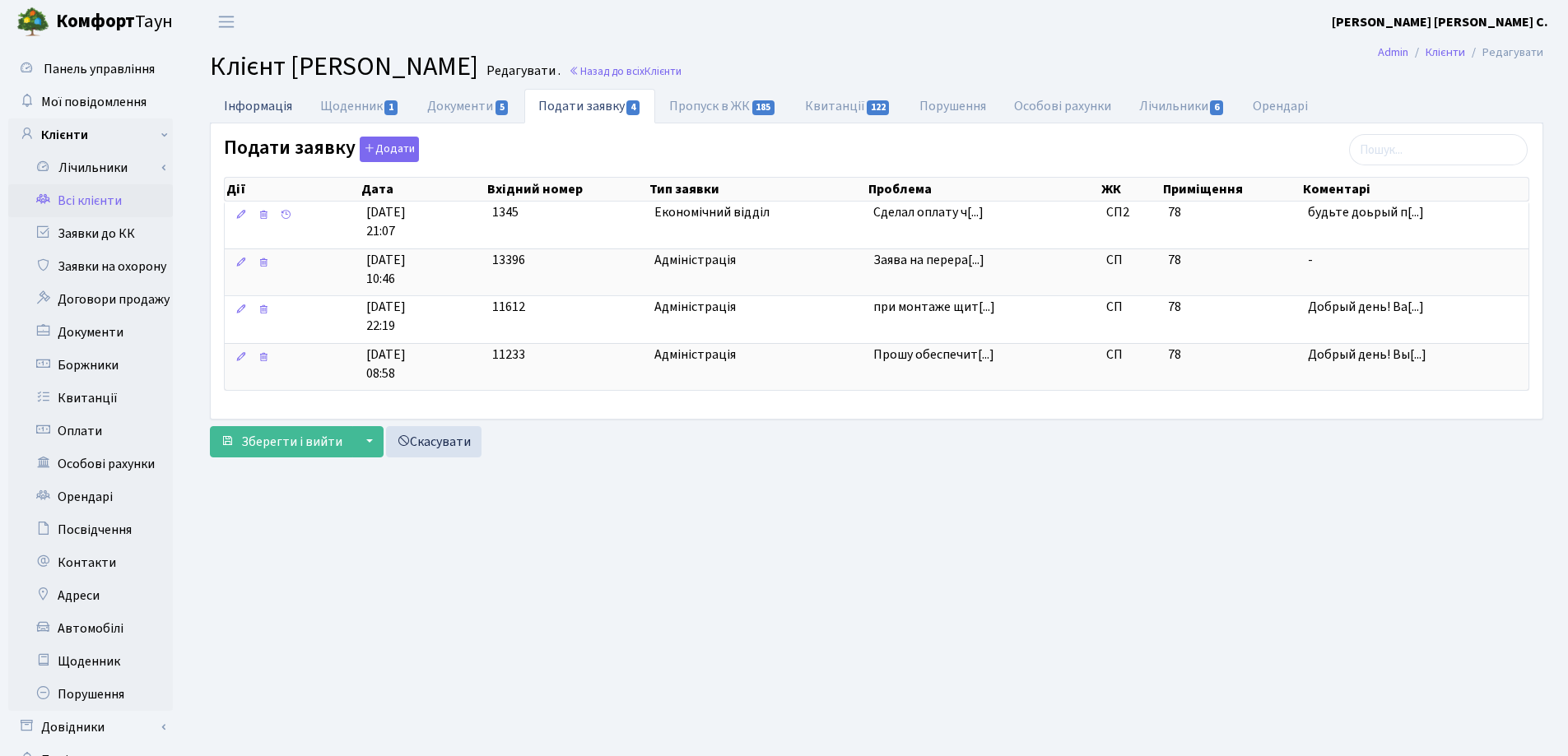
click at [256, 103] on link "Інформація" at bounding box center [258, 105] width 96 height 33
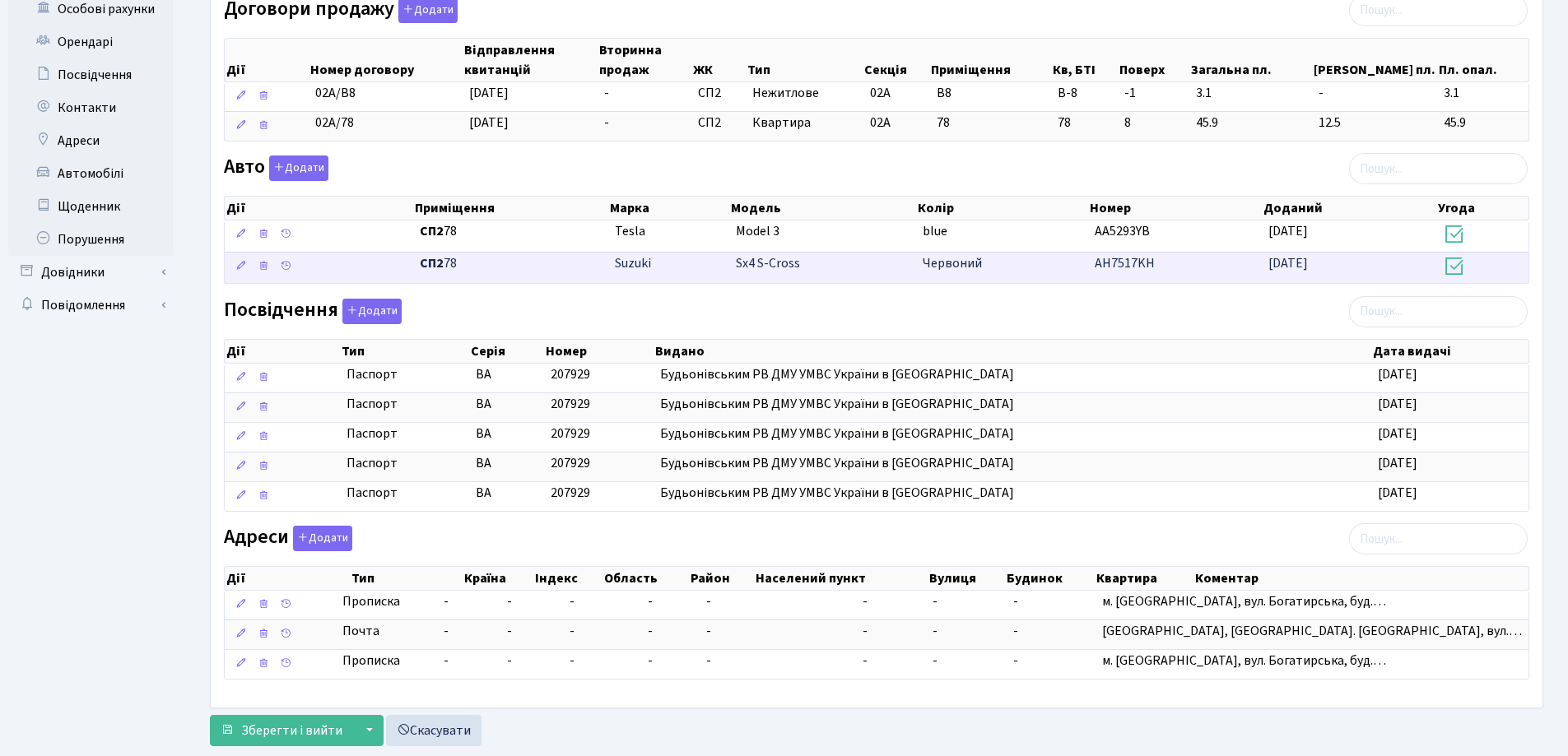
scroll to position [494, 0]
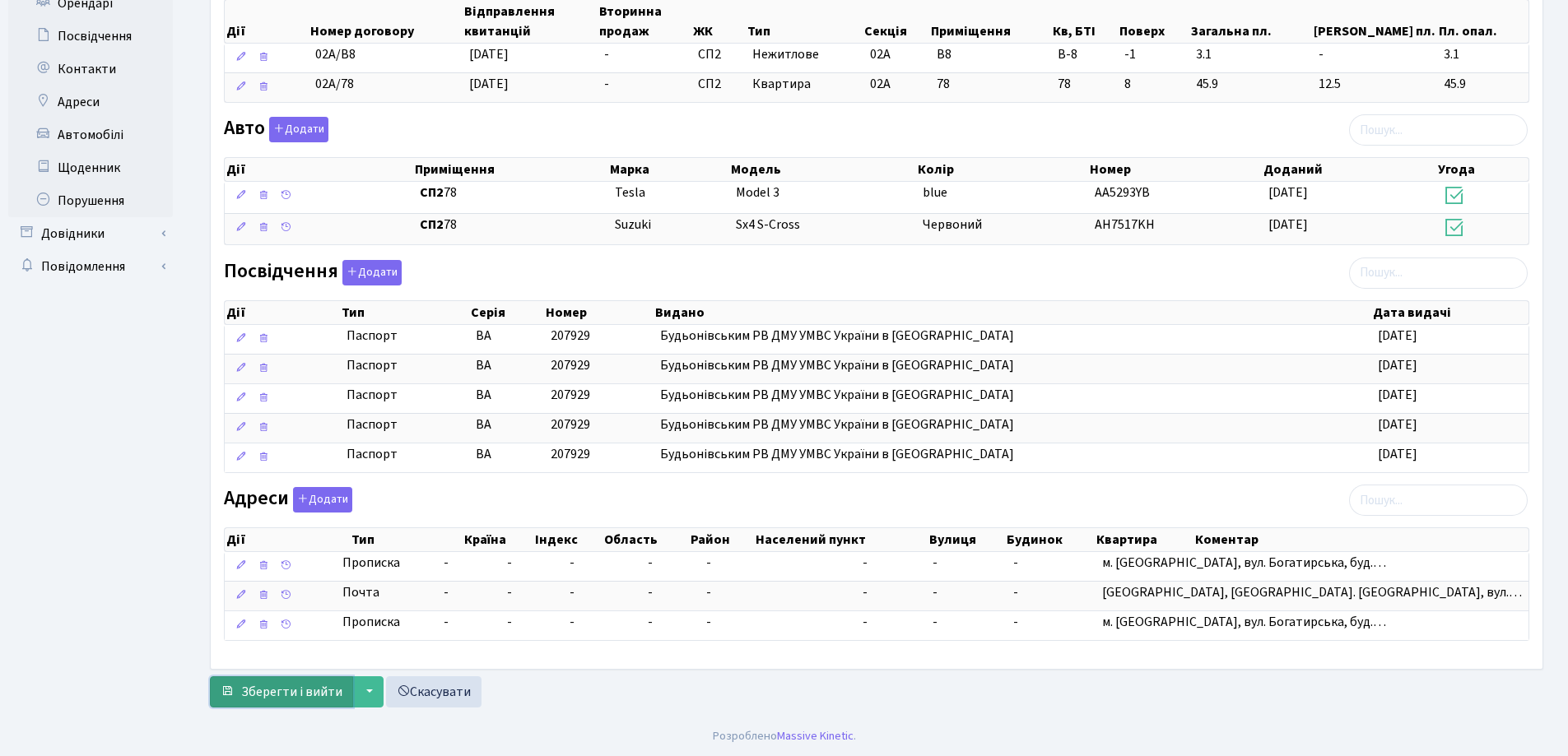
click at [287, 691] on span "Зберегти і вийти" at bounding box center [291, 691] width 101 height 18
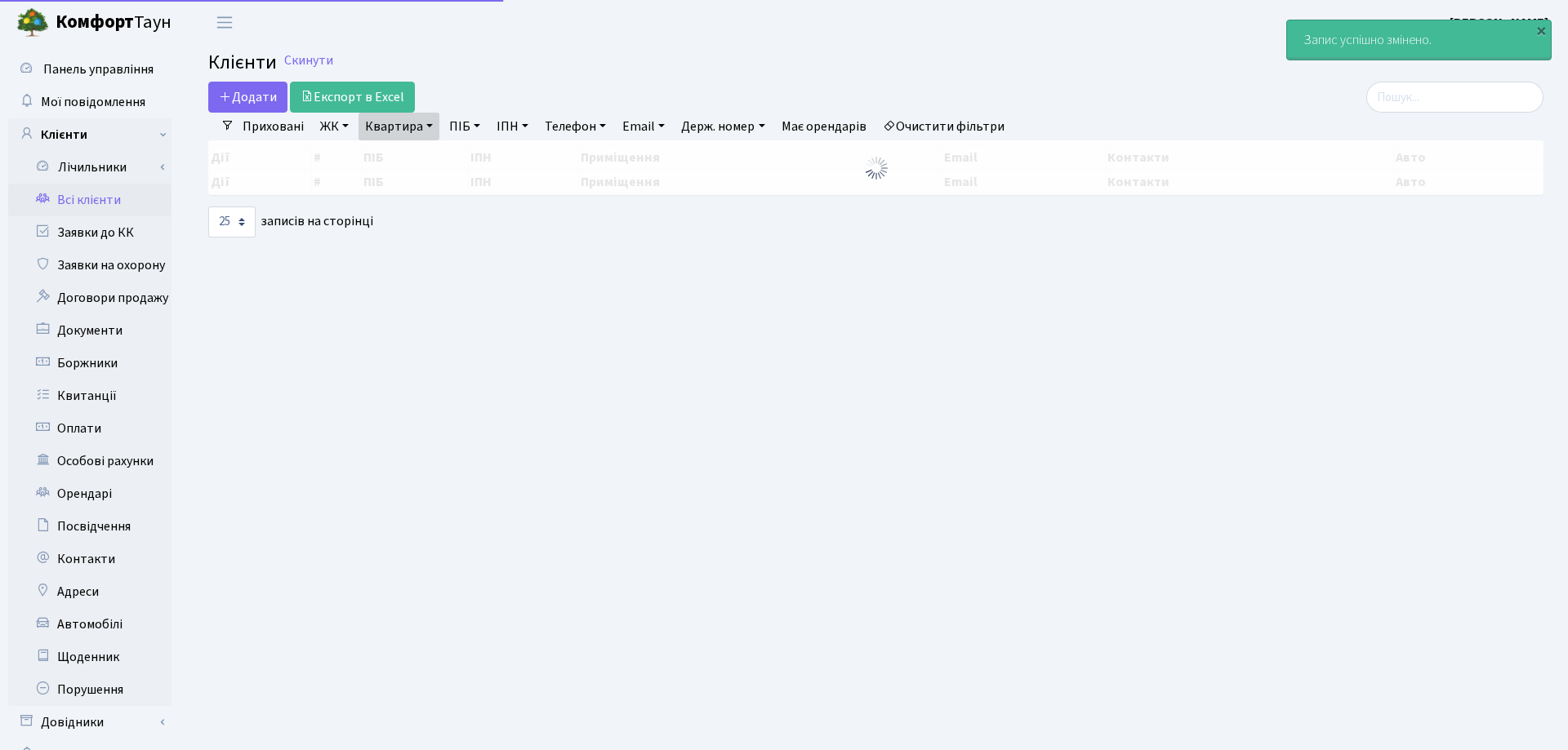
select select "25"
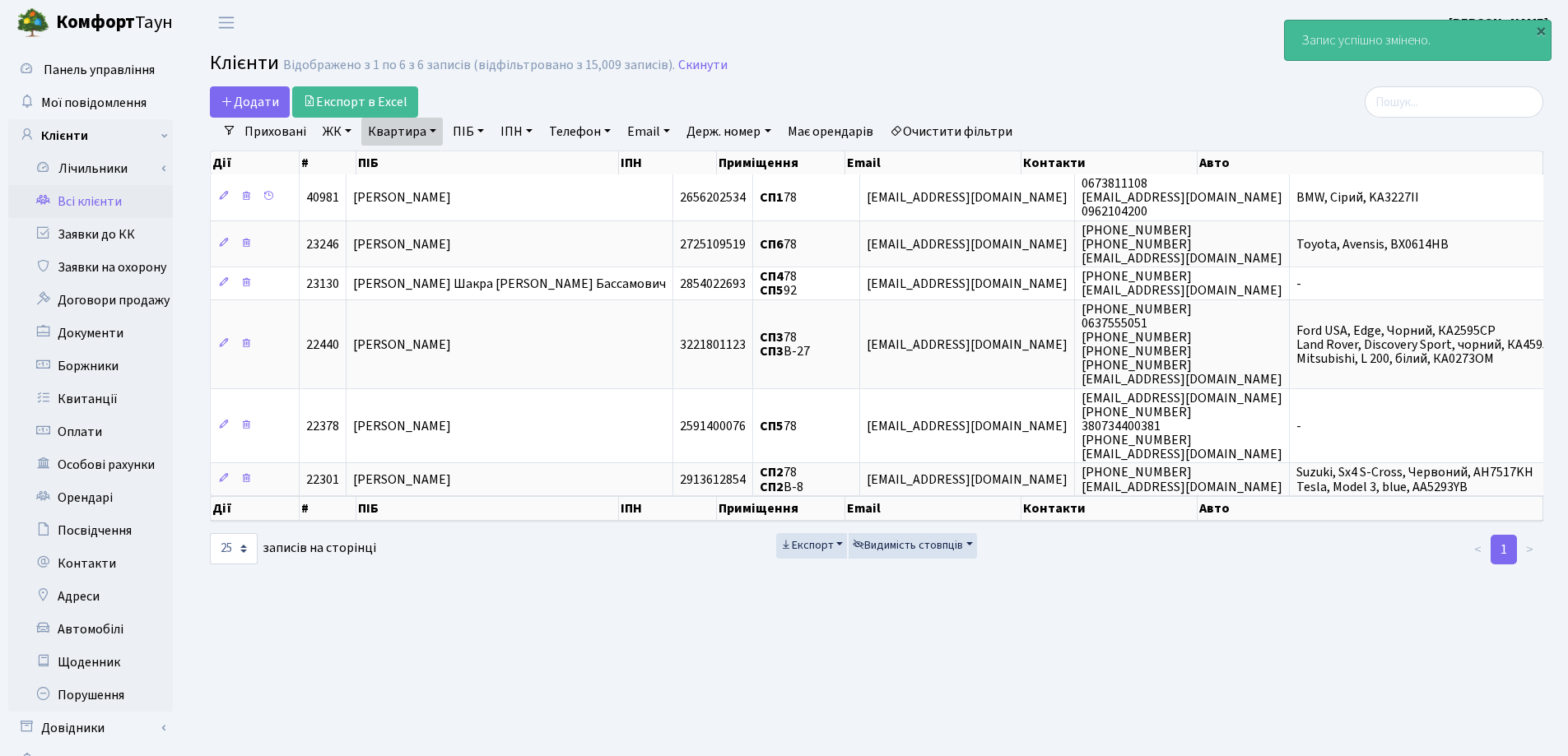
click at [432, 132] on link "Квартира" at bounding box center [401, 131] width 81 height 28
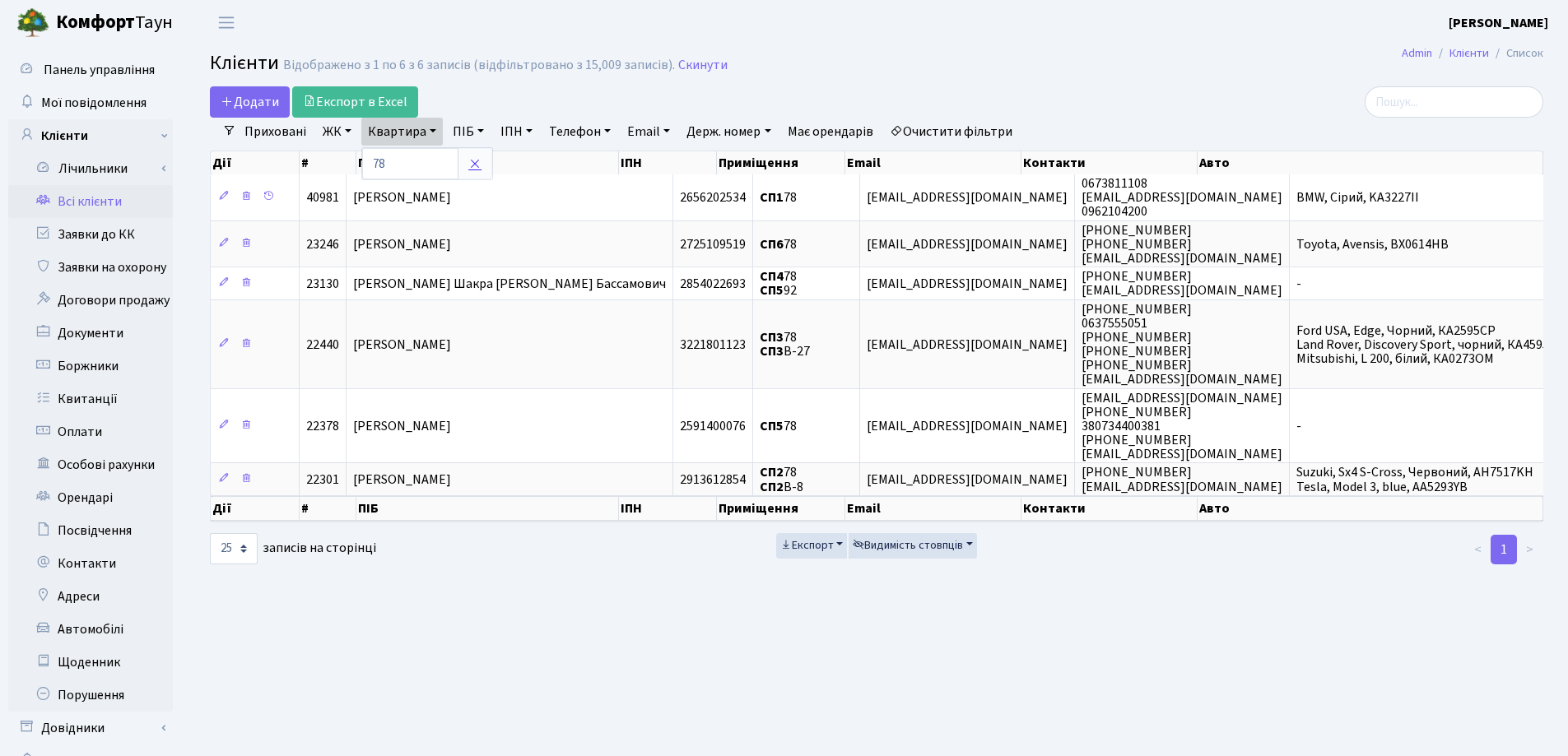
click at [480, 161] on icon at bounding box center [475, 164] width 13 height 13
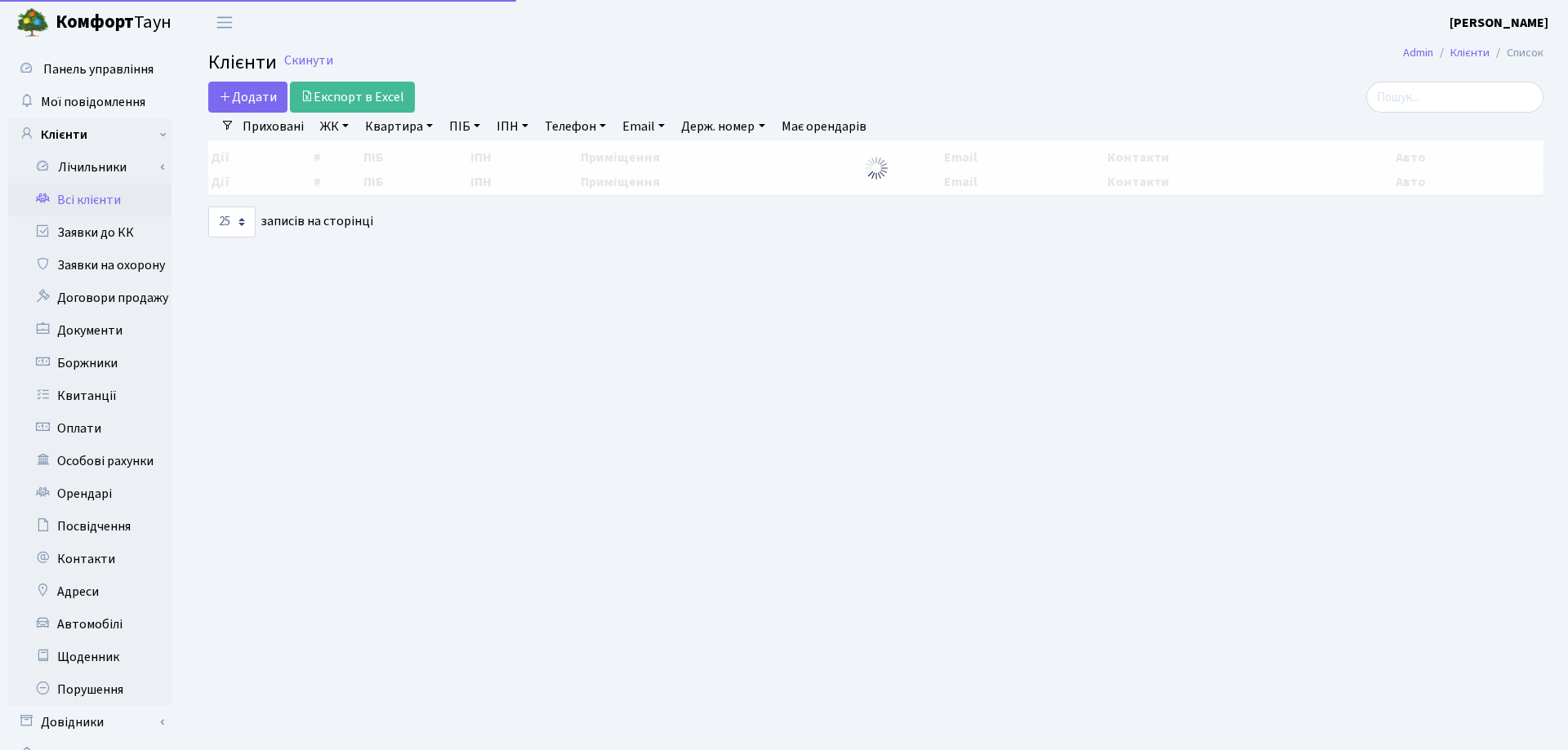
select select "25"
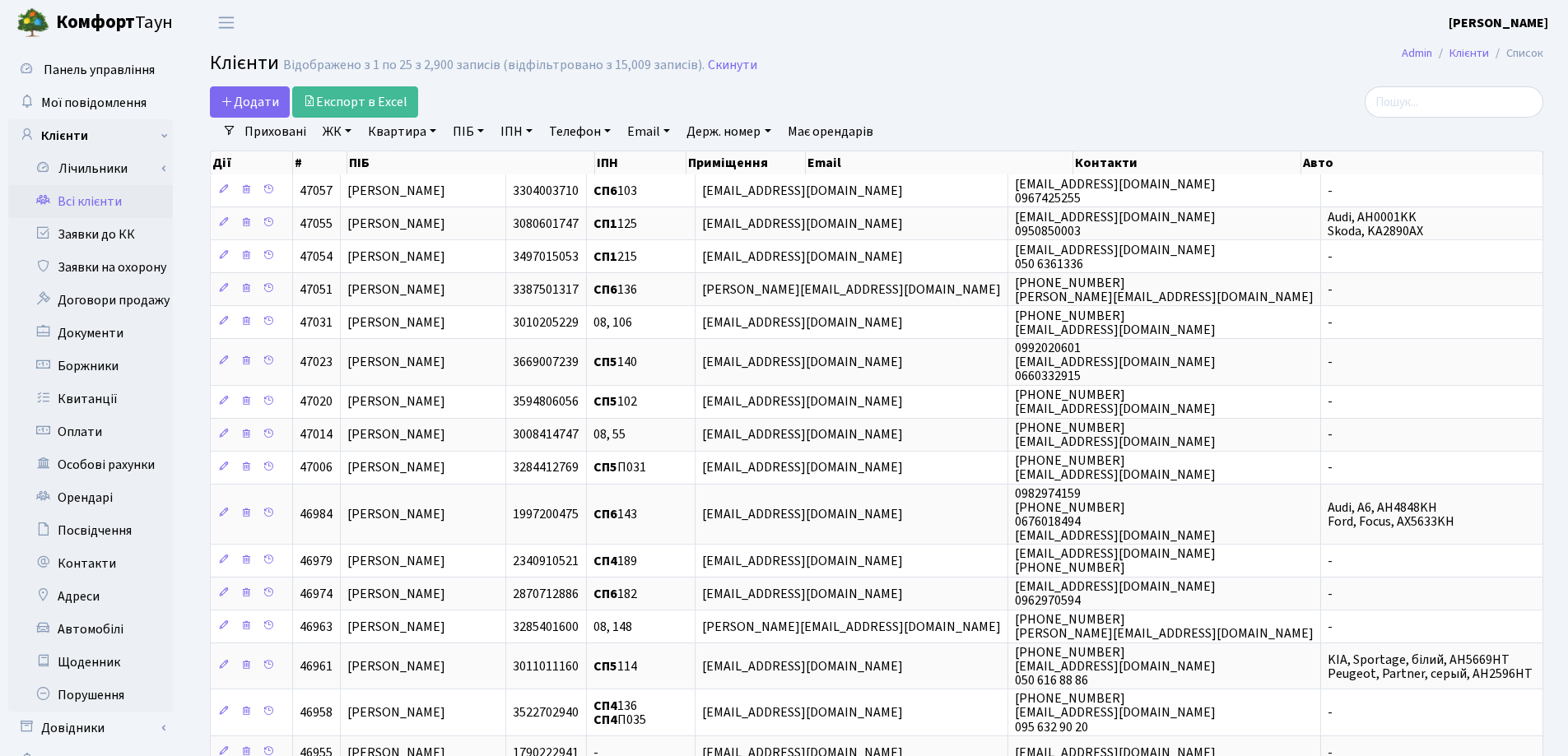
click at [1032, 69] on h2 "Клієнти Відображено з 1 по 25 з 2,900 записів (відфільтровано з 15,009 записів)…" at bounding box center [877, 65] width 1333 height 28
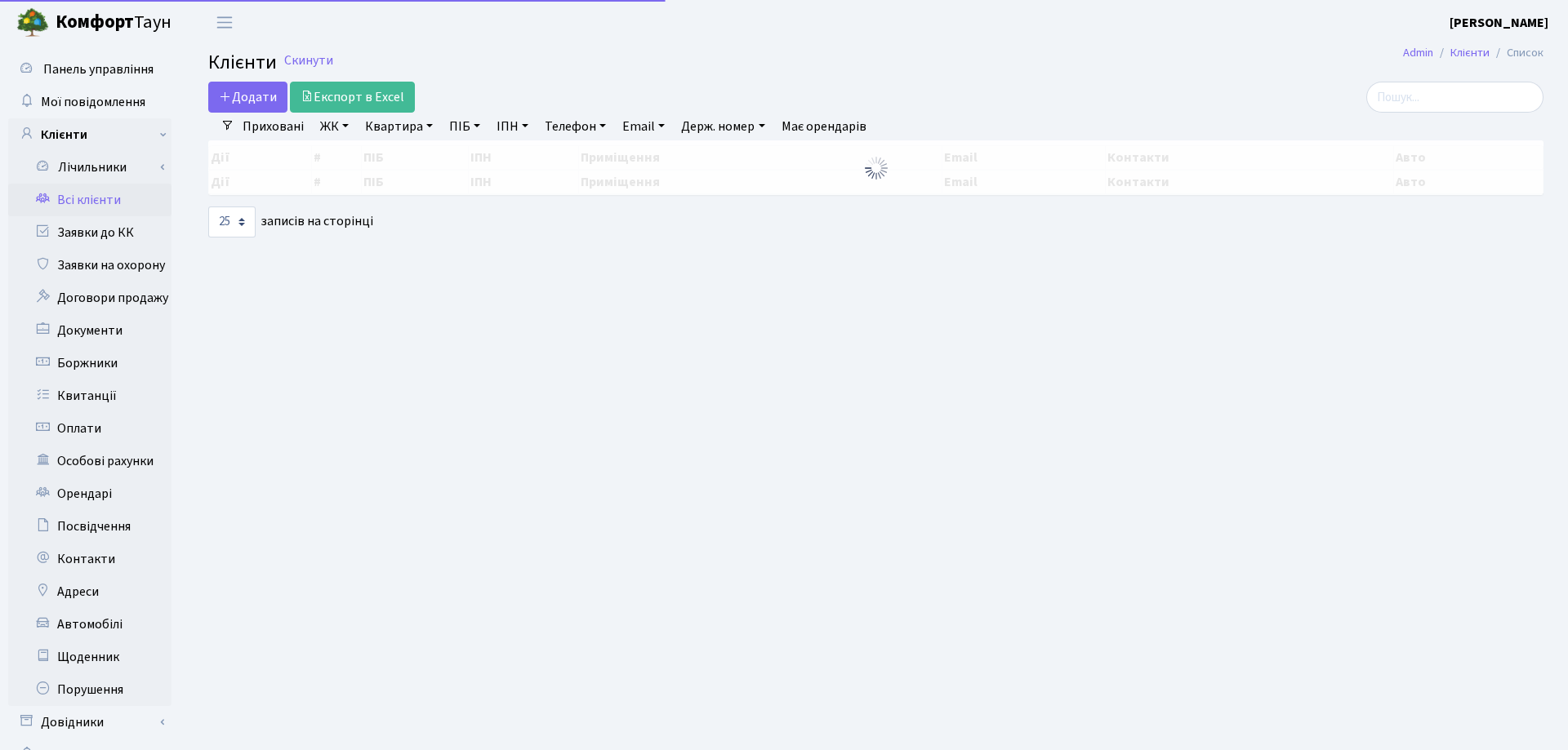
select select "25"
